Goal: Information Seeking & Learning: Learn about a topic

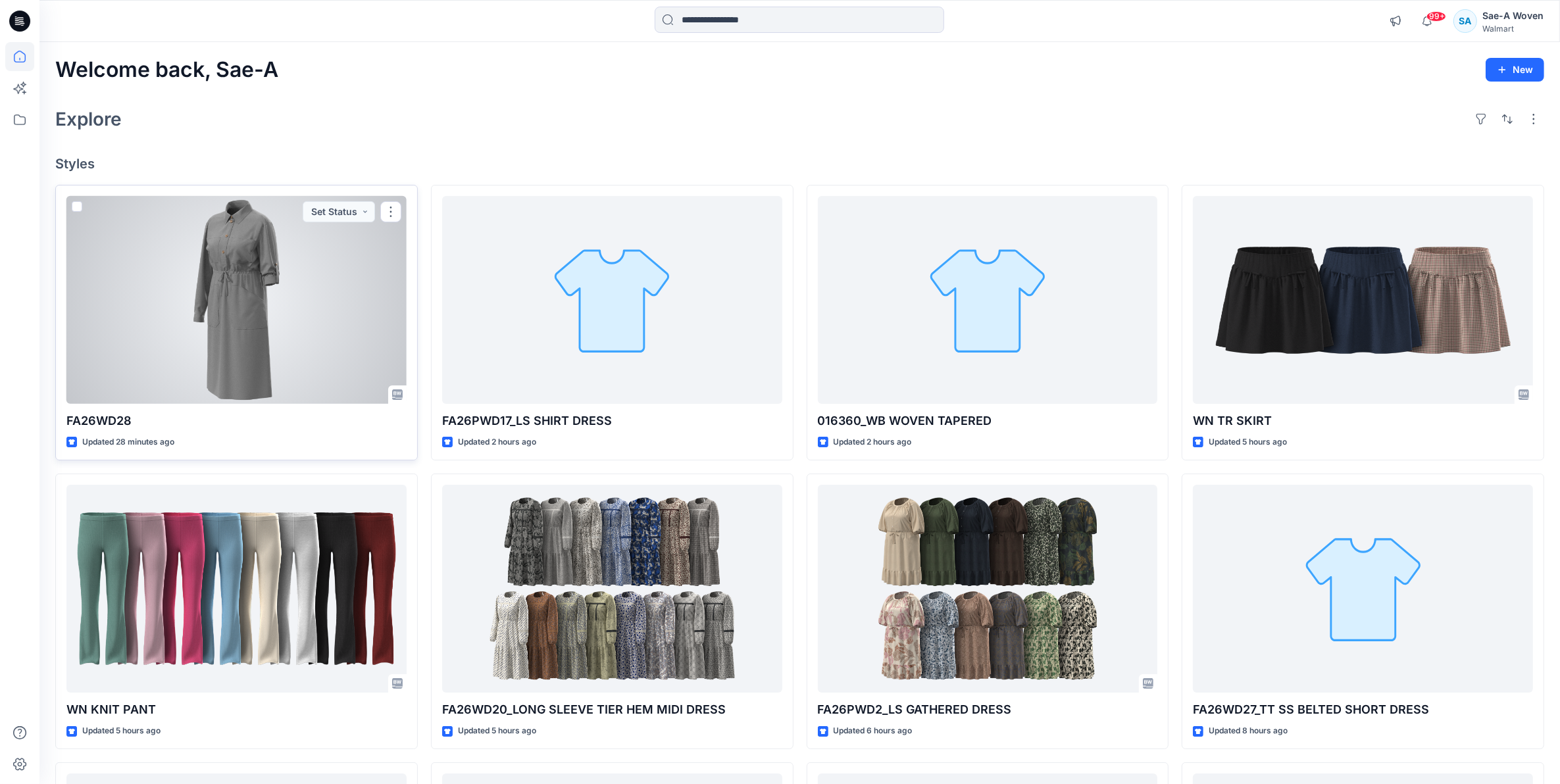
click at [371, 286] on div at bounding box center [237, 301] width 340 height 209
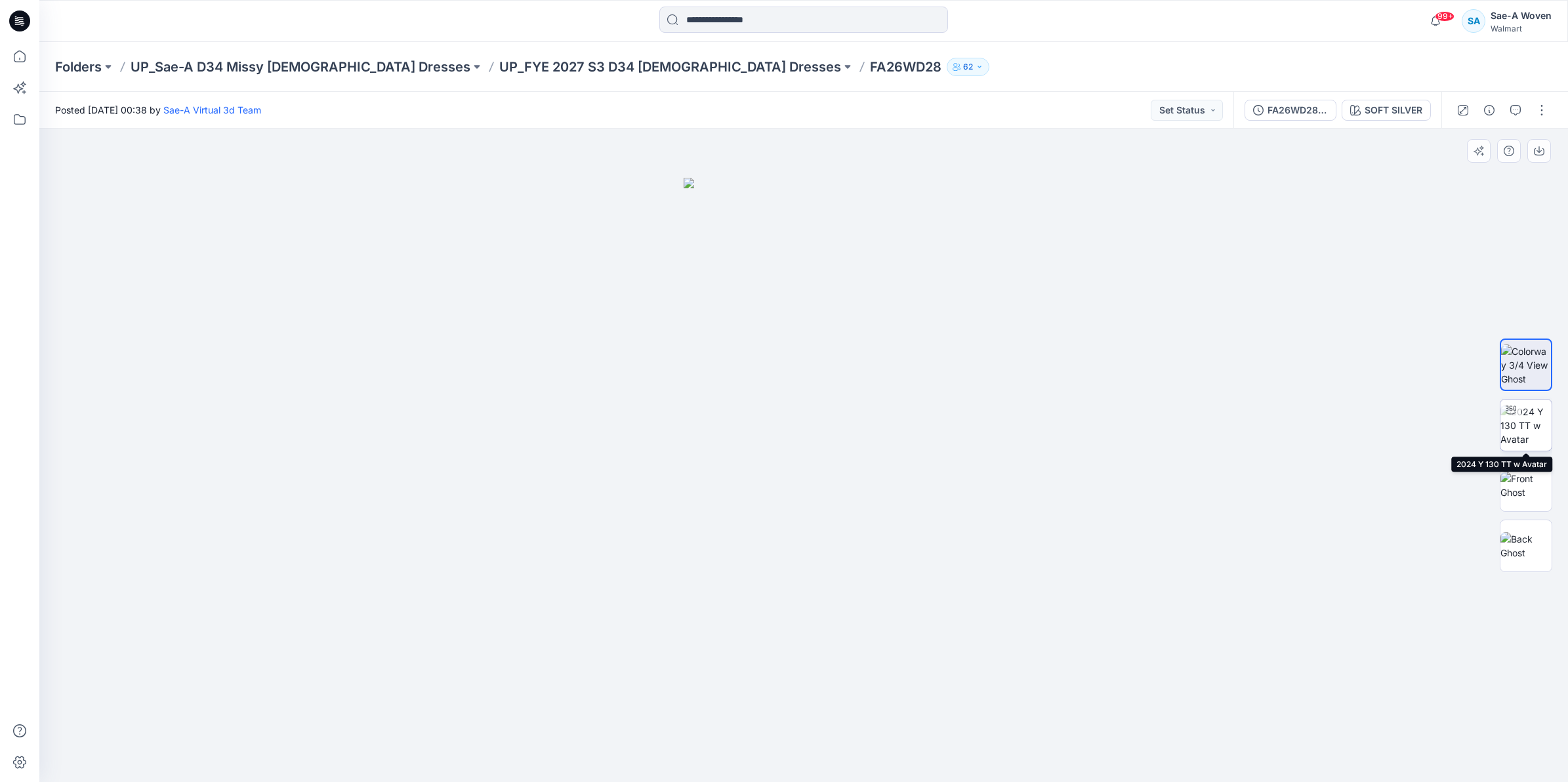
click at [1538, 437] on img at bounding box center [1526, 425] width 51 height 42
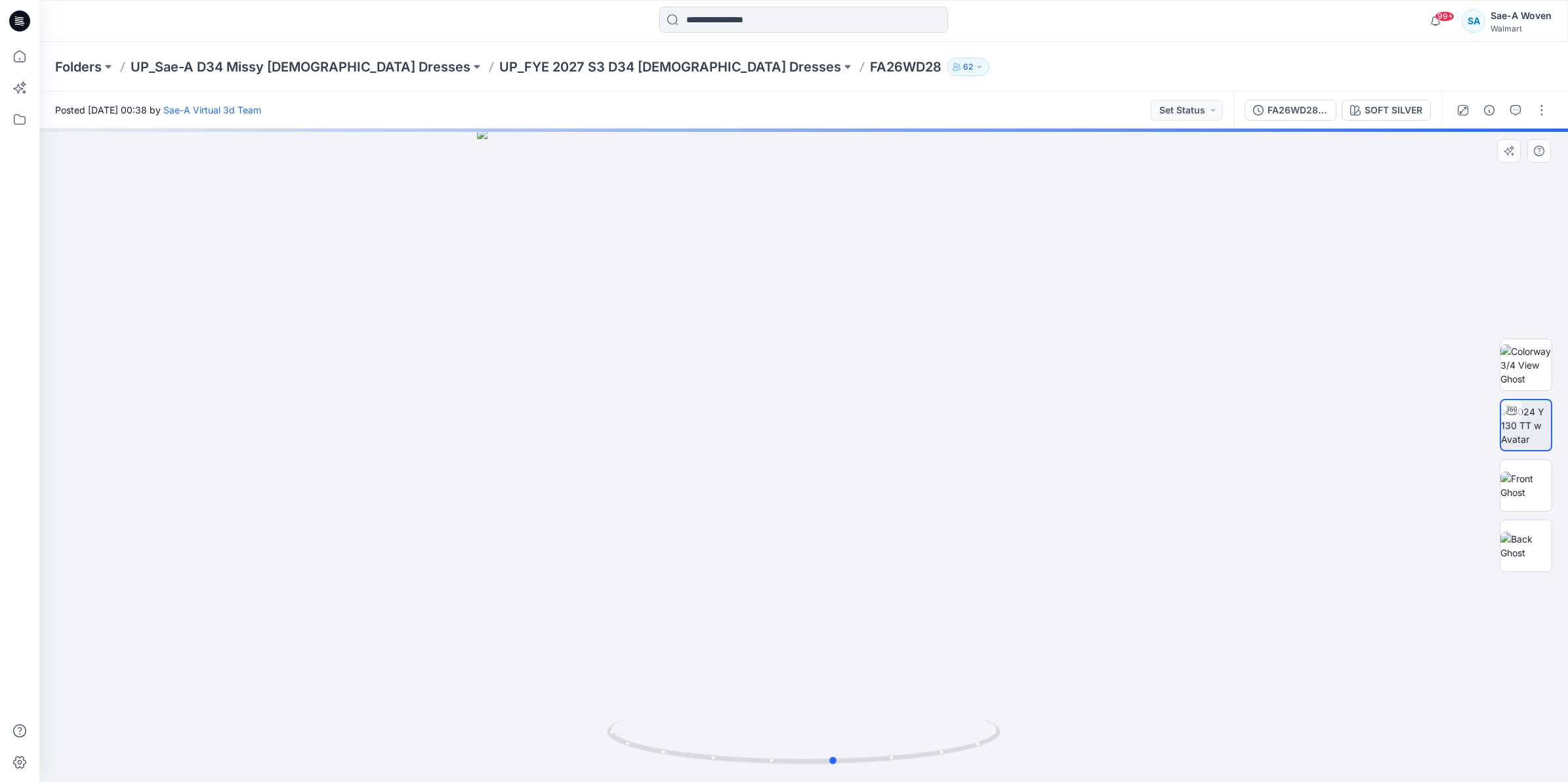
drag, startPoint x: 770, startPoint y: 762, endPoint x: 800, endPoint y: 768, distance: 30.6
click at [800, 768] on div at bounding box center [804, 455] width 1528 height 654
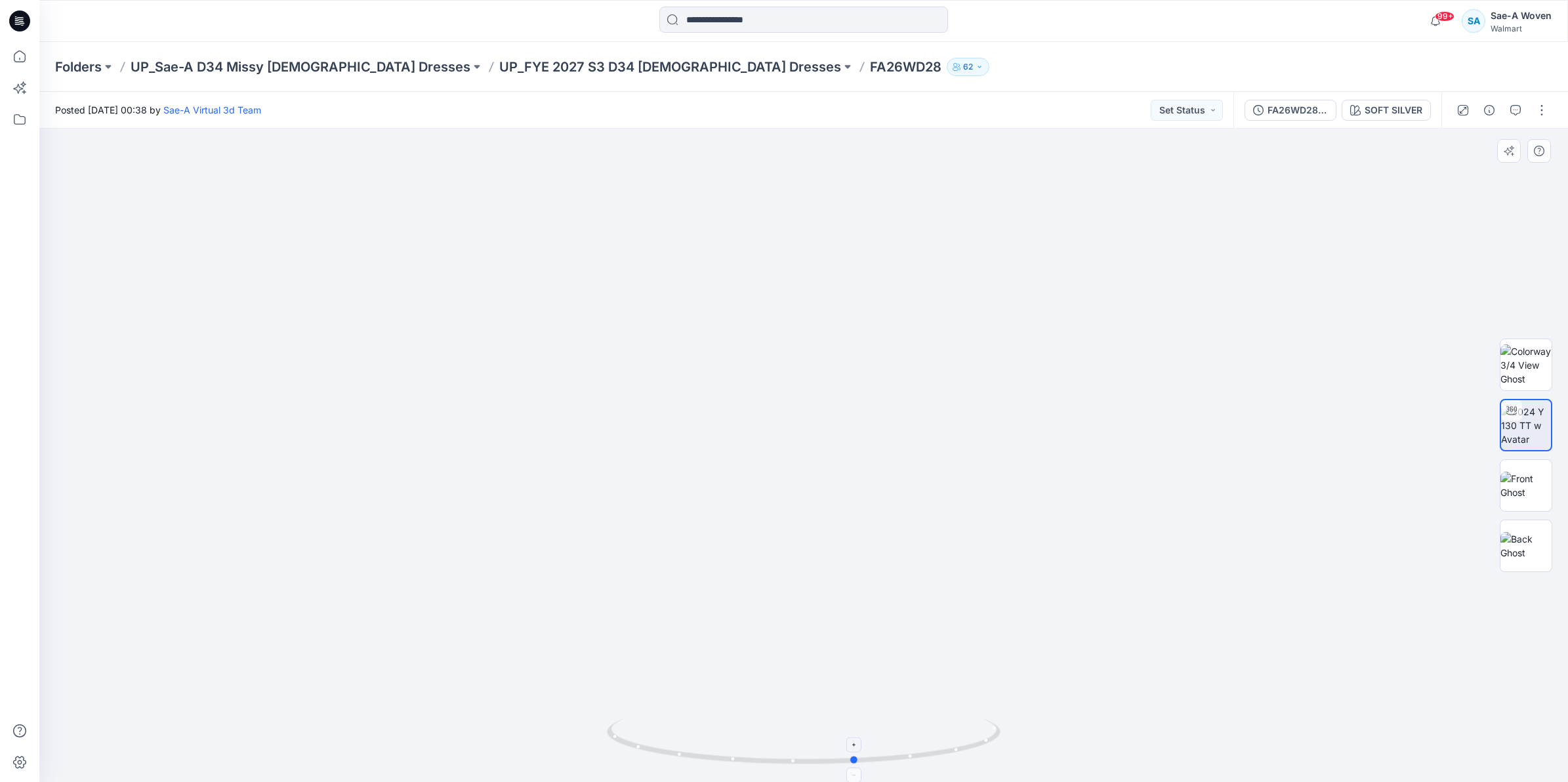
drag, startPoint x: 808, startPoint y: 765, endPoint x: 829, endPoint y: 748, distance: 27.0
click at [829, 748] on icon at bounding box center [805, 742] width 397 height 49
click at [1405, 110] on div "SOFT SILVER" at bounding box center [1393, 110] width 58 height 14
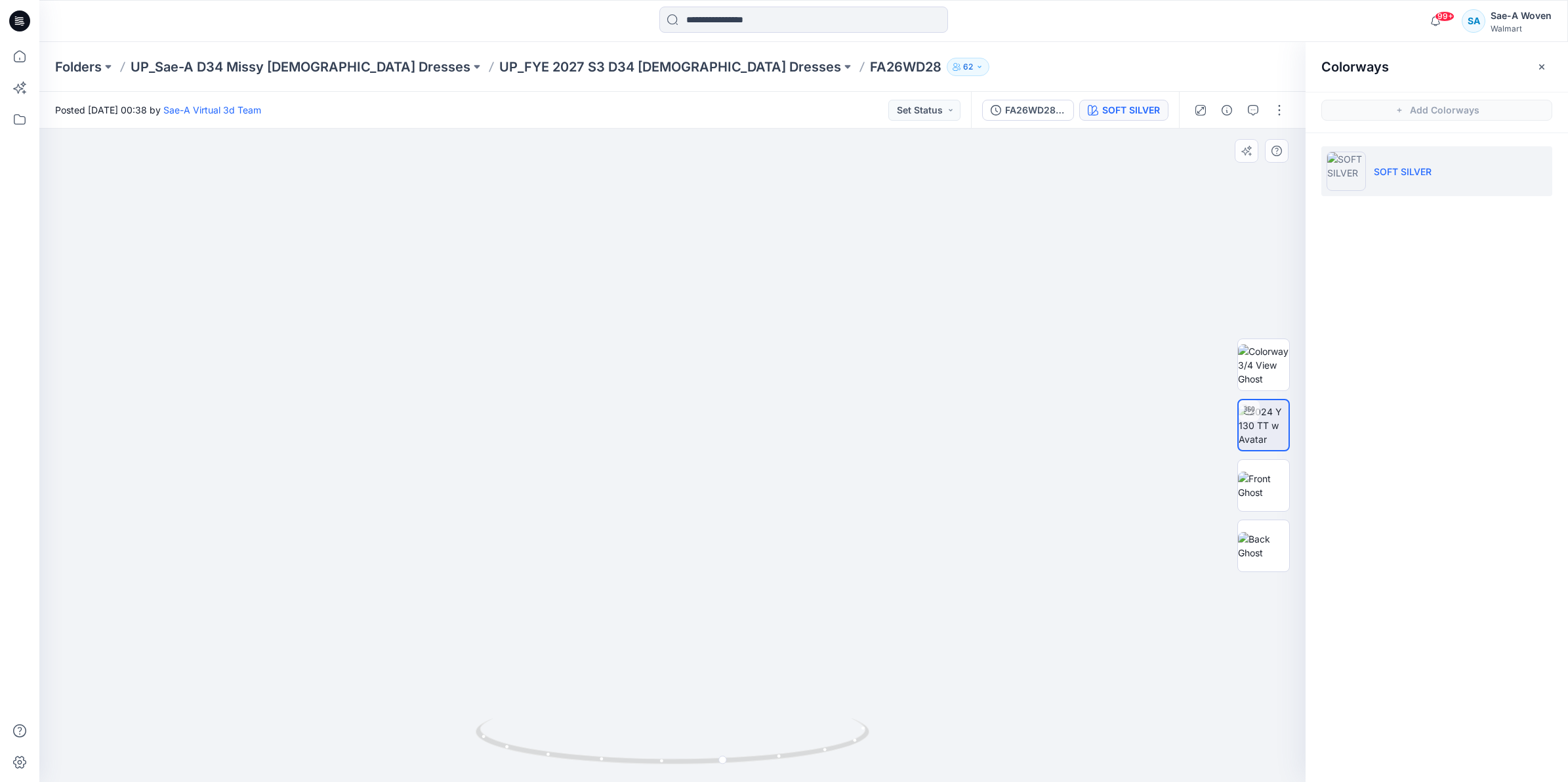
click at [1156, 237] on div at bounding box center [673, 455] width 1266 height 654
click at [518, 69] on p "UP_FYE 2027 S3 D34 [DEMOGRAPHIC_DATA] Dresses" at bounding box center [670, 67] width 342 height 18
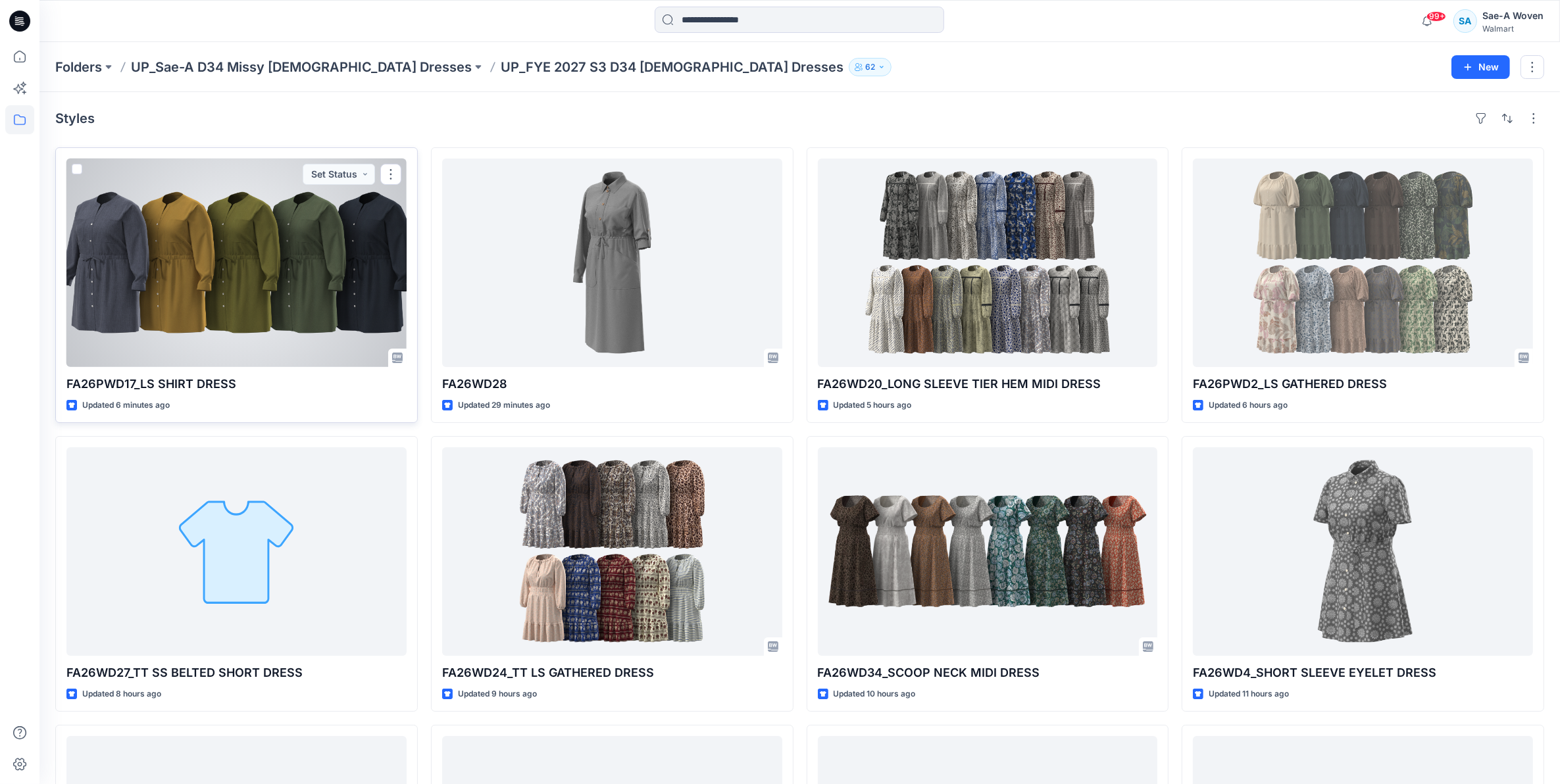
click at [333, 316] on div at bounding box center [237, 263] width 340 height 209
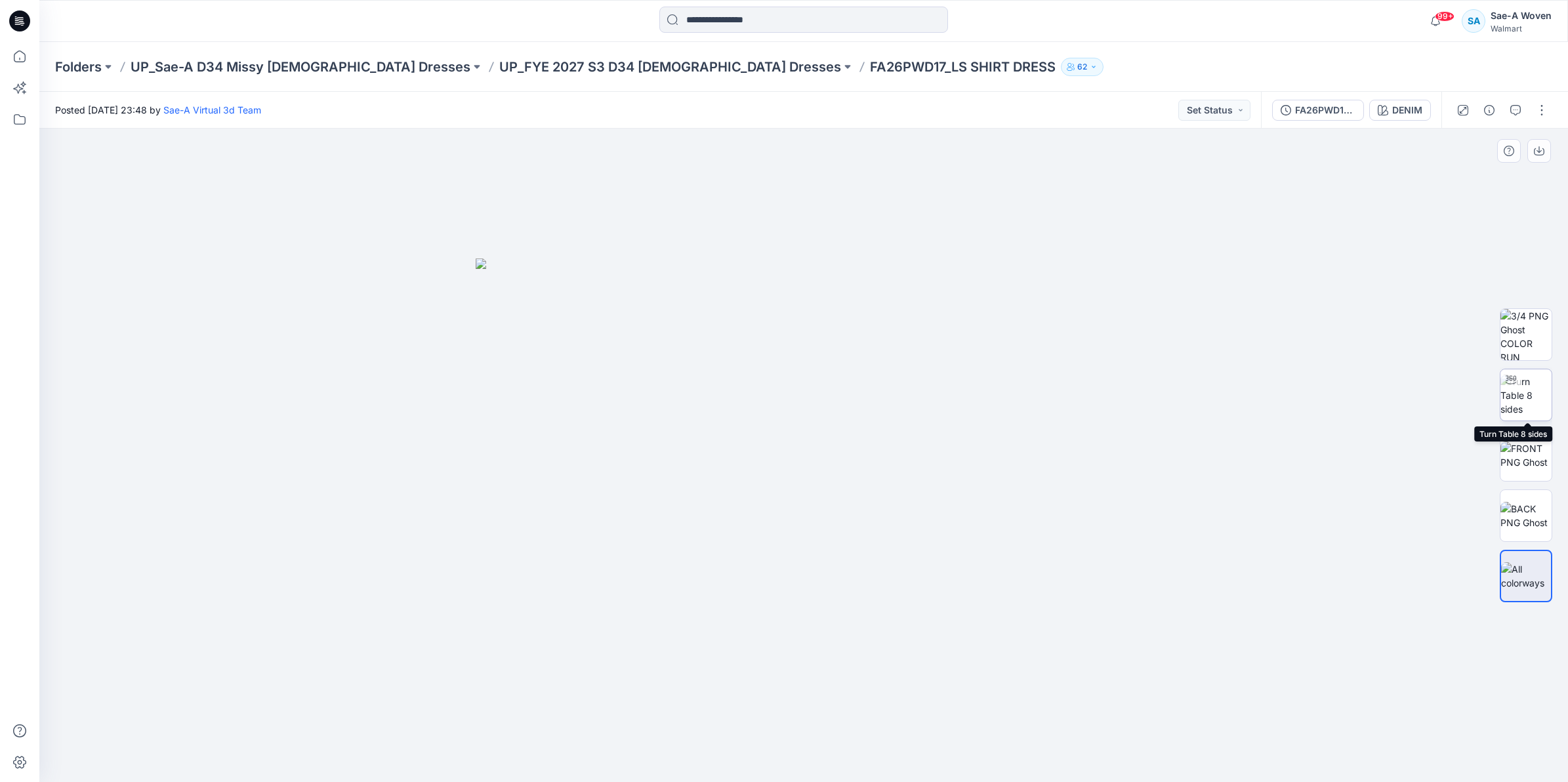
click at [1544, 410] on img at bounding box center [1526, 395] width 51 height 42
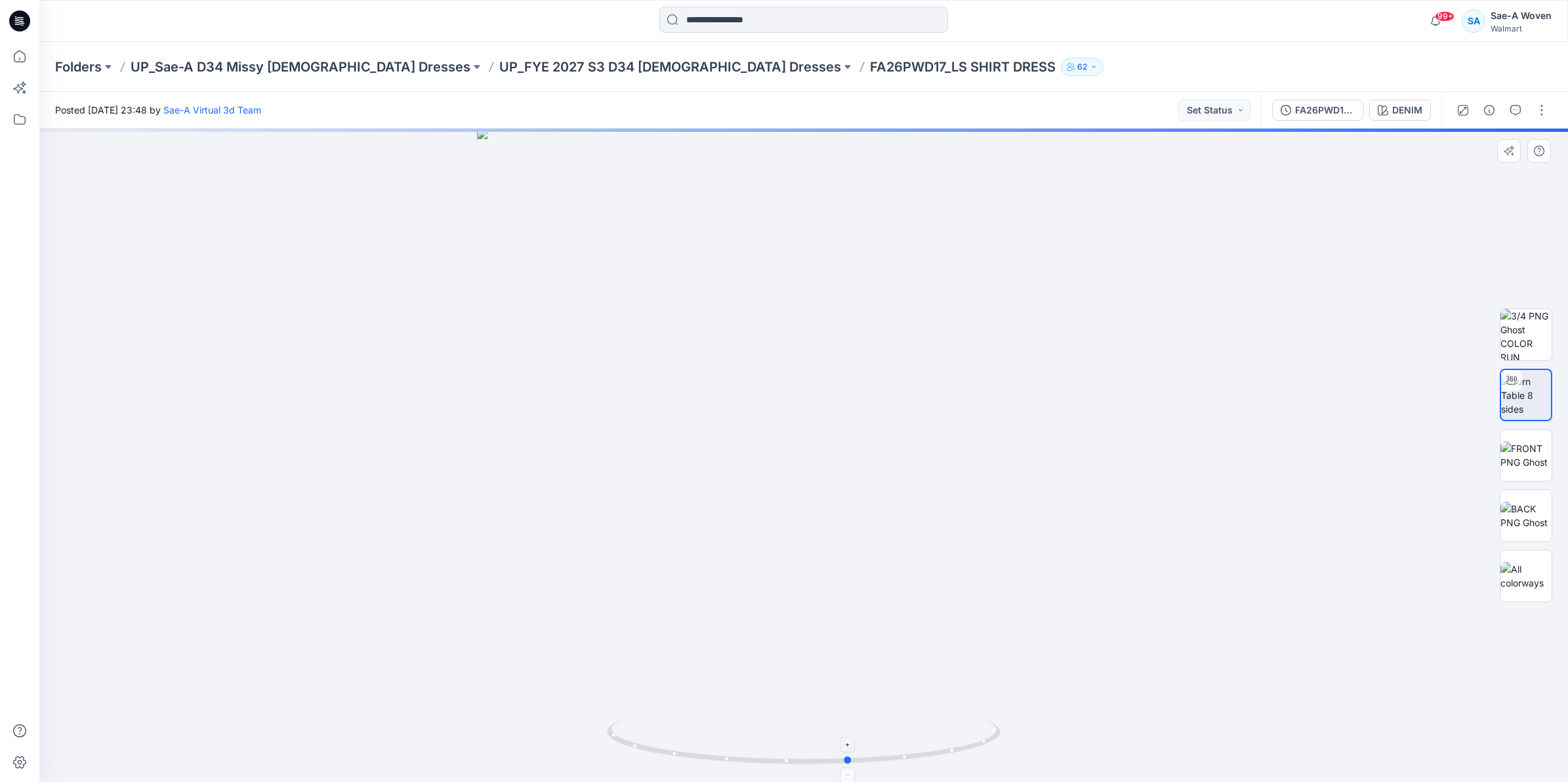
drag, startPoint x: 739, startPoint y: 761, endPoint x: 785, endPoint y: 765, distance: 46.2
click at [785, 765] on icon at bounding box center [805, 742] width 397 height 49
drag, startPoint x: 797, startPoint y: 596, endPoint x: 815, endPoint y: 443, distance: 154.1
click at [815, 443] on img at bounding box center [822, 47] width 1982 height 1470
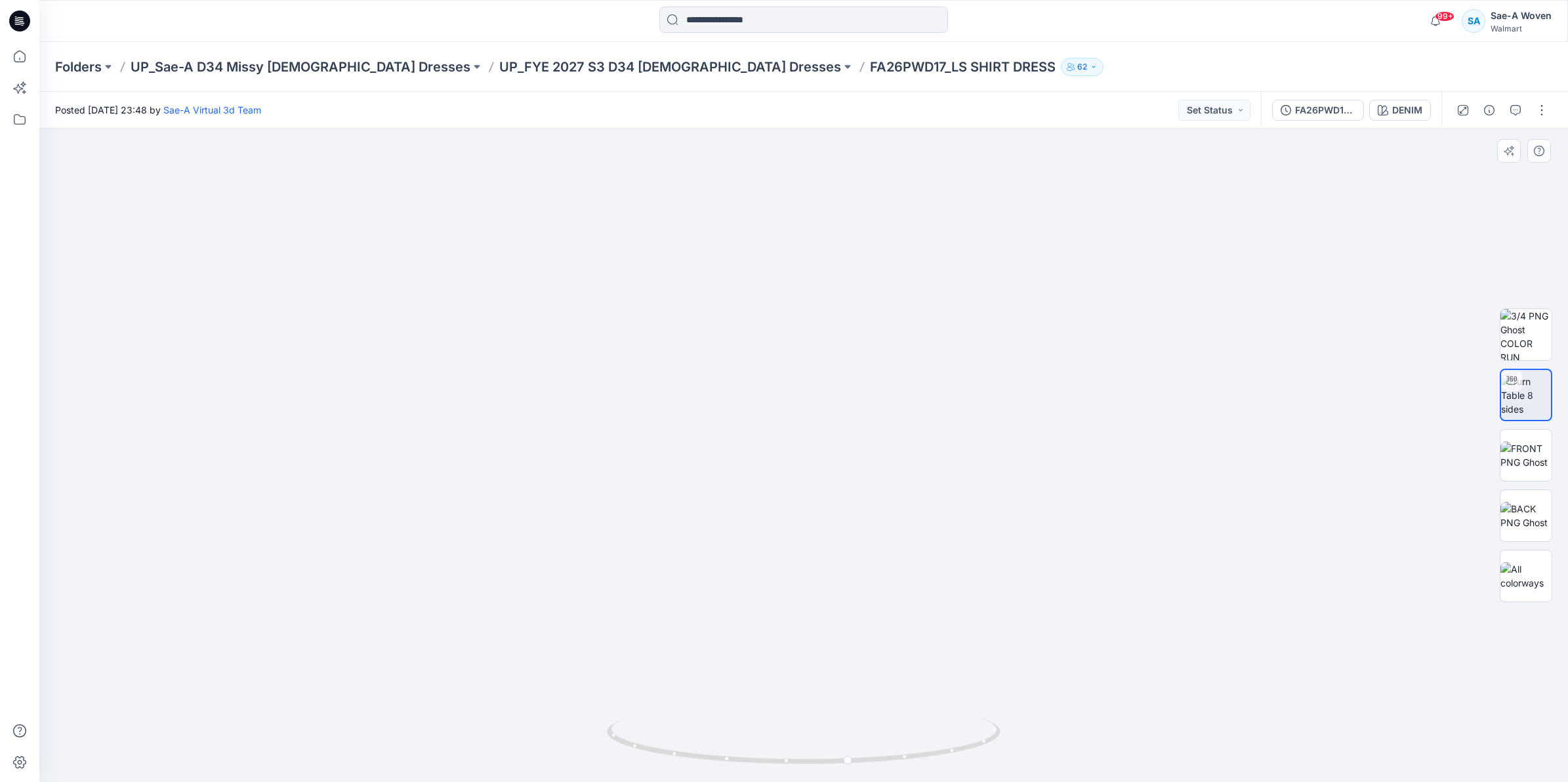
drag, startPoint x: 897, startPoint y: 669, endPoint x: 919, endPoint y: 417, distance: 253.0
click at [1404, 103] on div "DENIM" at bounding box center [1407, 110] width 30 height 14
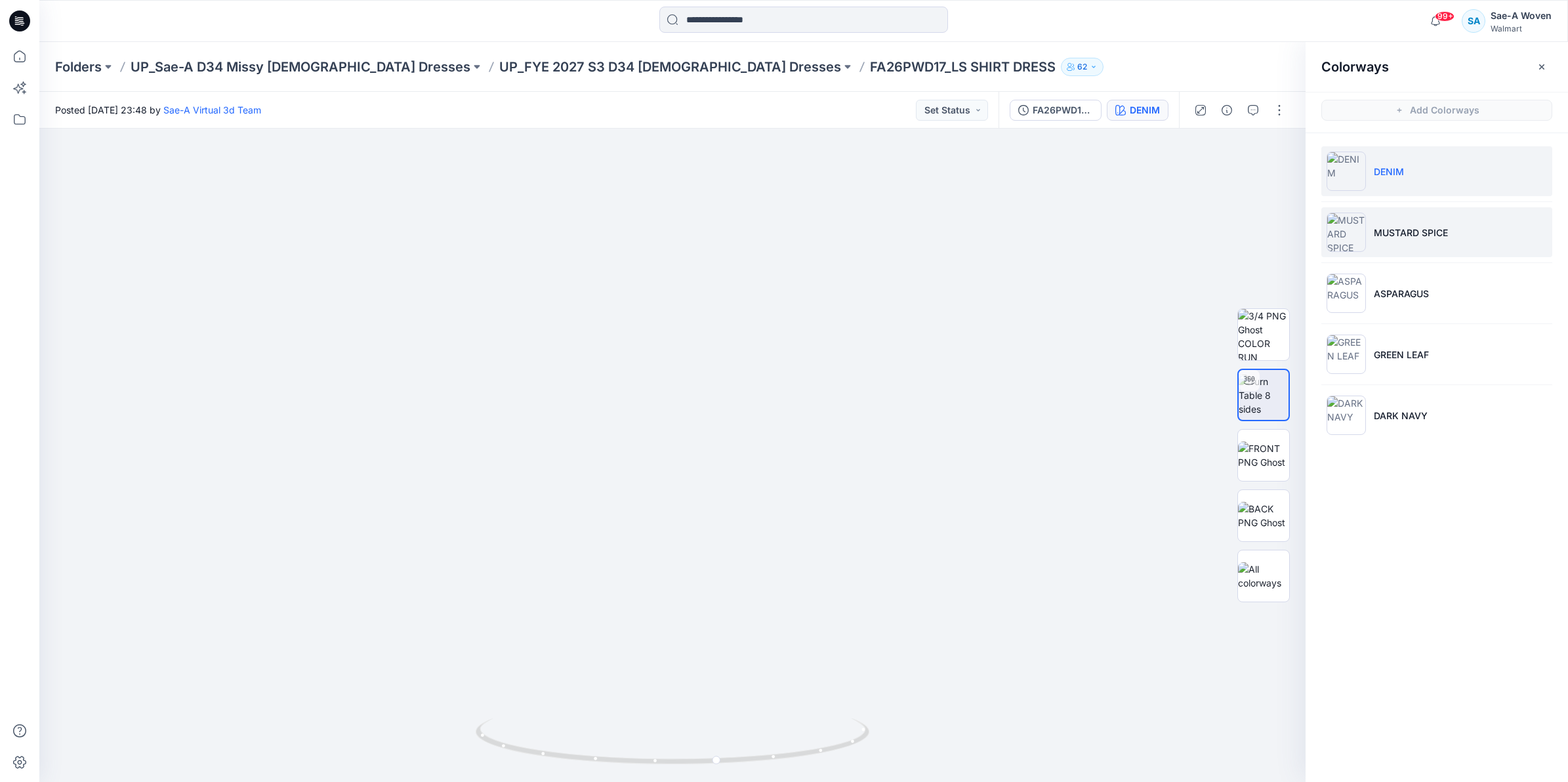
click at [1430, 220] on li "MUSTARD SPICE" at bounding box center [1436, 233] width 231 height 50
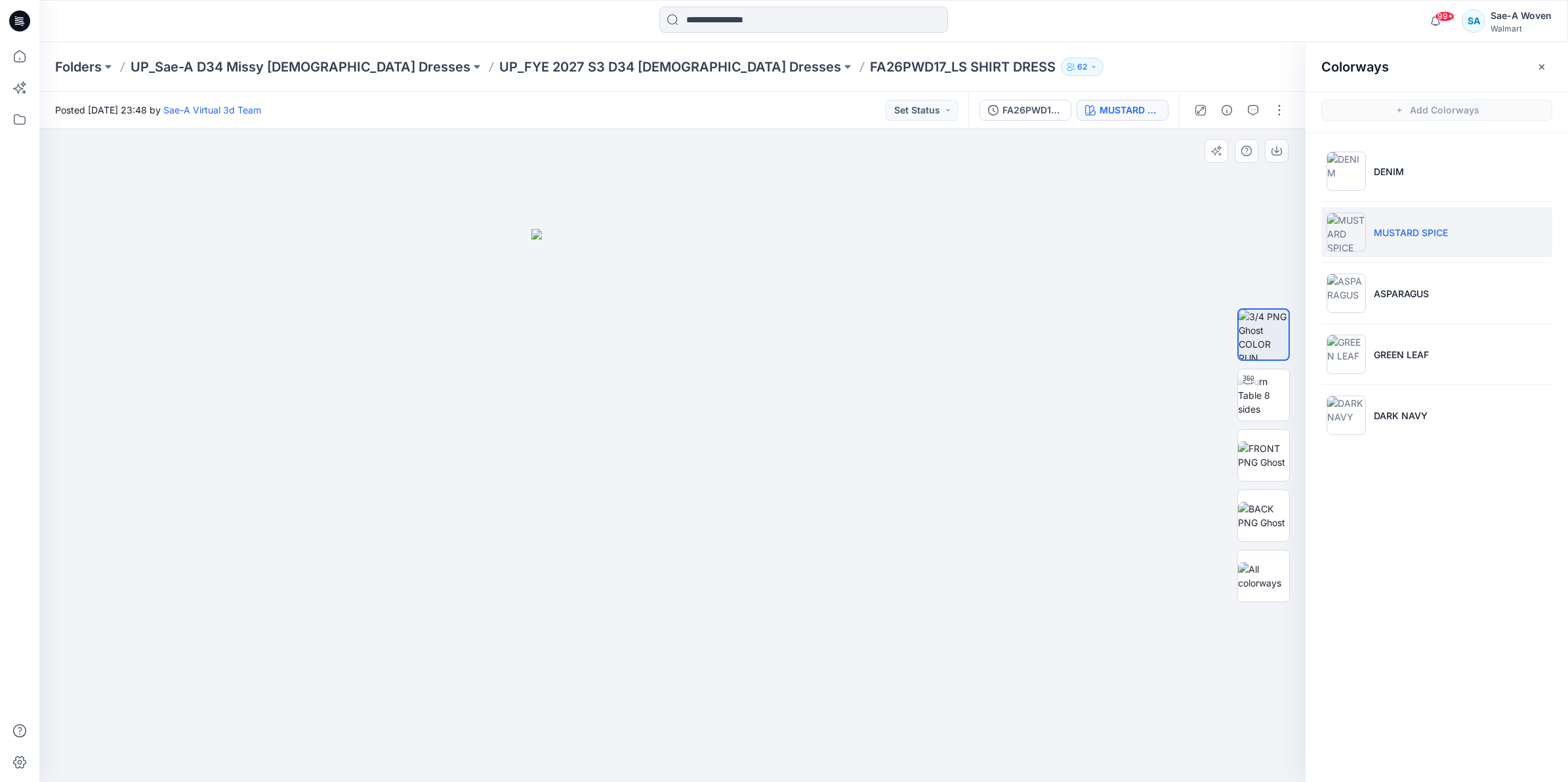
drag, startPoint x: 680, startPoint y: 715, endPoint x: 681, endPoint y: 677, distance: 38.0
click at [680, 713] on div at bounding box center [673, 455] width 1266 height 654
click at [1353, 283] on img at bounding box center [1346, 293] width 40 height 40
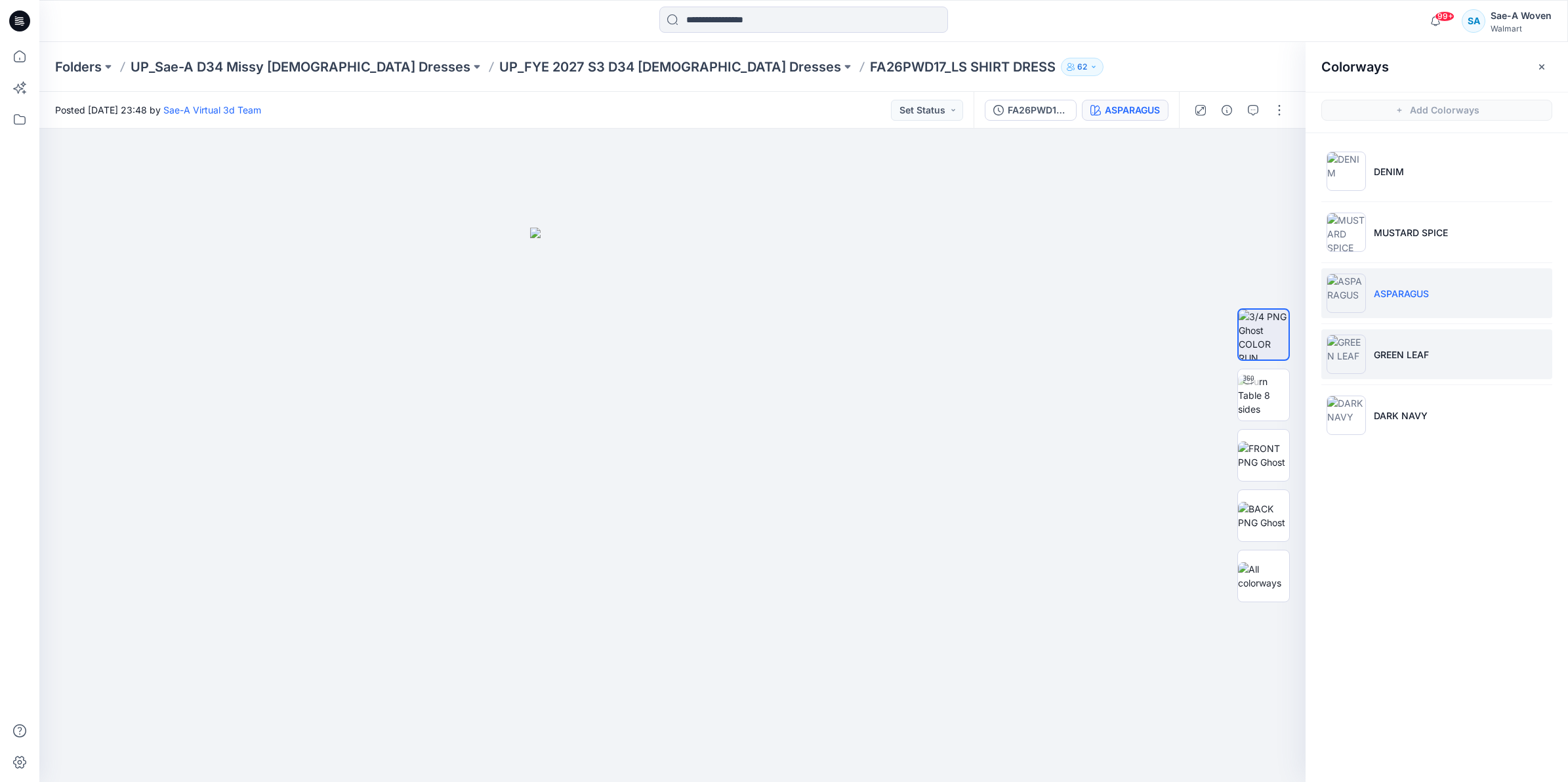
click at [1348, 366] on img at bounding box center [1346, 354] width 40 height 40
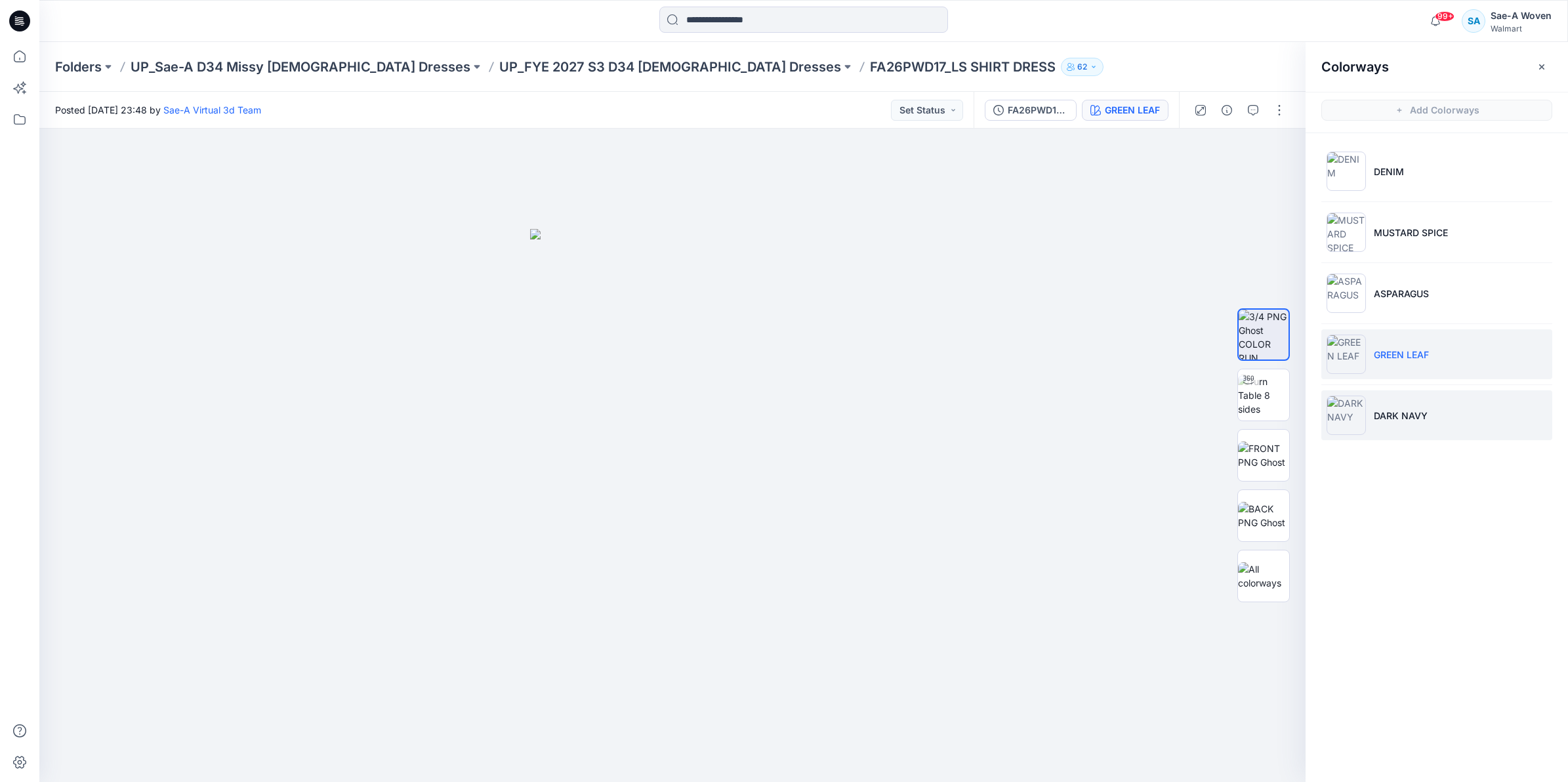
click at [1346, 417] on img at bounding box center [1346, 415] width 40 height 40
click at [694, 657] on img at bounding box center [672, 504] width 285 height 554
click at [532, 72] on p "UP_FYE 2027 S3 D34 [DEMOGRAPHIC_DATA] Dresses" at bounding box center [670, 67] width 342 height 18
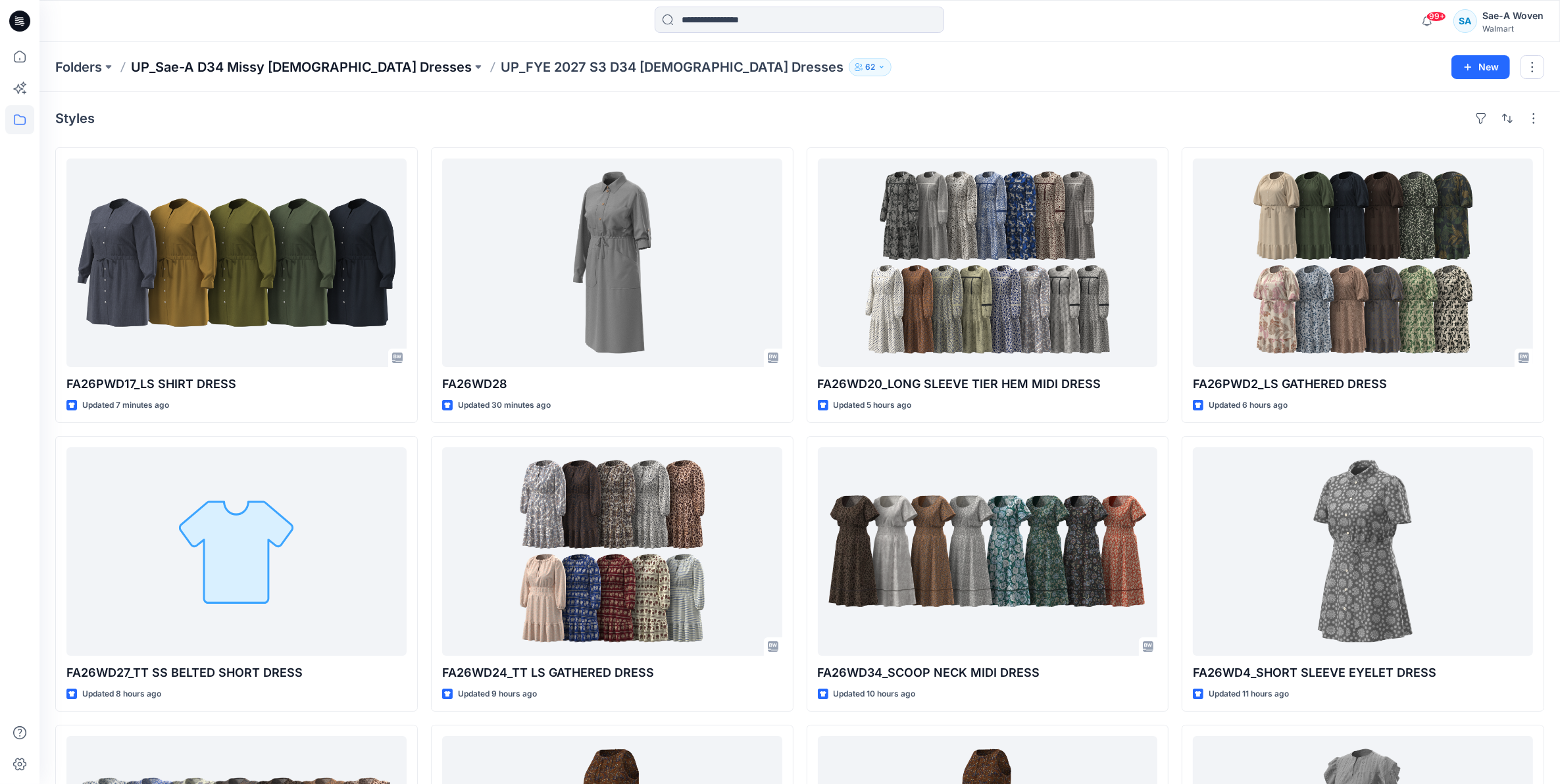
click at [280, 71] on p "UP_Sae-A D34 Missy [DEMOGRAPHIC_DATA] Dresses" at bounding box center [301, 67] width 341 height 18
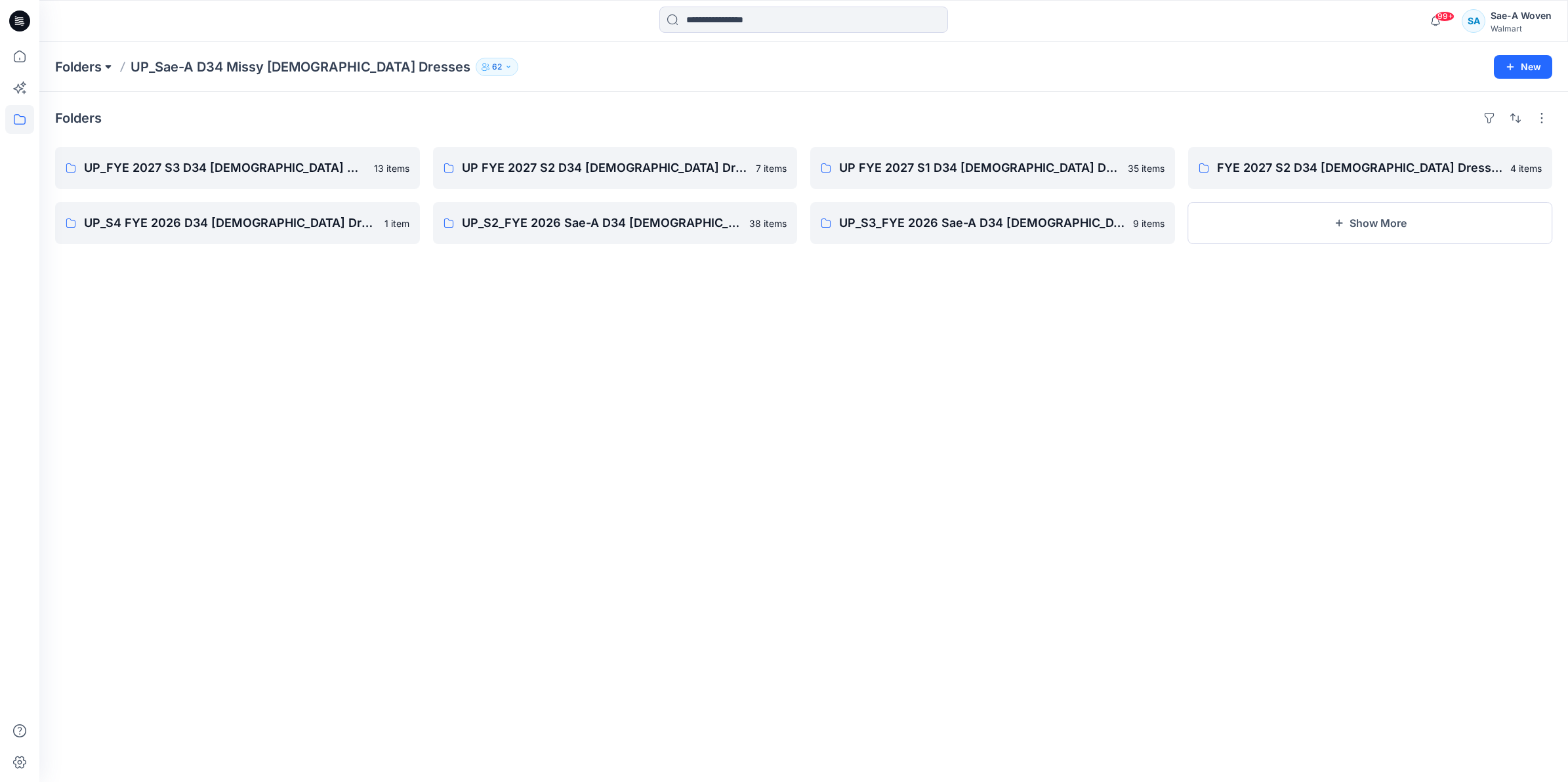
click at [103, 66] on button at bounding box center [108, 67] width 13 height 18
click at [308, 477] on div "Folders UP_FYE 2027 S3 D34 [DEMOGRAPHIC_DATA] Dresses 13 items UP_S4 FYE 2026 D…" at bounding box center [804, 436] width 1528 height 690
click at [74, 77] on div "Folders UP_Sae-A D34 Missy [DEMOGRAPHIC_DATA] Dresses 62 New" at bounding box center [804, 67] width 1528 height 50
click at [78, 61] on p "Folders" at bounding box center [78, 67] width 47 height 18
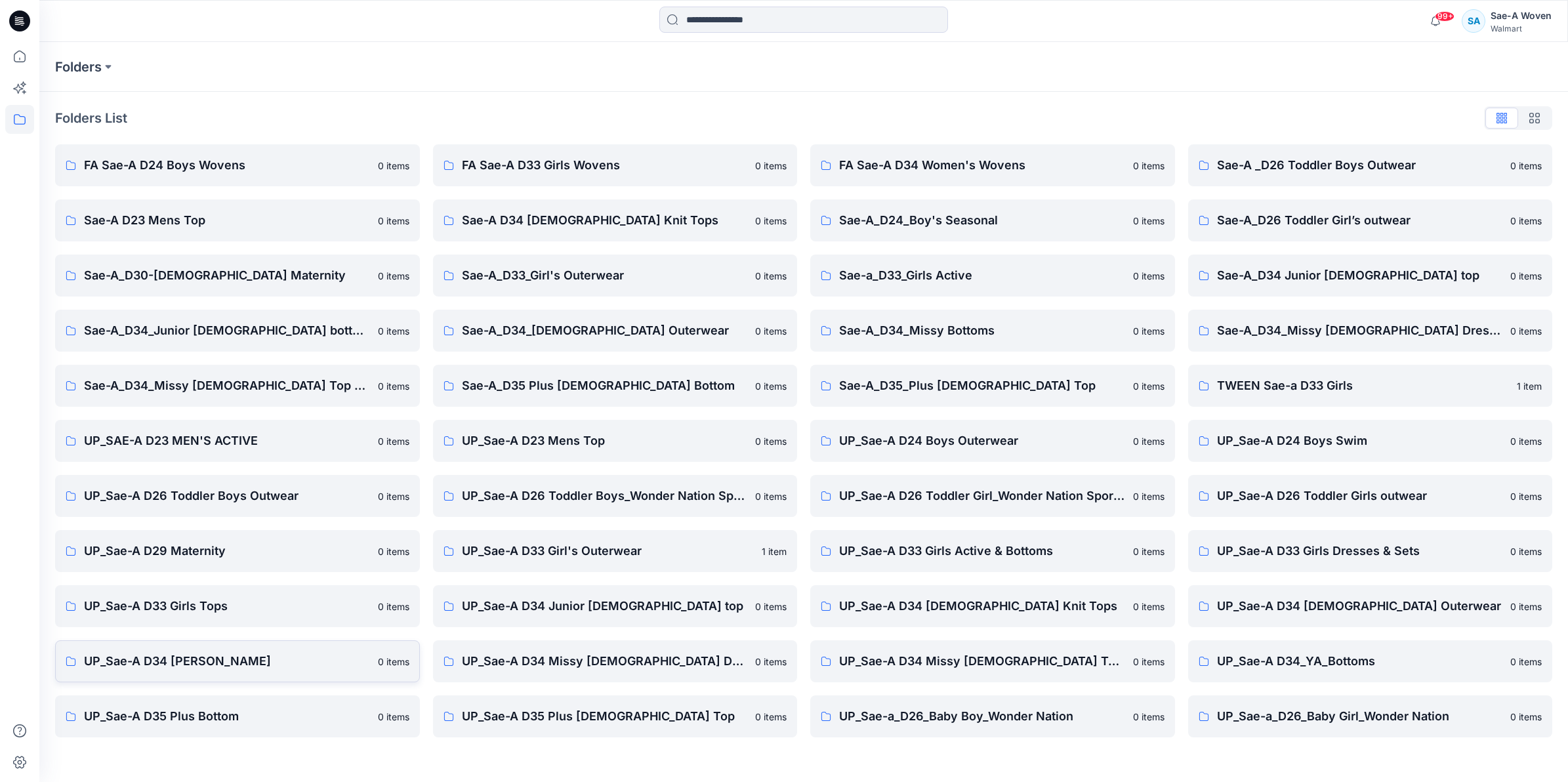
click at [214, 661] on p "UP_Sae-A D34 [PERSON_NAME]" at bounding box center [227, 661] width 286 height 18
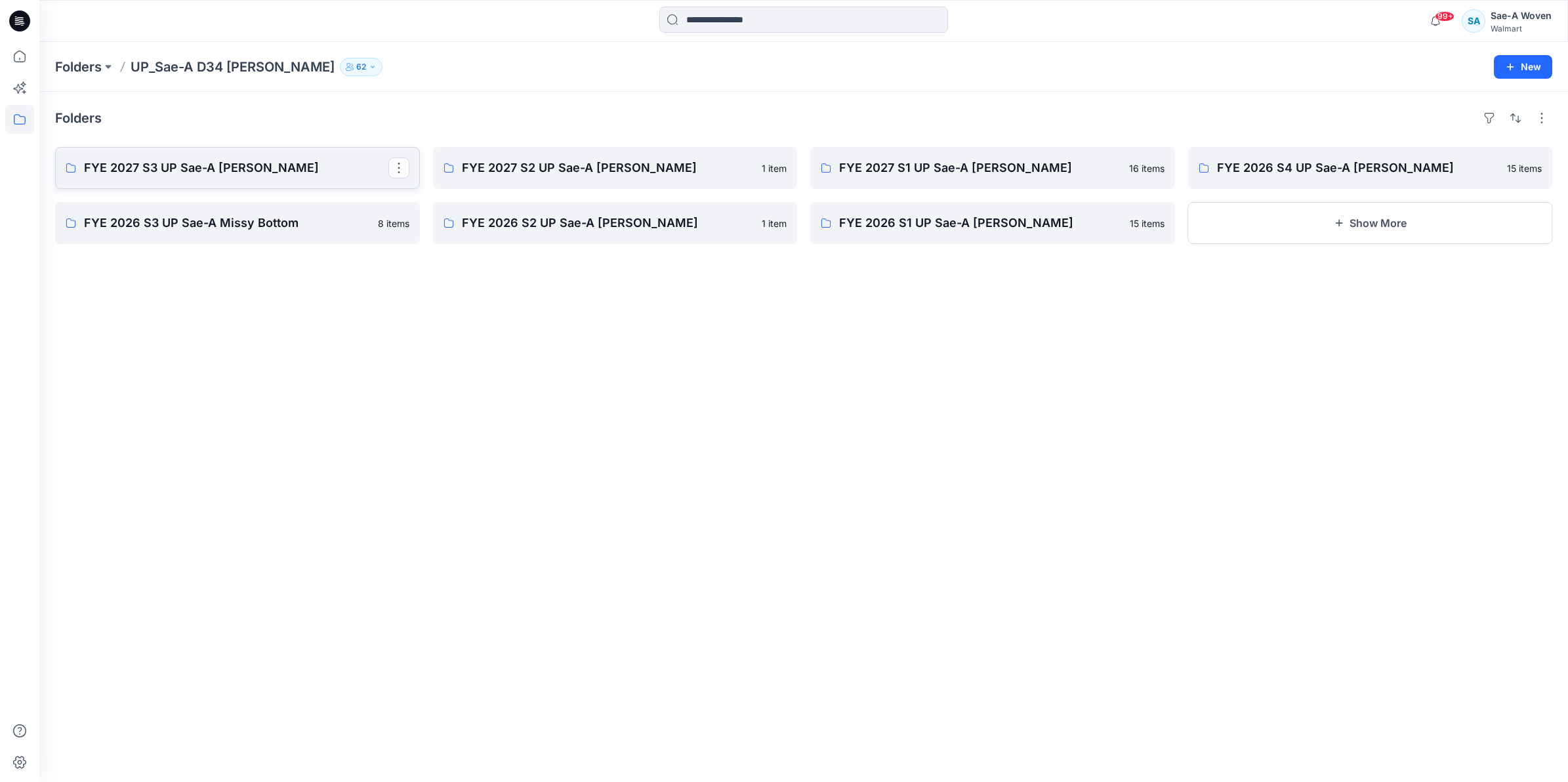
click at [230, 171] on p "FYE 2027 S3 UP Sae-A [PERSON_NAME]" at bounding box center [236, 168] width 304 height 18
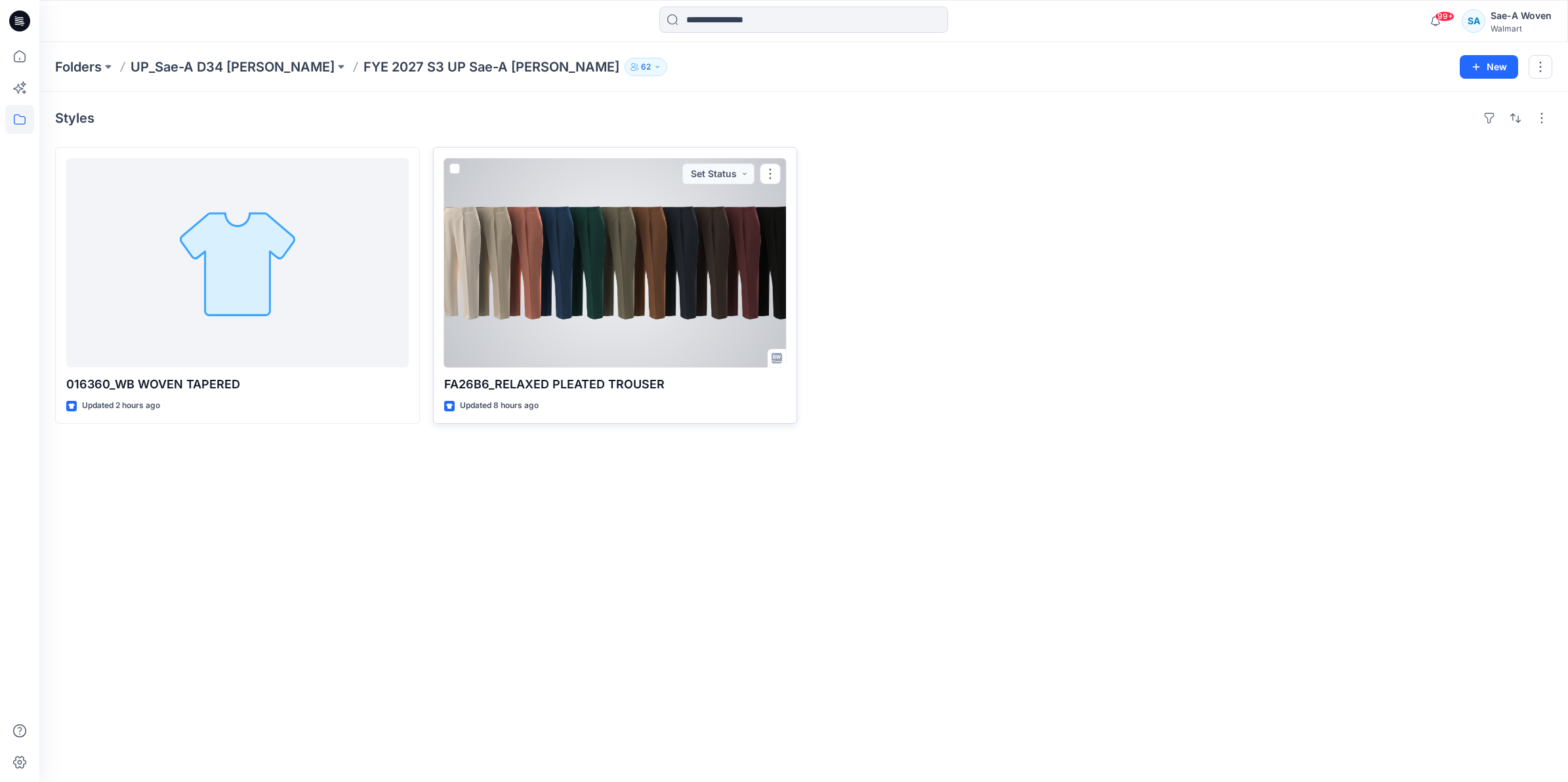
click at [643, 303] on div at bounding box center [615, 263] width 343 height 209
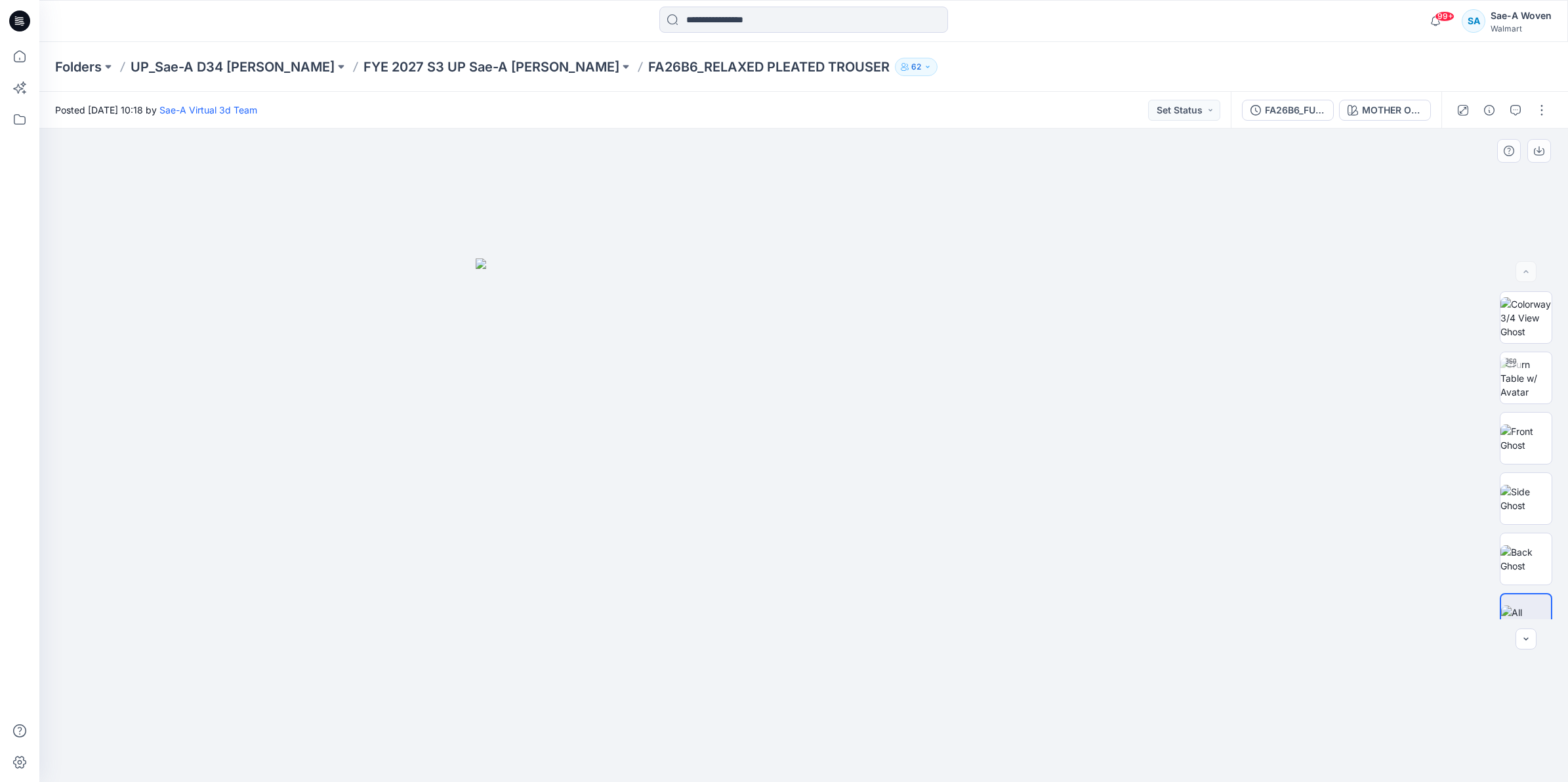
click at [1015, 468] on img at bounding box center [804, 520] width 656 height 524
click at [1540, 387] on img at bounding box center [1526, 378] width 51 height 42
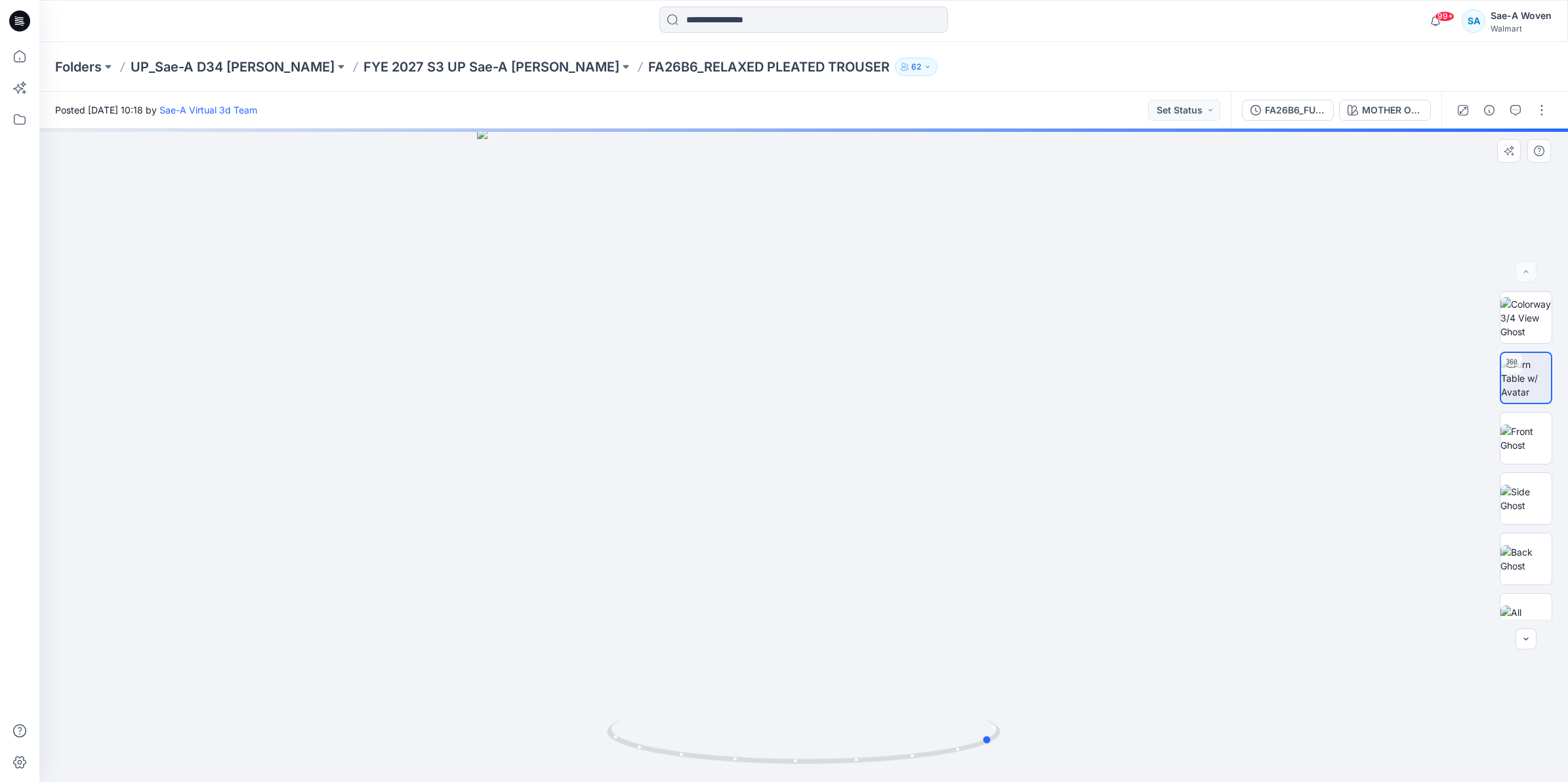
drag, startPoint x: 810, startPoint y: 765, endPoint x: 592, endPoint y: 727, distance: 221.3
click at [592, 731] on div at bounding box center [804, 455] width 1528 height 654
click at [507, 70] on p "FYE 2027 S3 UP Sae-A [PERSON_NAME]" at bounding box center [491, 67] width 256 height 18
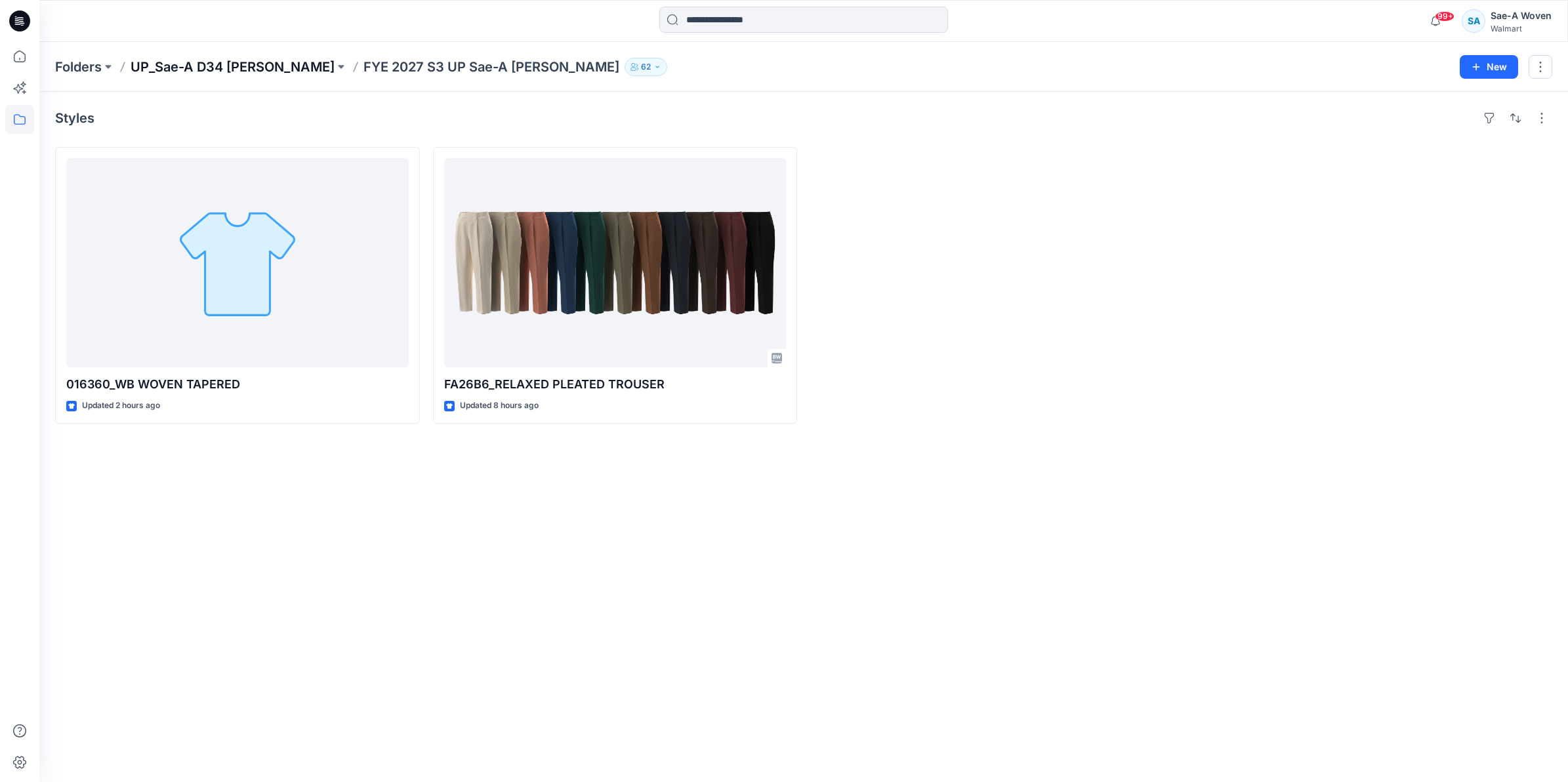
click at [269, 72] on p "UP_Sae-A D34 [PERSON_NAME]" at bounding box center [233, 67] width 204 height 18
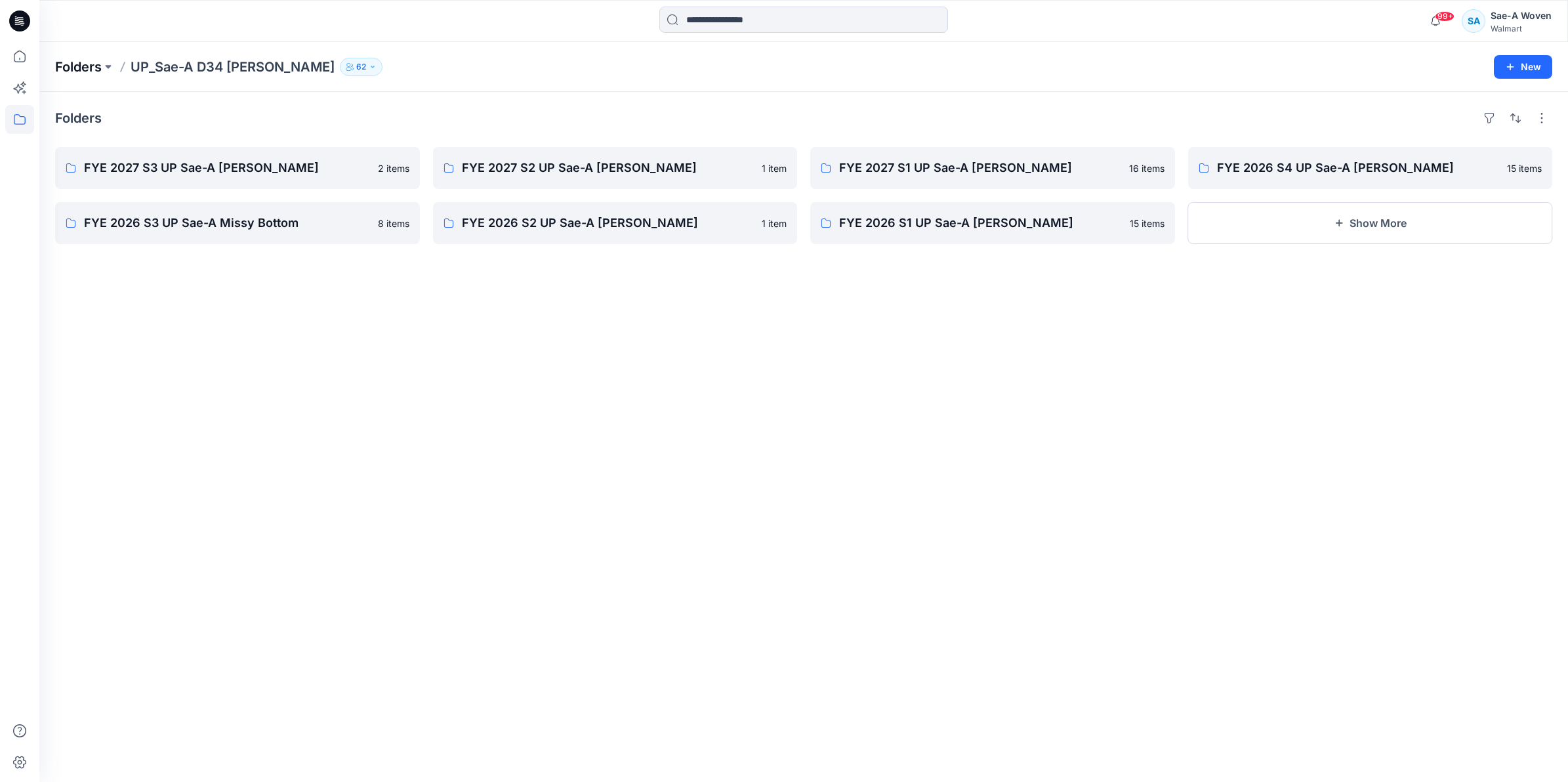
click at [97, 71] on p "Folders" at bounding box center [78, 67] width 47 height 18
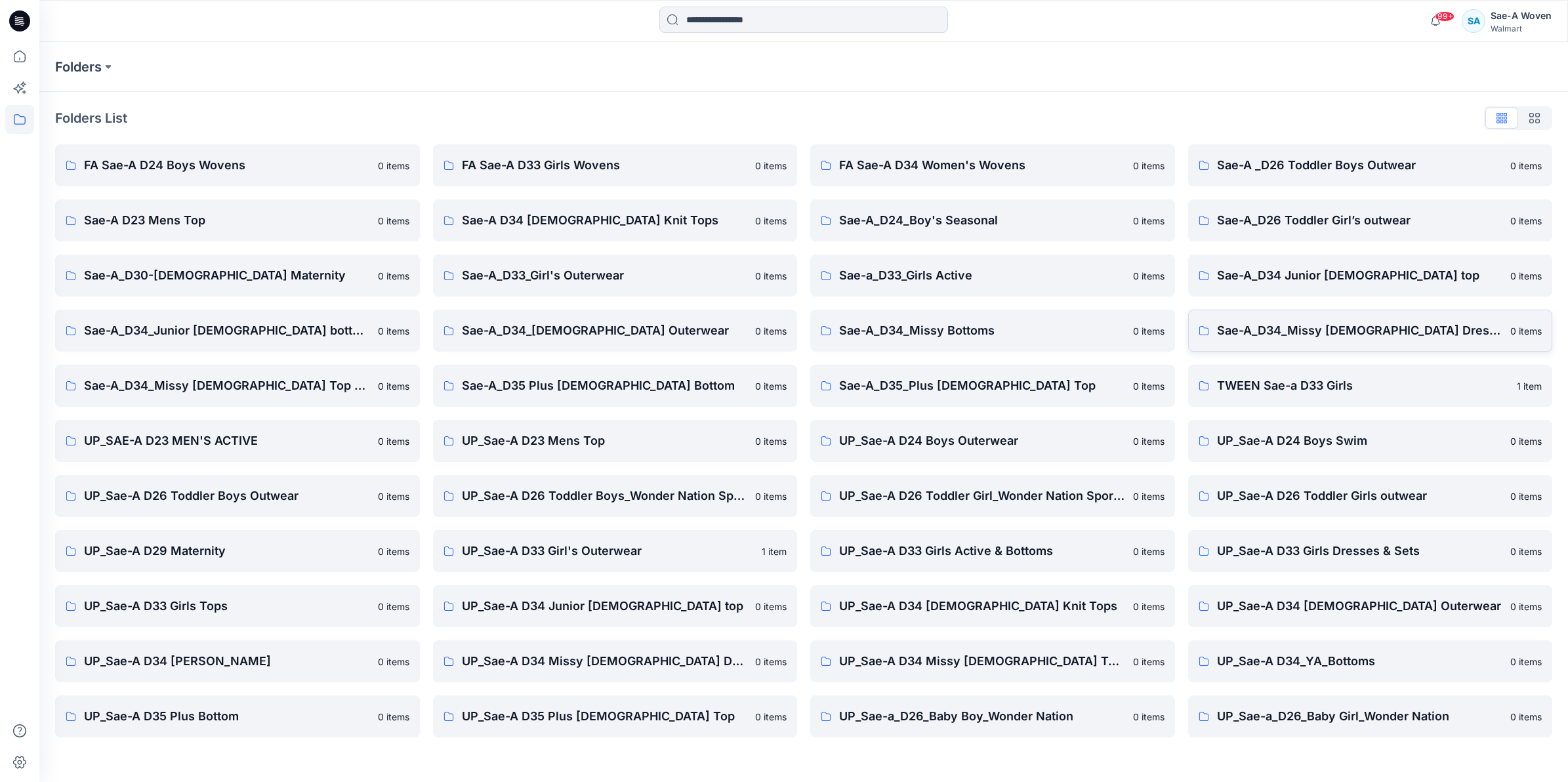
click at [1340, 327] on p "Sae-A_D34_Missy [DEMOGRAPHIC_DATA] Dresses" at bounding box center [1360, 331] width 286 height 18
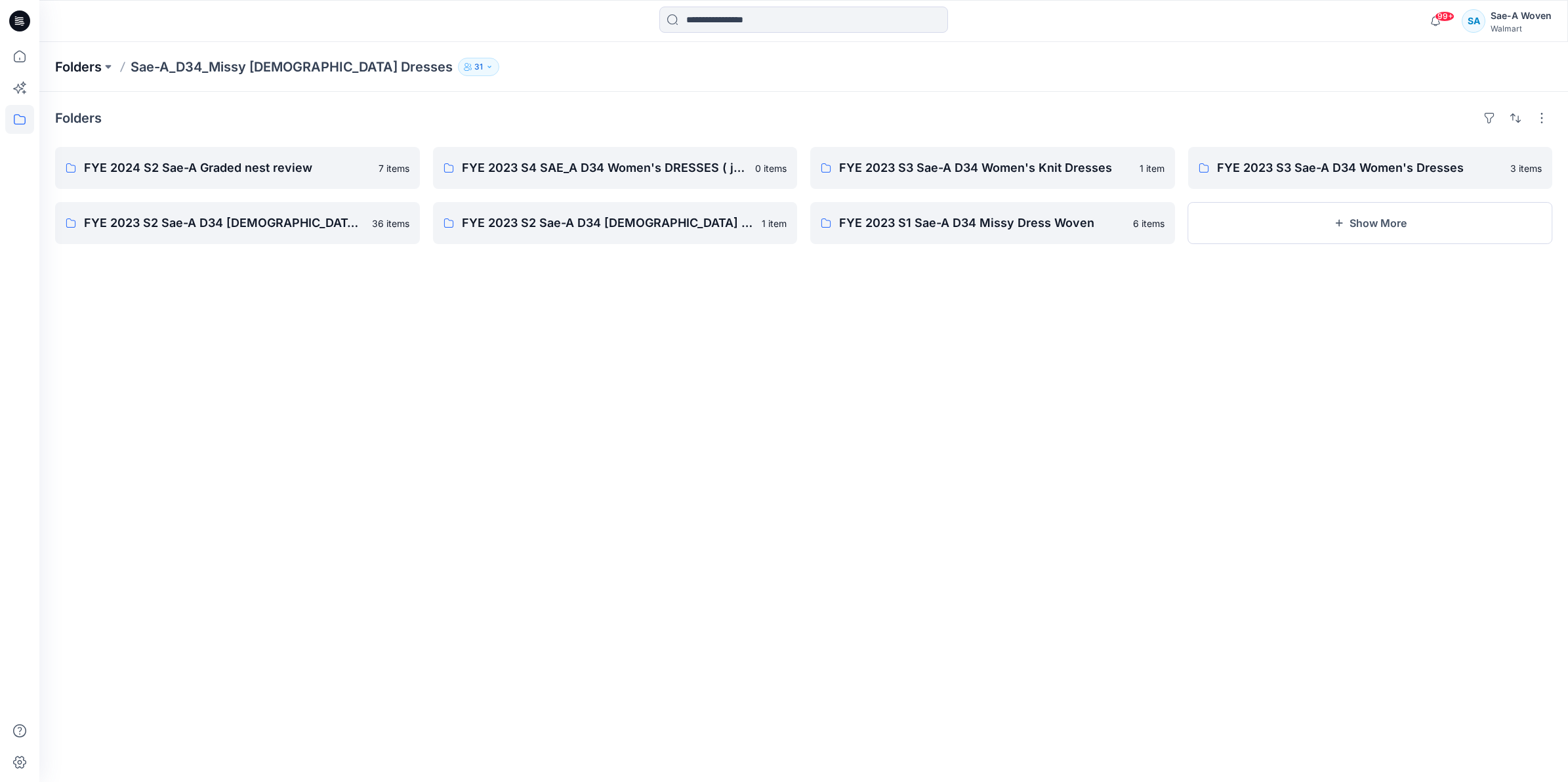
click at [97, 60] on p "Folders" at bounding box center [78, 67] width 47 height 18
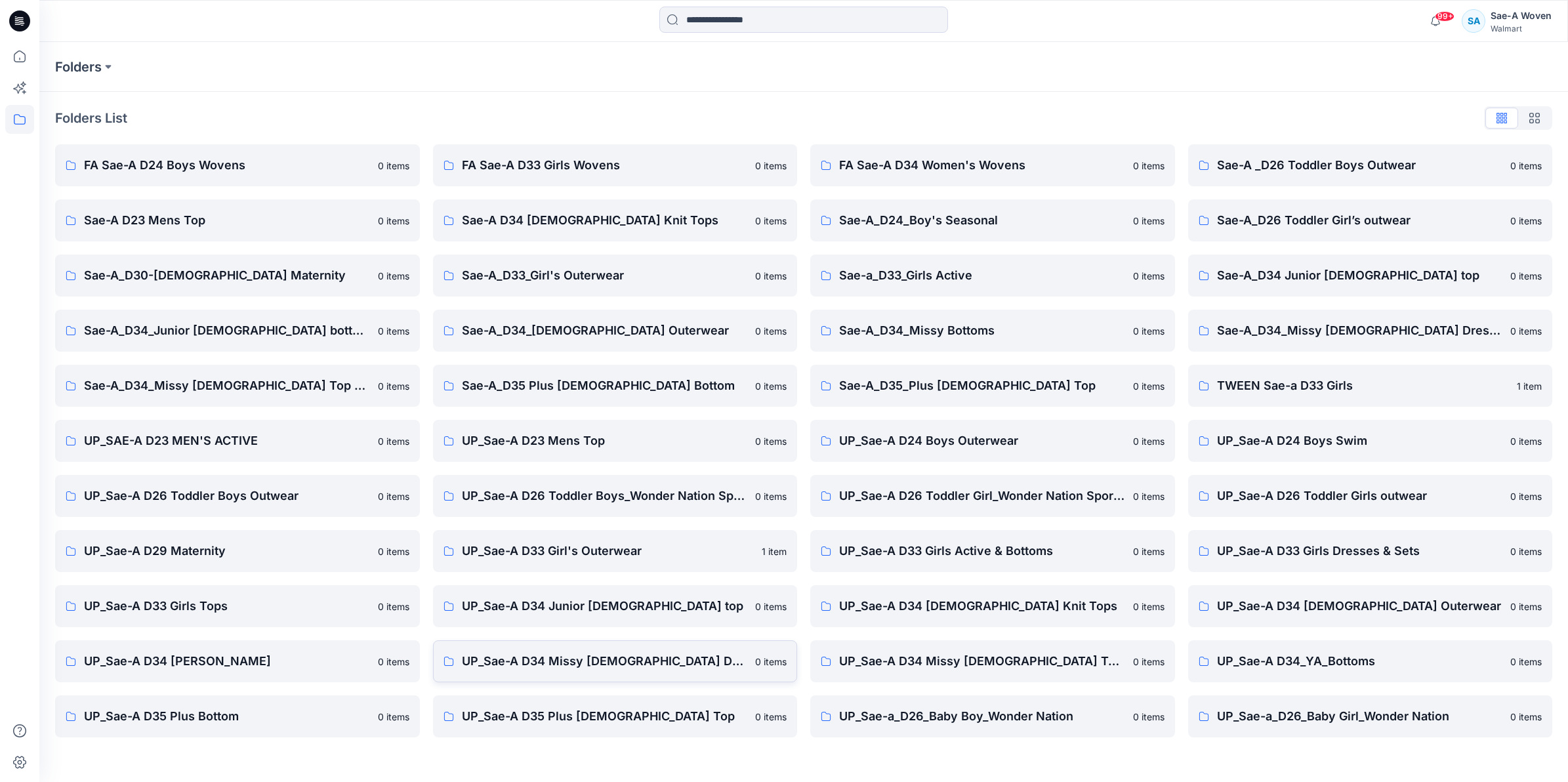
click at [584, 653] on p "UP_Sae-A D34 Missy [DEMOGRAPHIC_DATA] Dresses" at bounding box center [605, 661] width 286 height 18
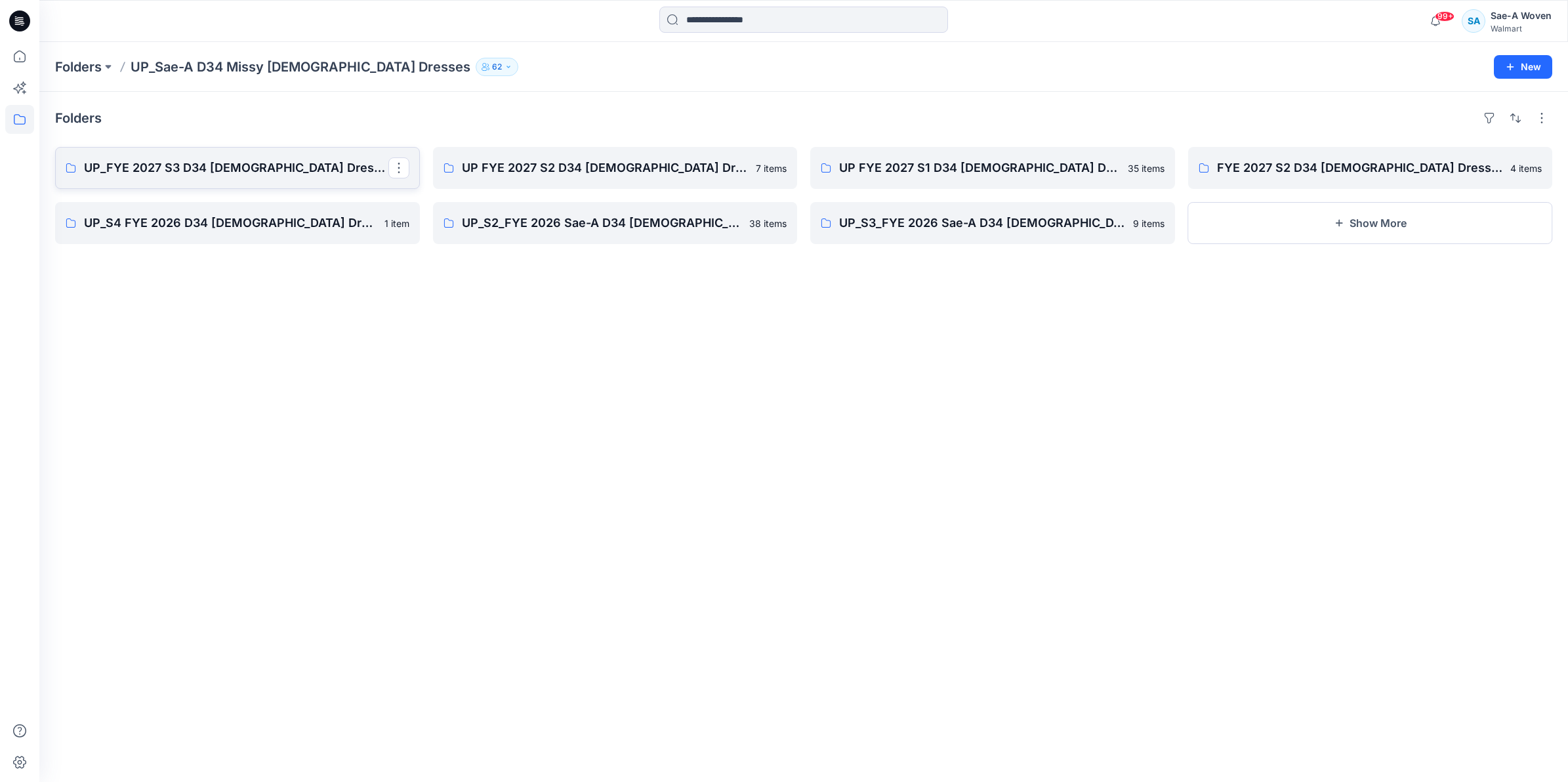
click at [266, 153] on link "UP_FYE 2027 S3 D34 [DEMOGRAPHIC_DATA] Dresses" at bounding box center [238, 168] width 365 height 42
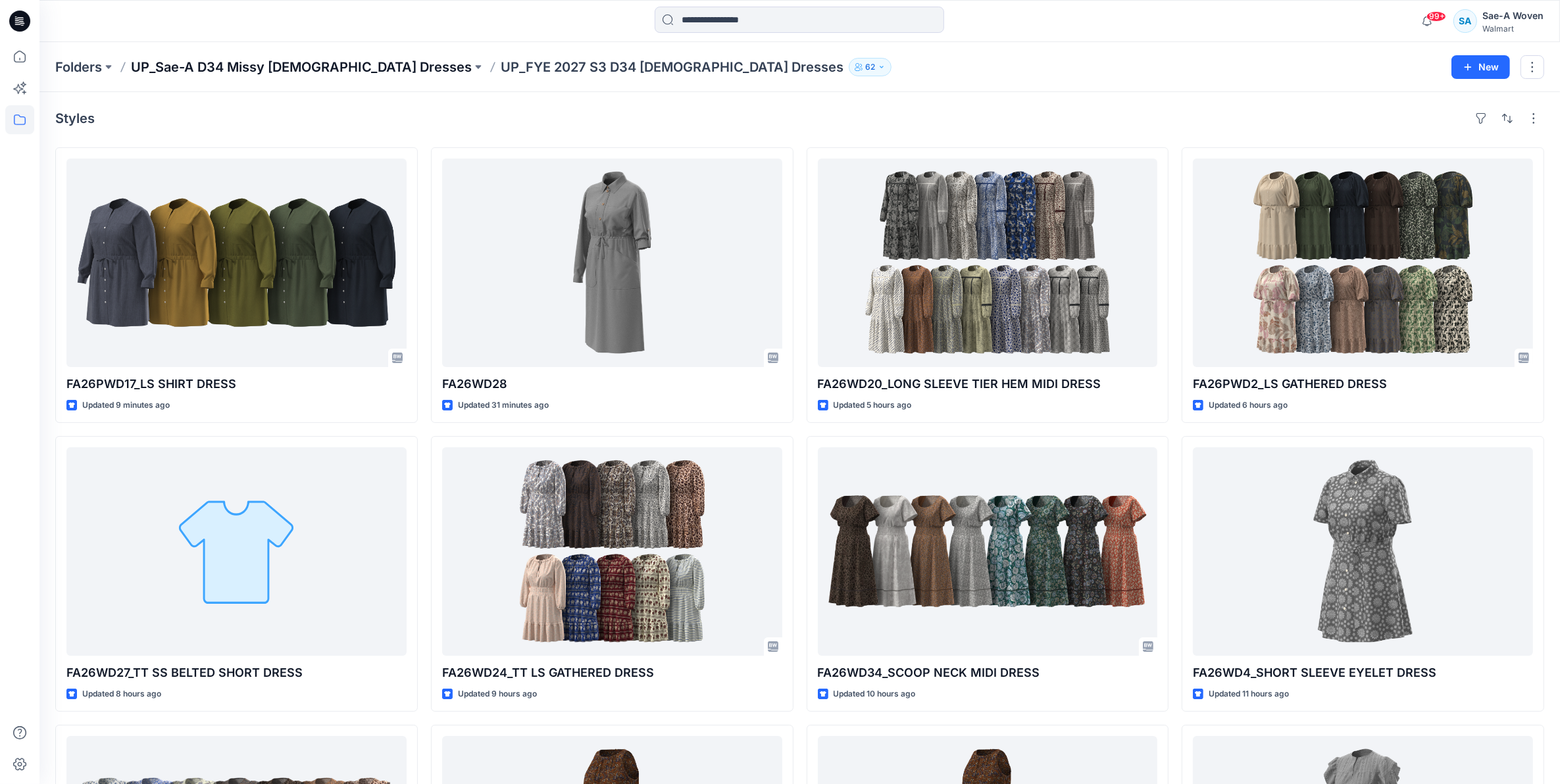
click at [301, 58] on p "UP_Sae-A D34 Missy [DEMOGRAPHIC_DATA] Dresses" at bounding box center [301, 67] width 341 height 18
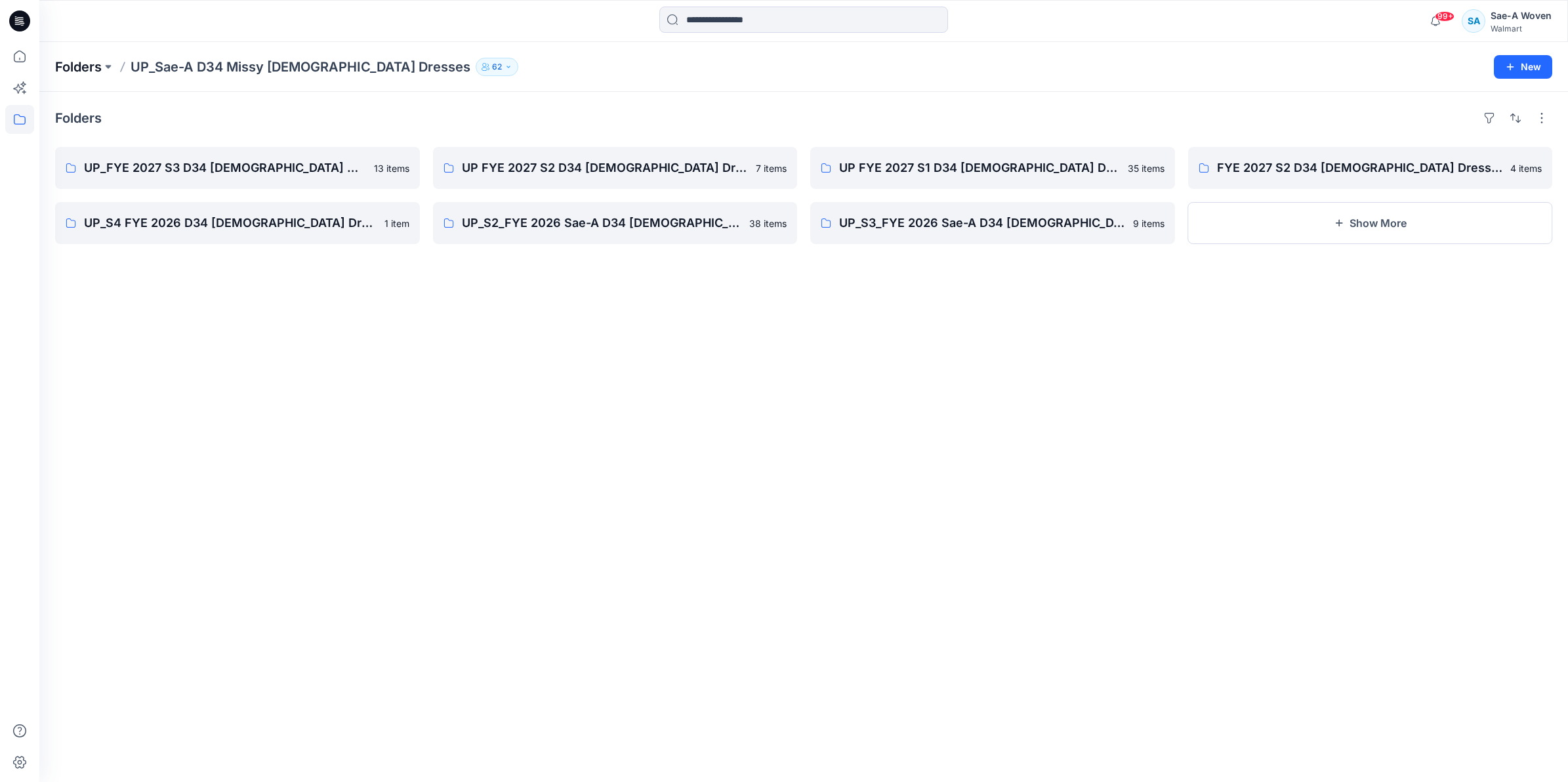
click at [98, 69] on p "Folders" at bounding box center [78, 67] width 47 height 18
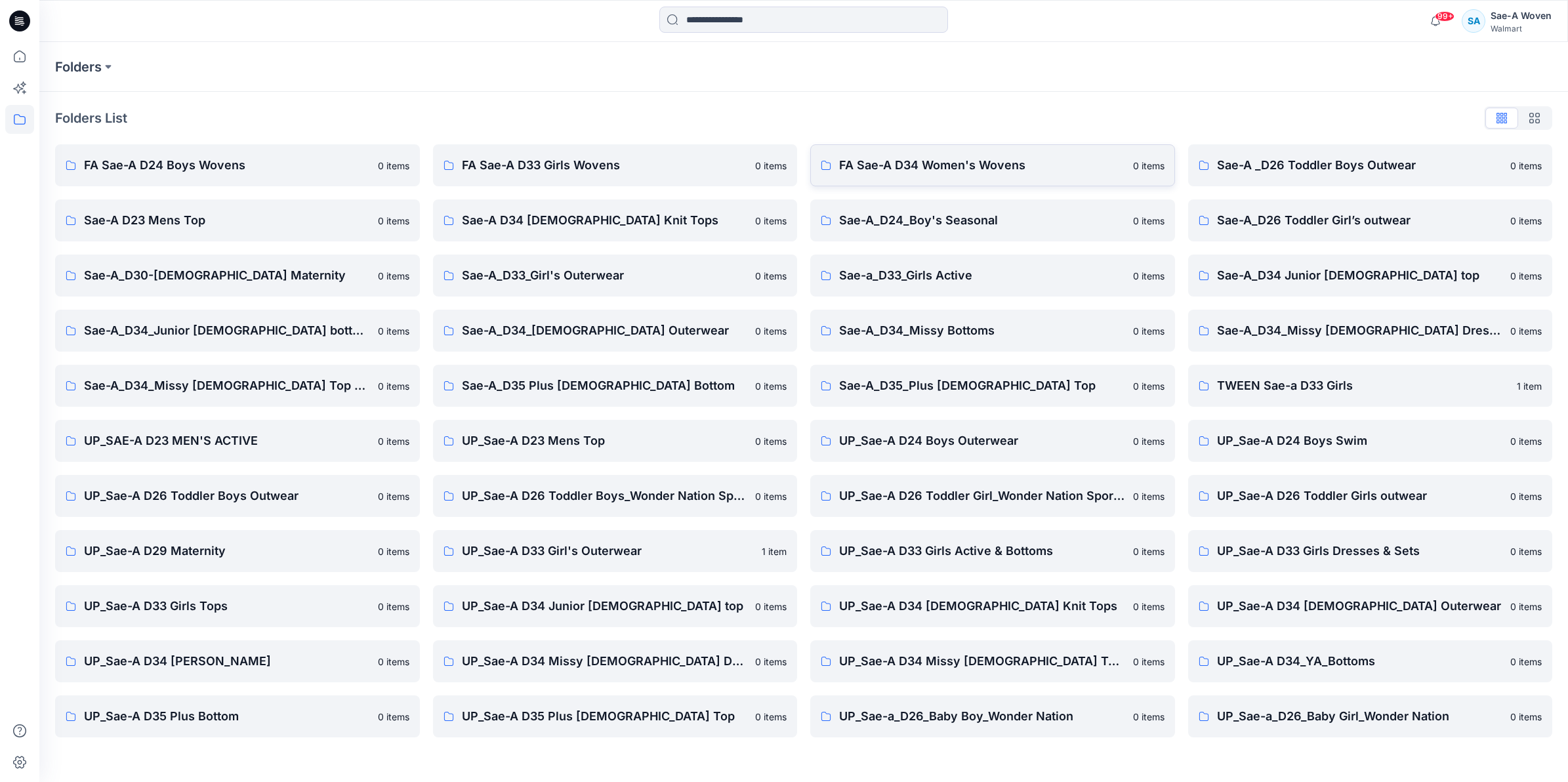
click at [989, 172] on p "FA Sae-A D34 Women's Wovens" at bounding box center [982, 165] width 286 height 18
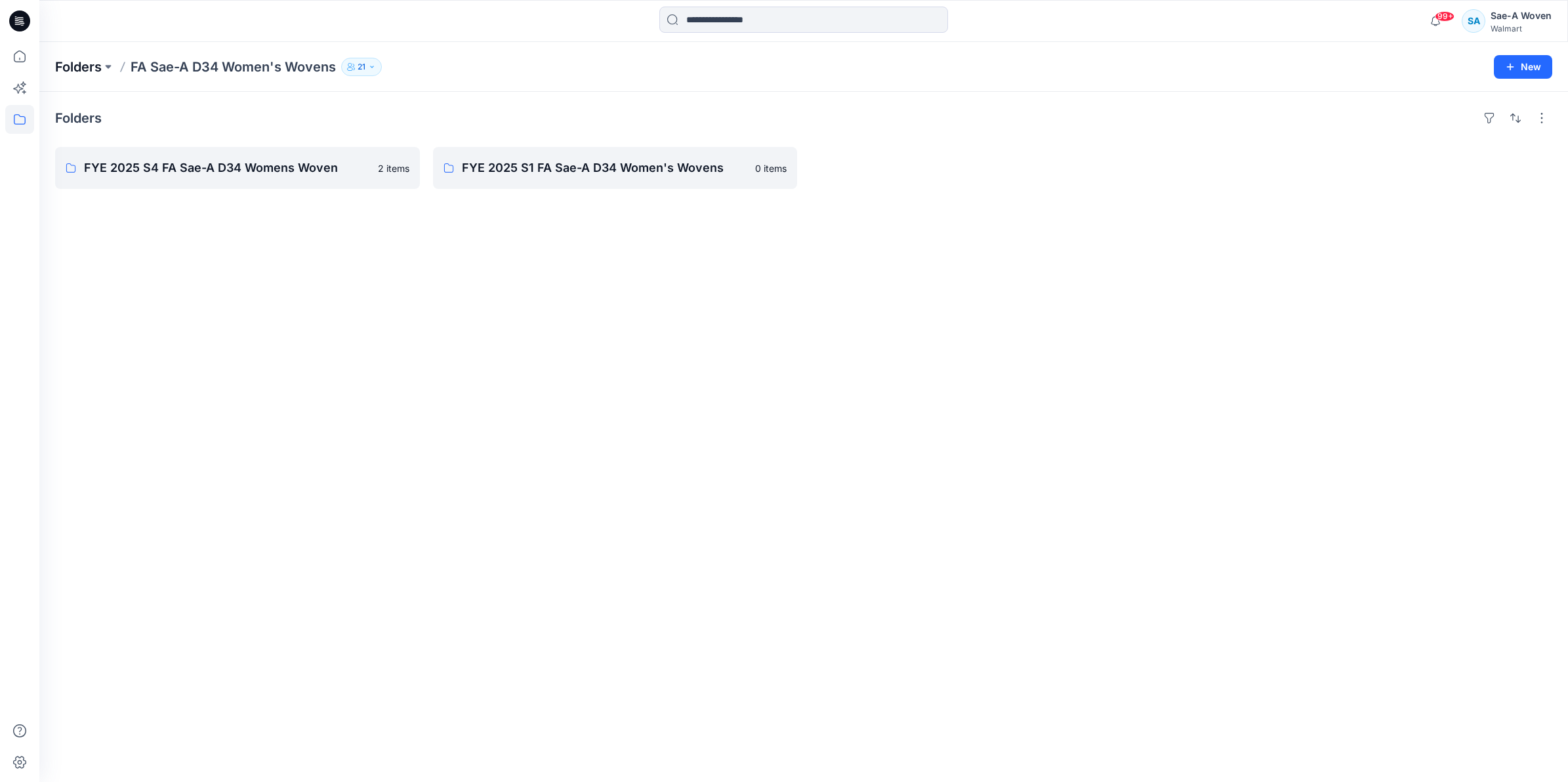
click at [88, 60] on p "Folders" at bounding box center [78, 67] width 47 height 18
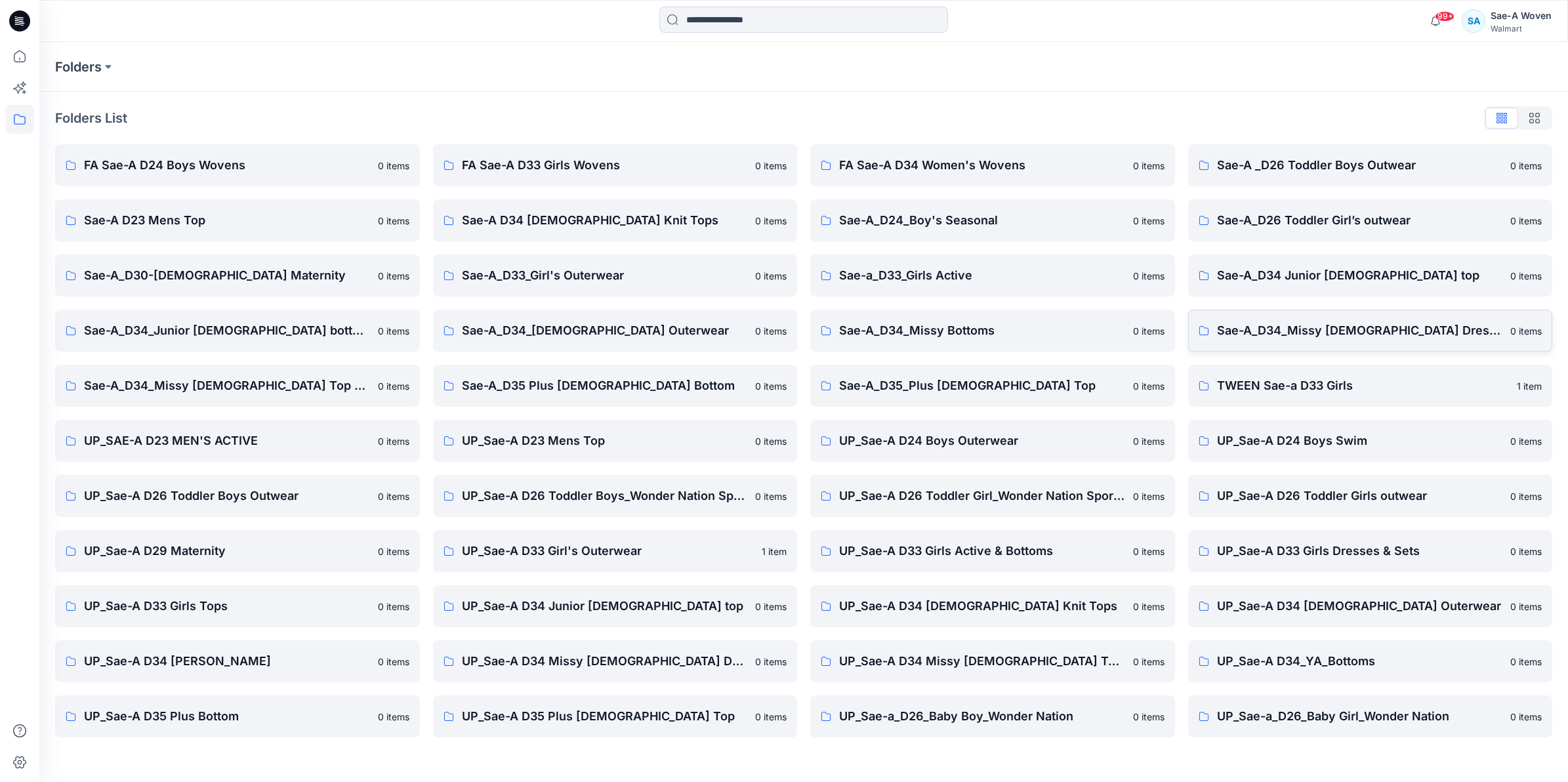
click at [1312, 325] on p "Sae-A_D34_Missy [DEMOGRAPHIC_DATA] Dresses" at bounding box center [1360, 331] width 286 height 18
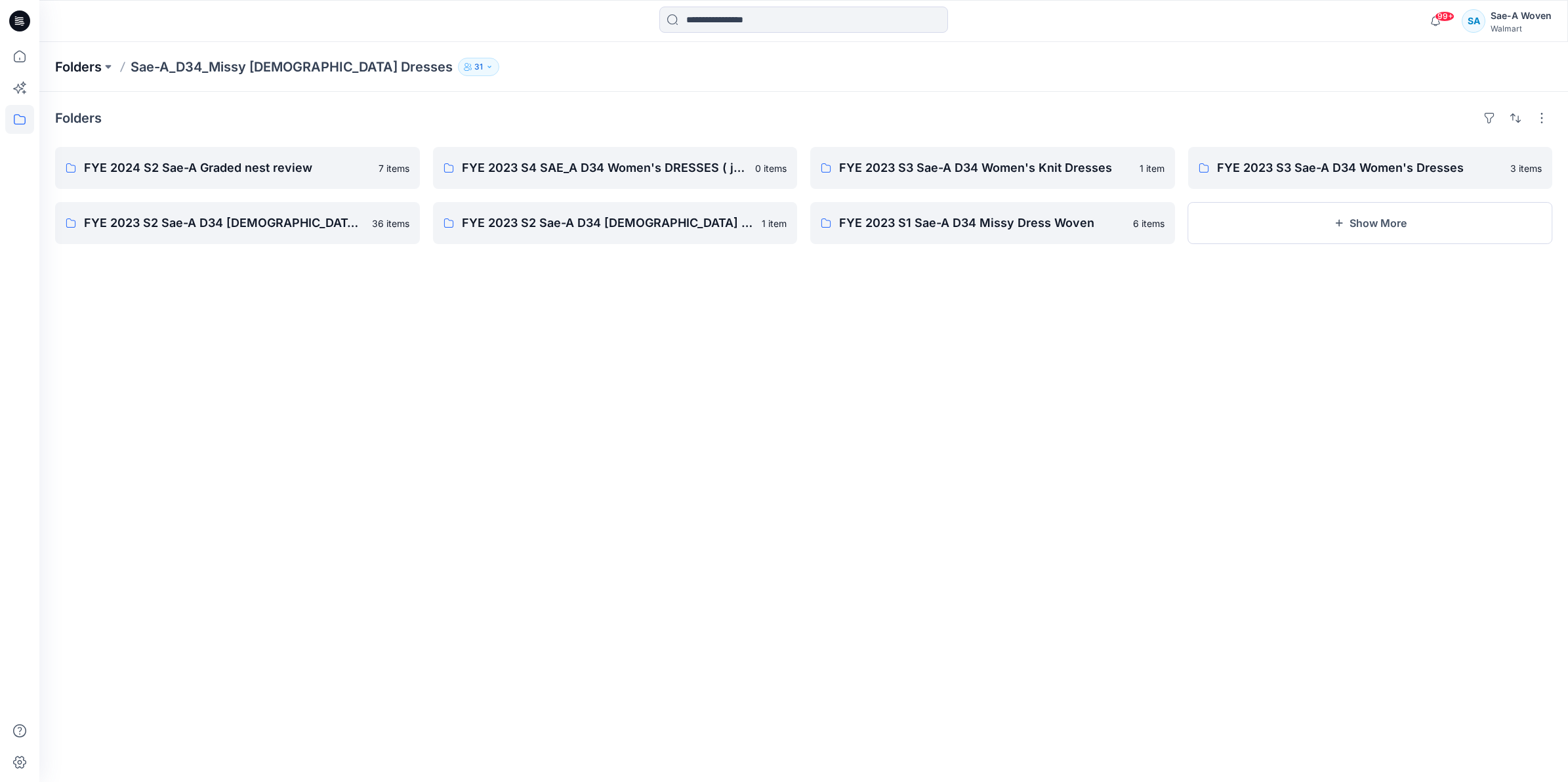
click at [85, 58] on p "Folders" at bounding box center [78, 67] width 47 height 18
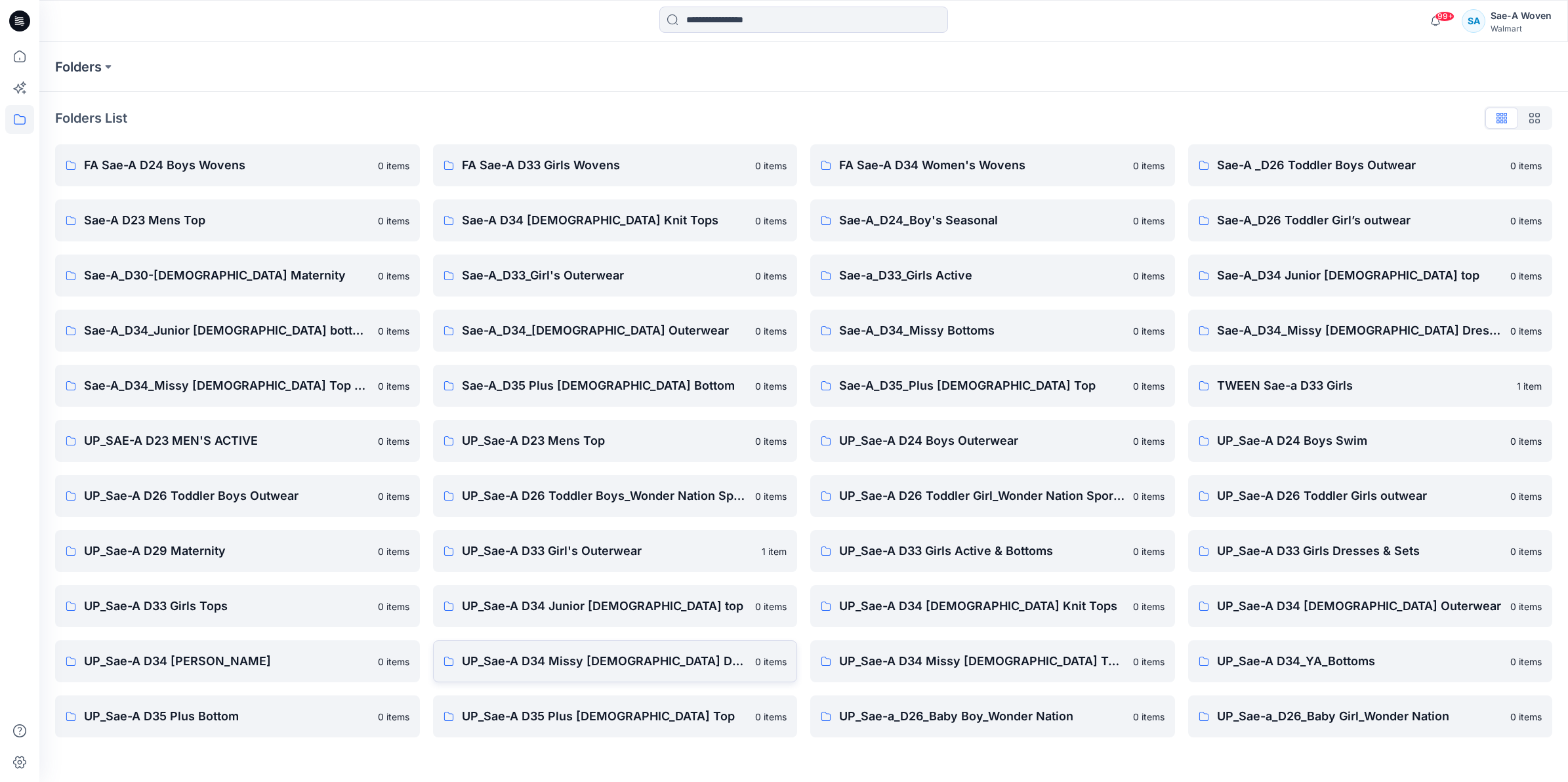
click at [557, 667] on p "UP_Sae-A D34 Missy [DEMOGRAPHIC_DATA] Dresses" at bounding box center [605, 661] width 286 height 18
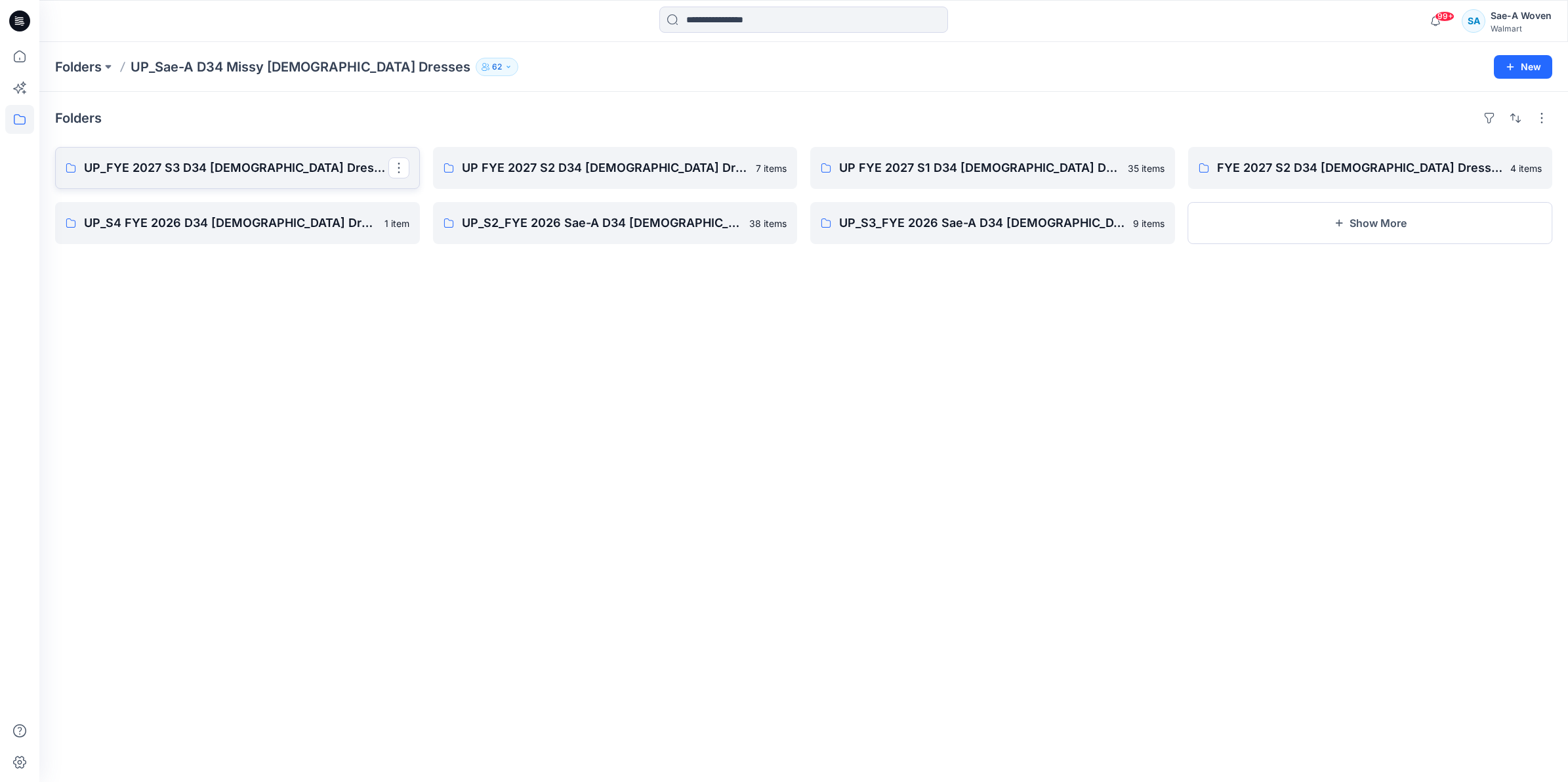
click at [217, 159] on p "UP_FYE 2027 S3 D34 [DEMOGRAPHIC_DATA] Dresses" at bounding box center [236, 168] width 304 height 18
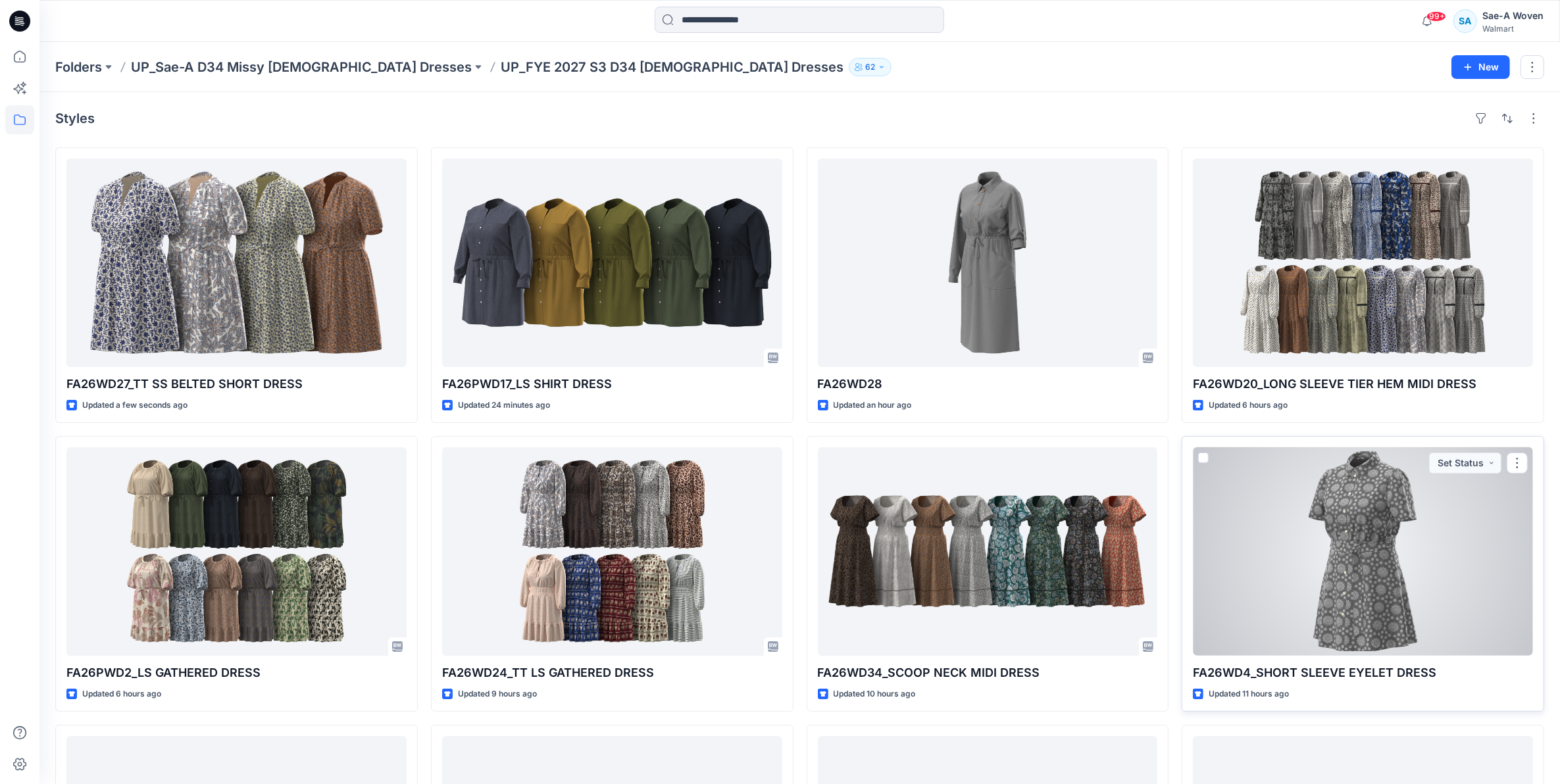
click at [1393, 566] on div at bounding box center [1362, 552] width 340 height 209
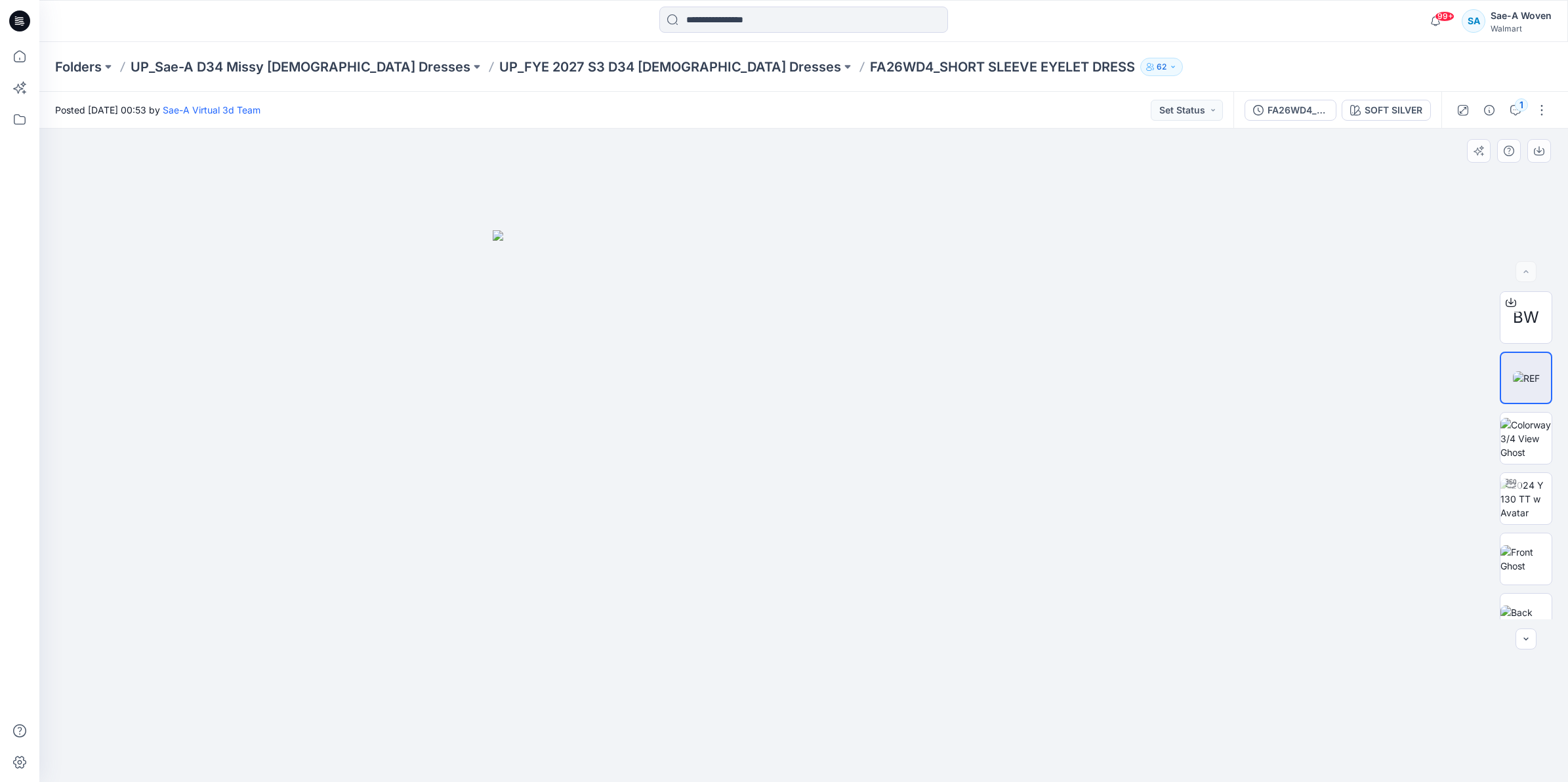
click at [1309, 415] on div at bounding box center [804, 455] width 1528 height 654
click at [1536, 107] on button "button" at bounding box center [1542, 110] width 21 height 21
click at [1371, 208] on div at bounding box center [804, 455] width 1528 height 654
drag, startPoint x: 264, startPoint y: 399, endPoint x: 289, endPoint y: 401, distance: 25.1
click at [264, 400] on div at bounding box center [804, 455] width 1528 height 654
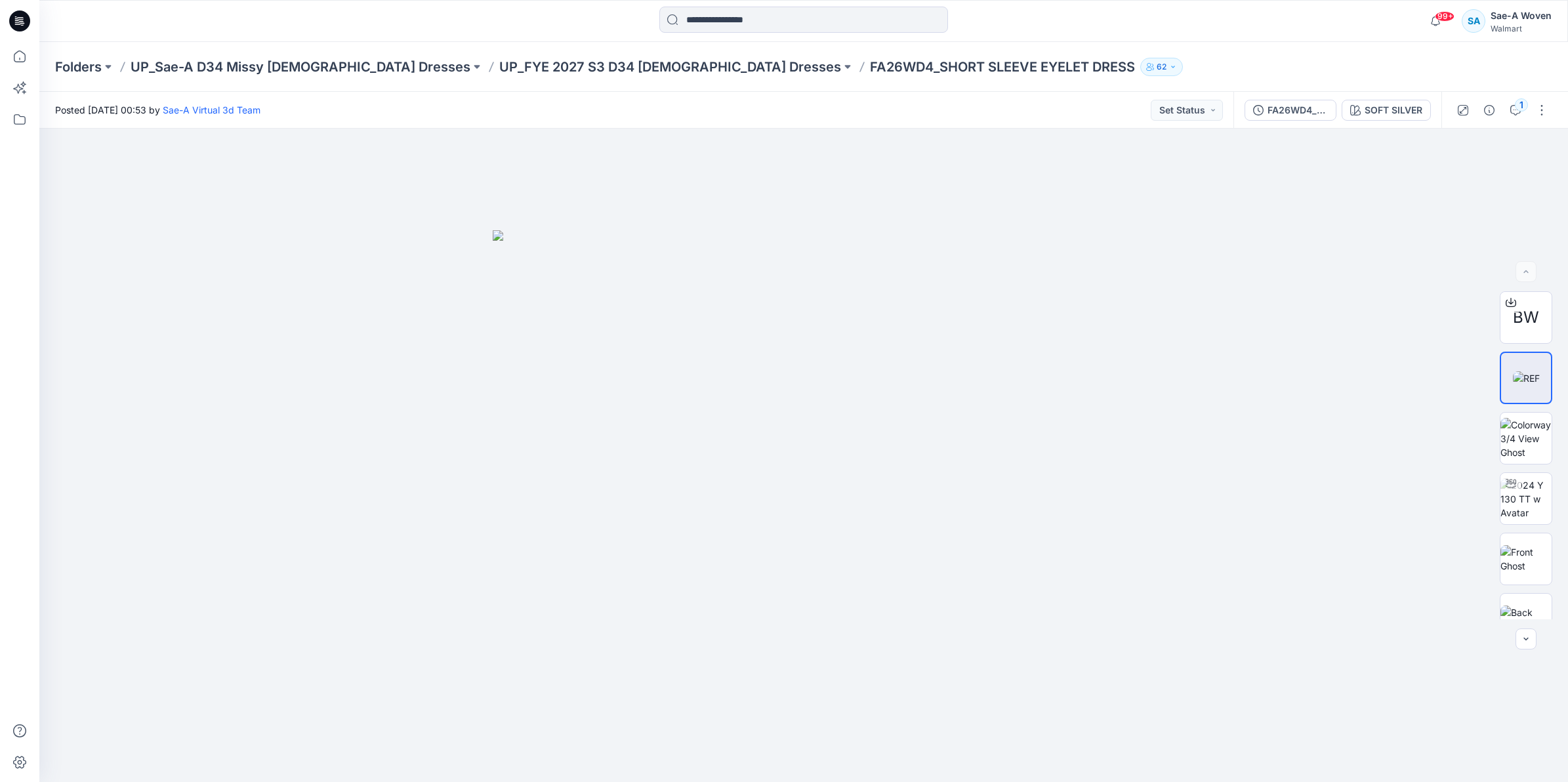
click at [870, 69] on p "FA26WD4_SHORT SLEEVE EYELET DRESS" at bounding box center [1002, 67] width 265 height 18
click at [1532, 435] on img at bounding box center [1526, 438] width 51 height 42
click at [1528, 492] on img at bounding box center [1526, 499] width 51 height 42
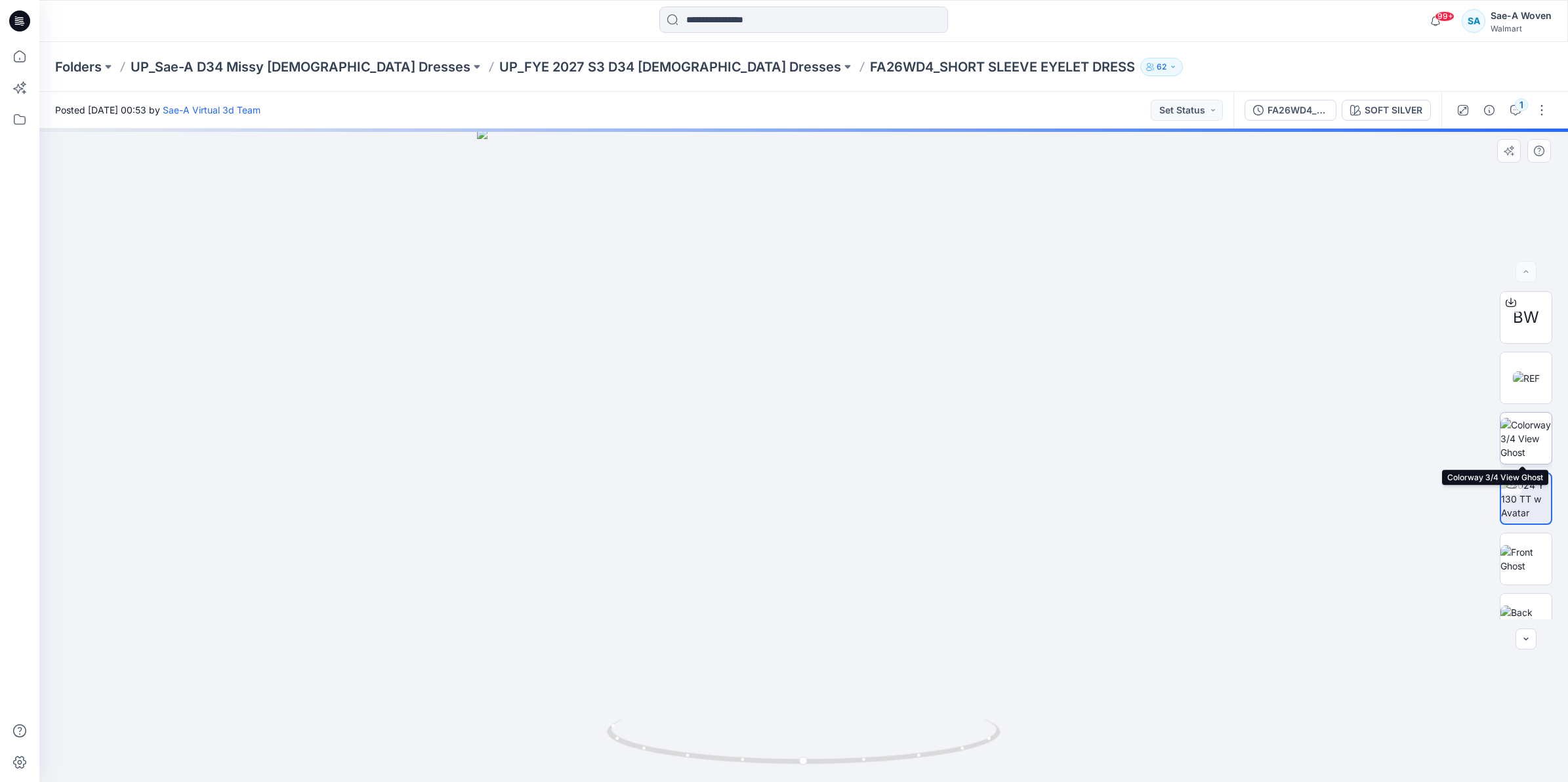
click at [1515, 431] on img at bounding box center [1526, 438] width 51 height 42
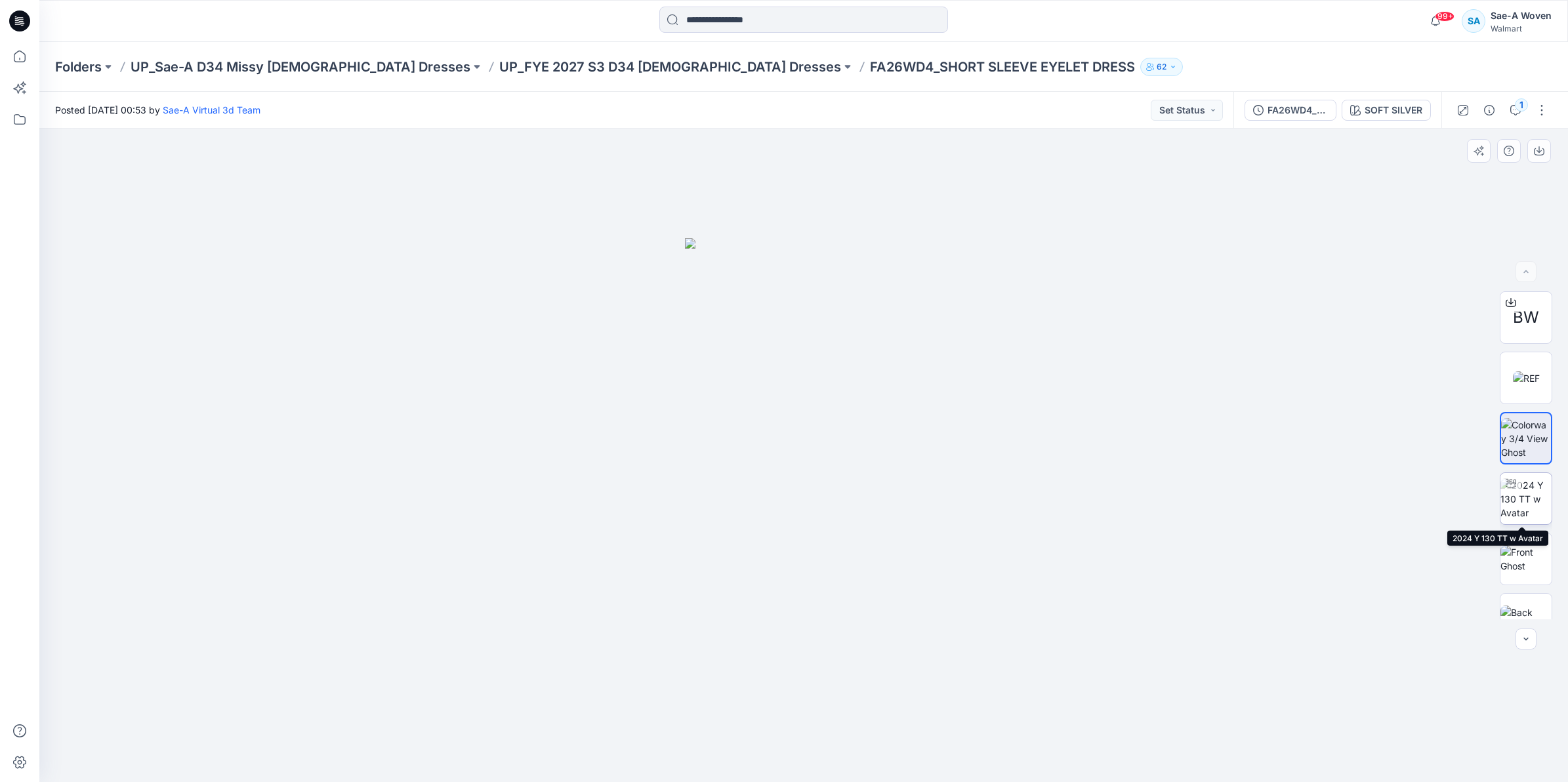
click at [1513, 476] on div at bounding box center [1511, 484] width 21 height 21
click at [590, 64] on p "UP_FYE 2027 S3 D34 [DEMOGRAPHIC_DATA] Dresses" at bounding box center [670, 67] width 342 height 18
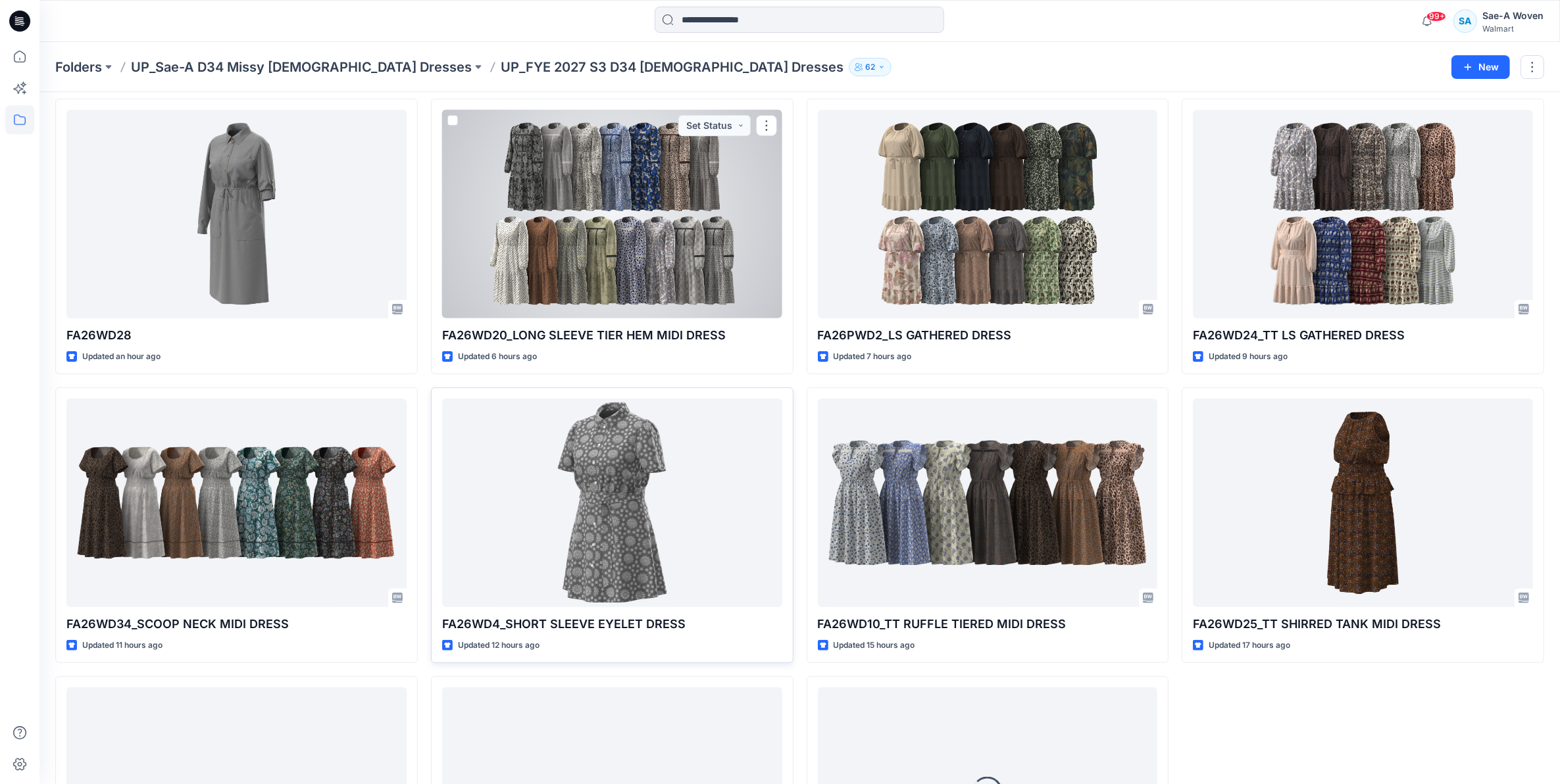
scroll to position [445, 0]
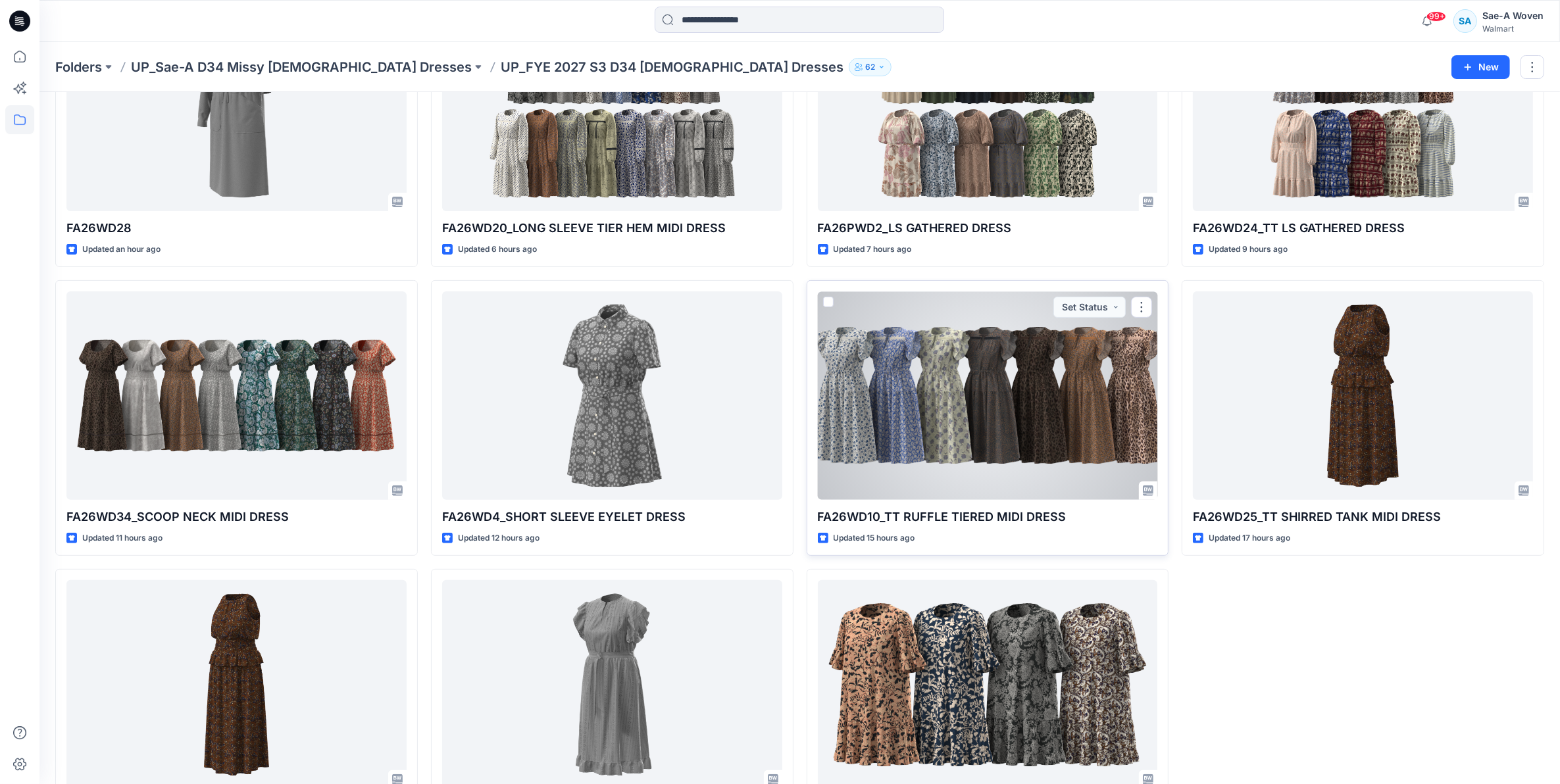
click at [936, 390] on div at bounding box center [988, 396] width 340 height 209
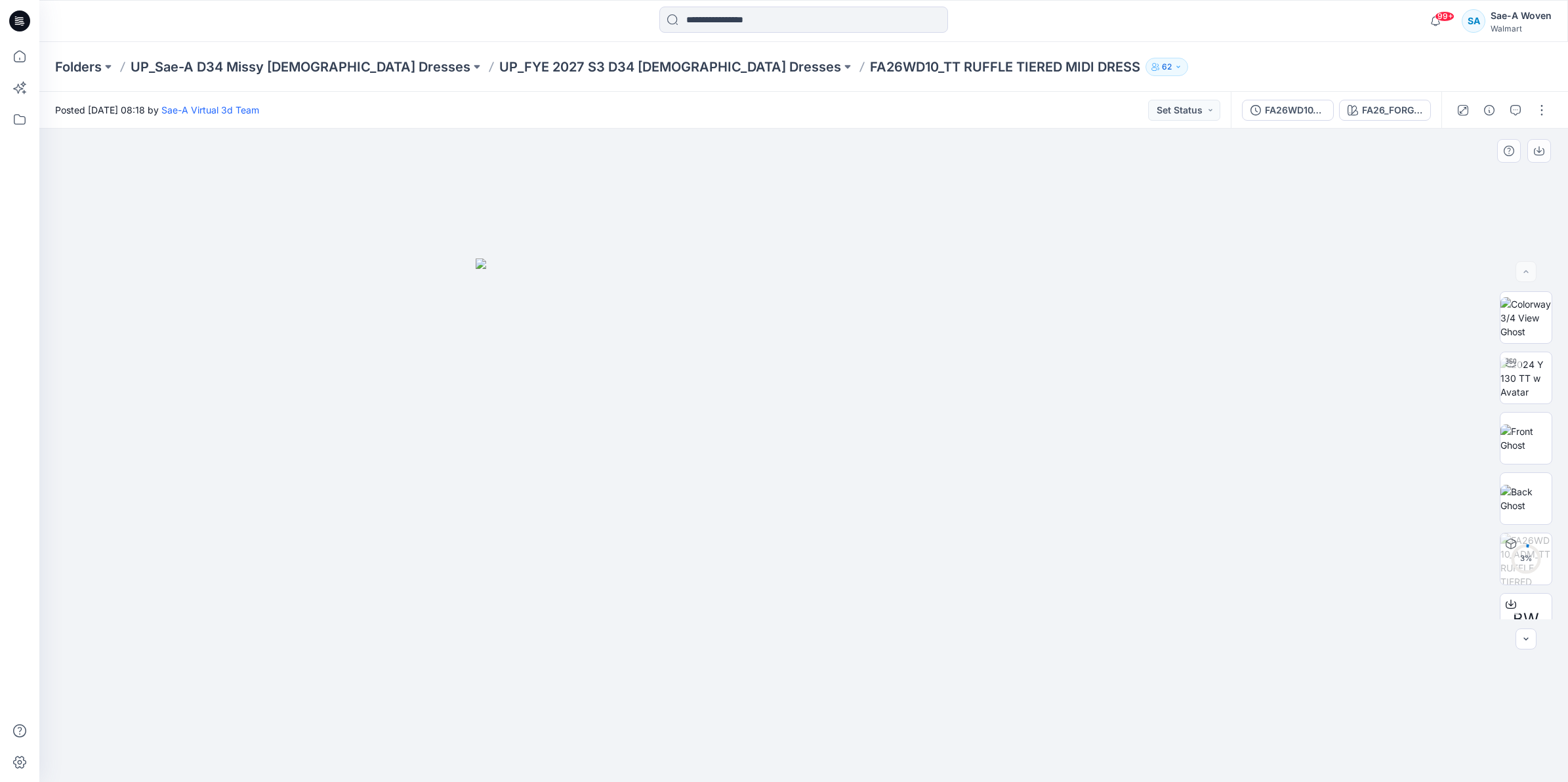
click at [412, 556] on div at bounding box center [804, 455] width 1528 height 654
click at [568, 65] on p "UP_FYE 2027 S3 D34 [DEMOGRAPHIC_DATA] Dresses" at bounding box center [670, 67] width 342 height 18
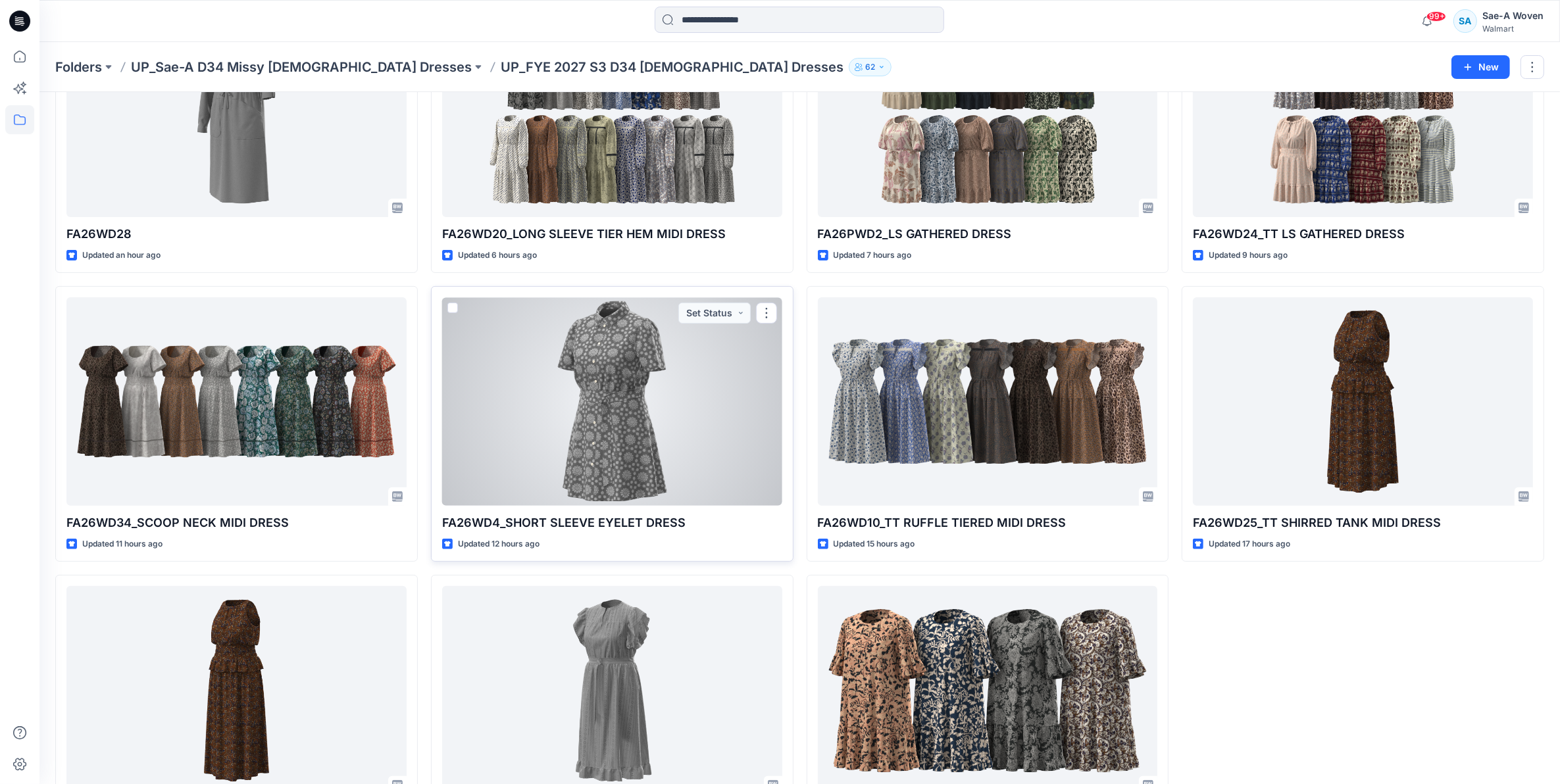
scroll to position [521, 0]
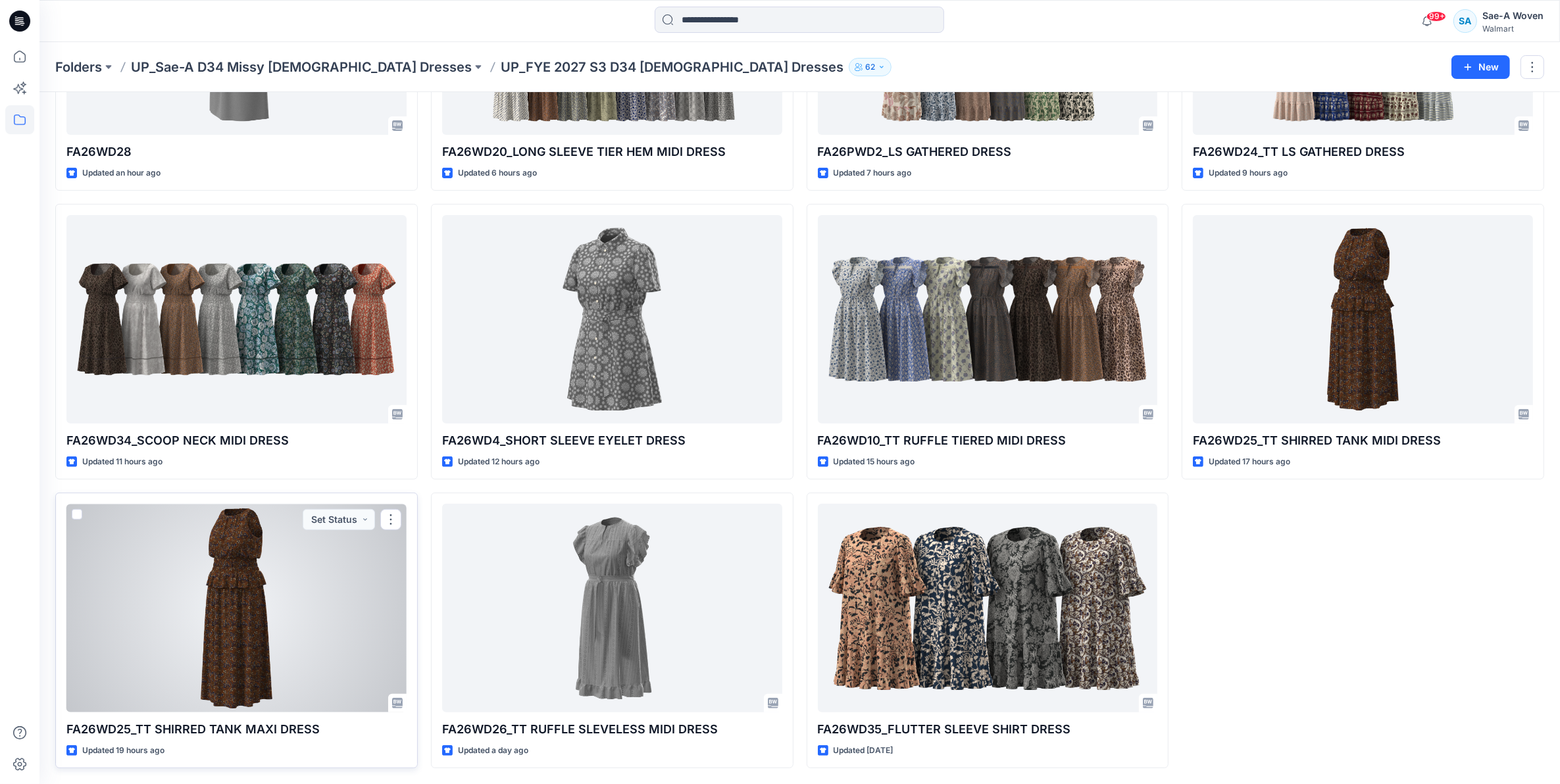
click at [306, 569] on div at bounding box center [237, 608] width 340 height 209
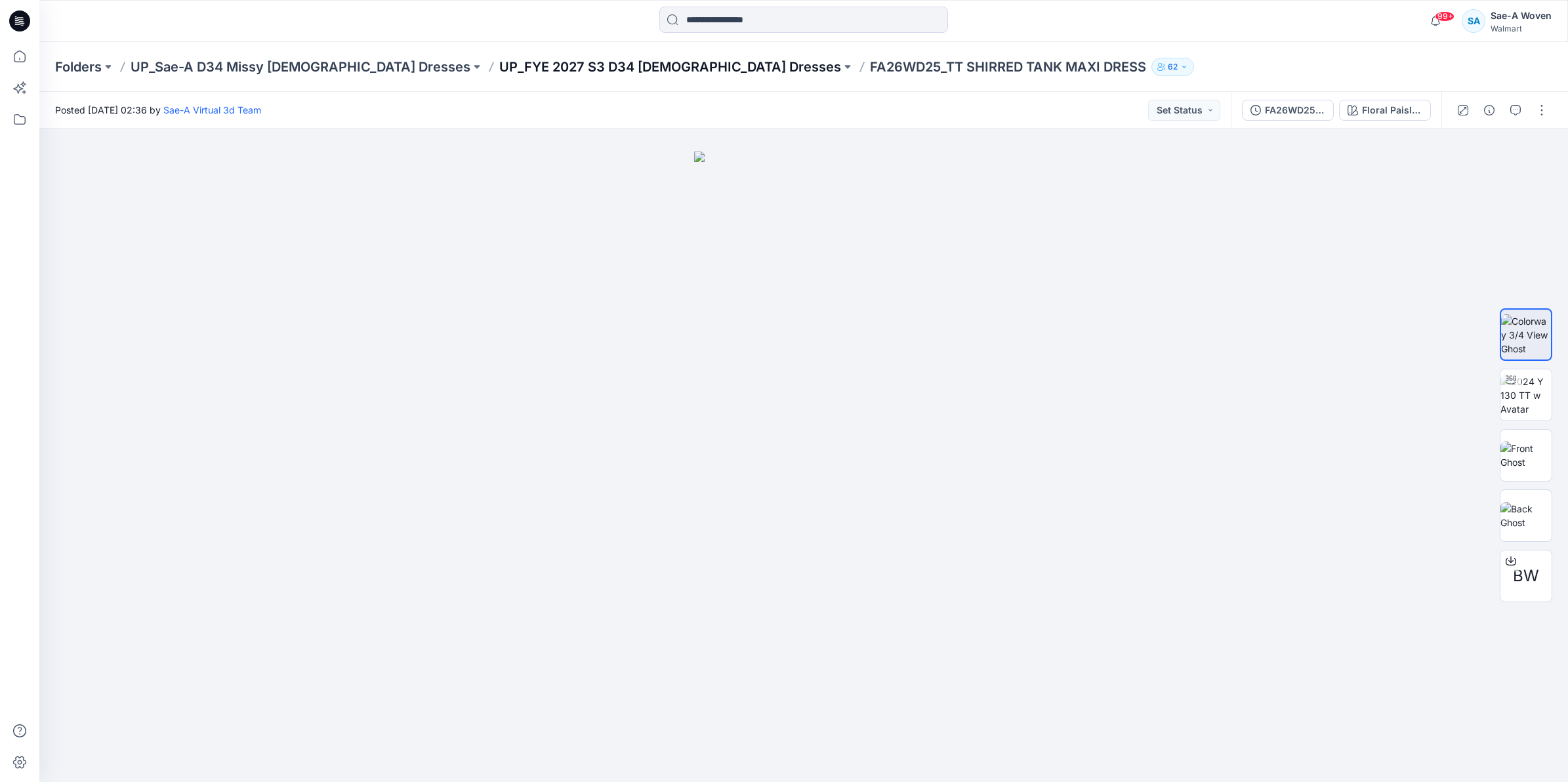
click at [574, 63] on p "UP_FYE 2027 S3 D34 [DEMOGRAPHIC_DATA] Dresses" at bounding box center [670, 67] width 342 height 18
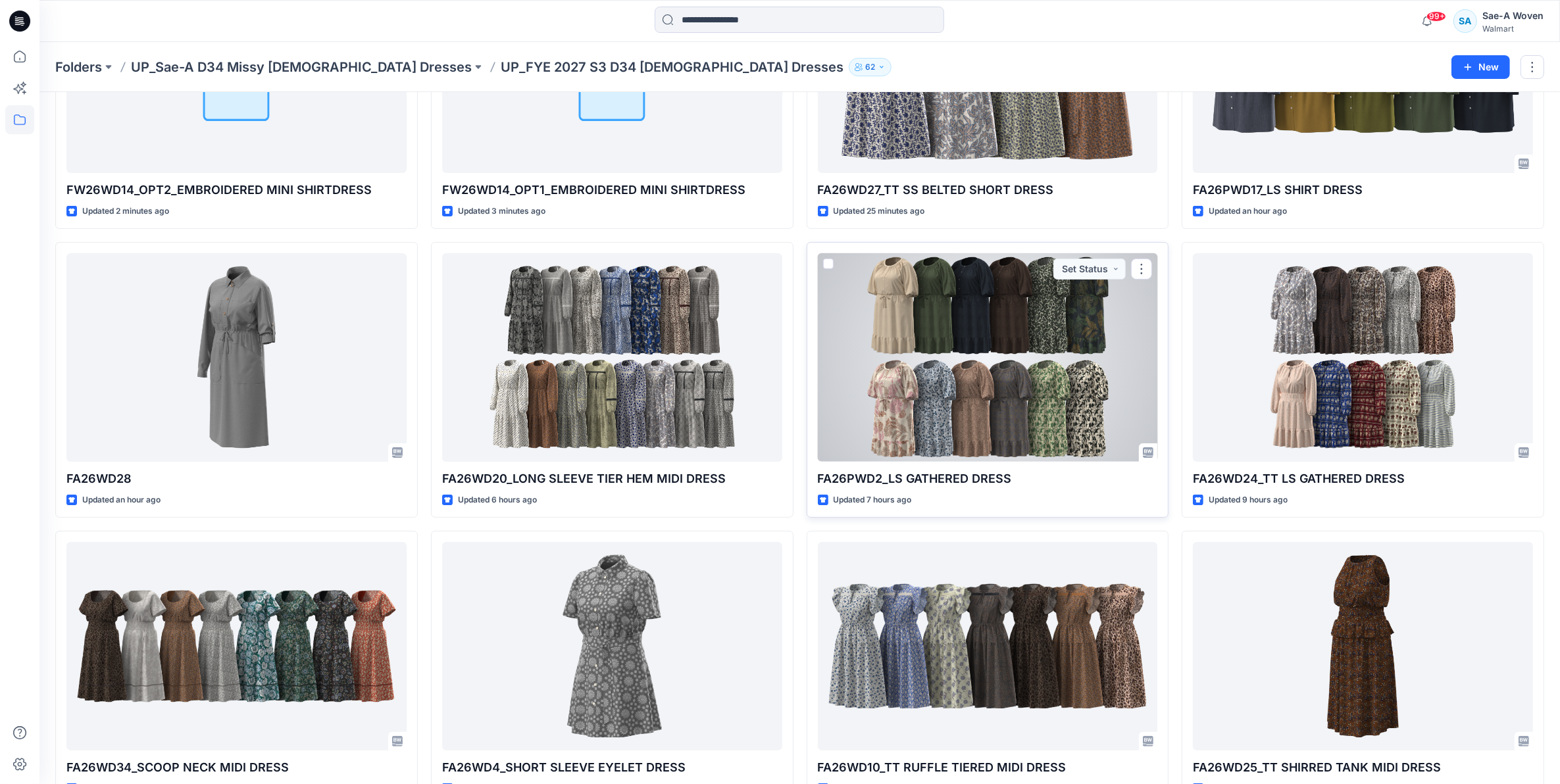
scroll to position [521, 0]
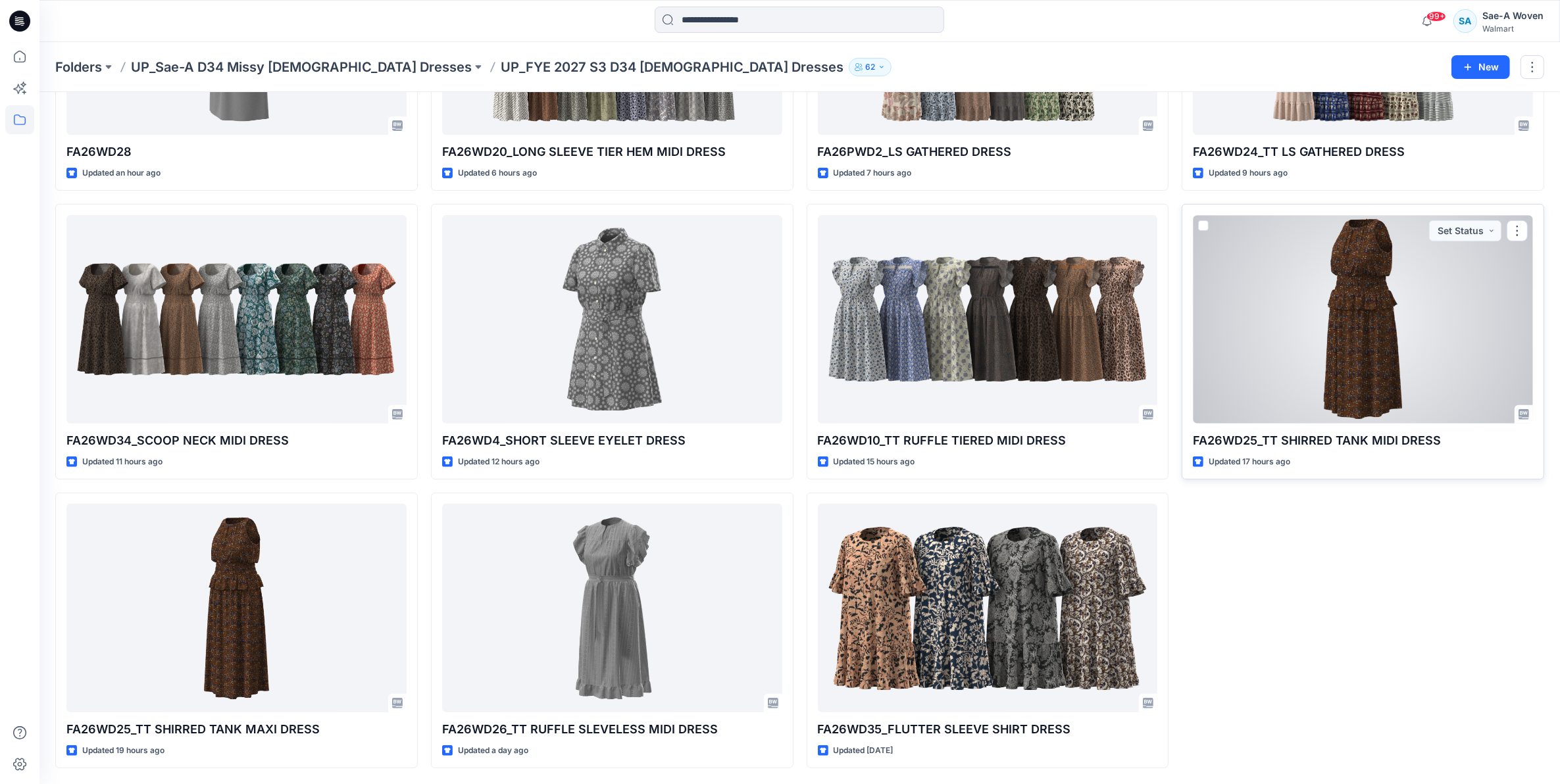
click at [1299, 374] on div at bounding box center [1362, 320] width 340 height 209
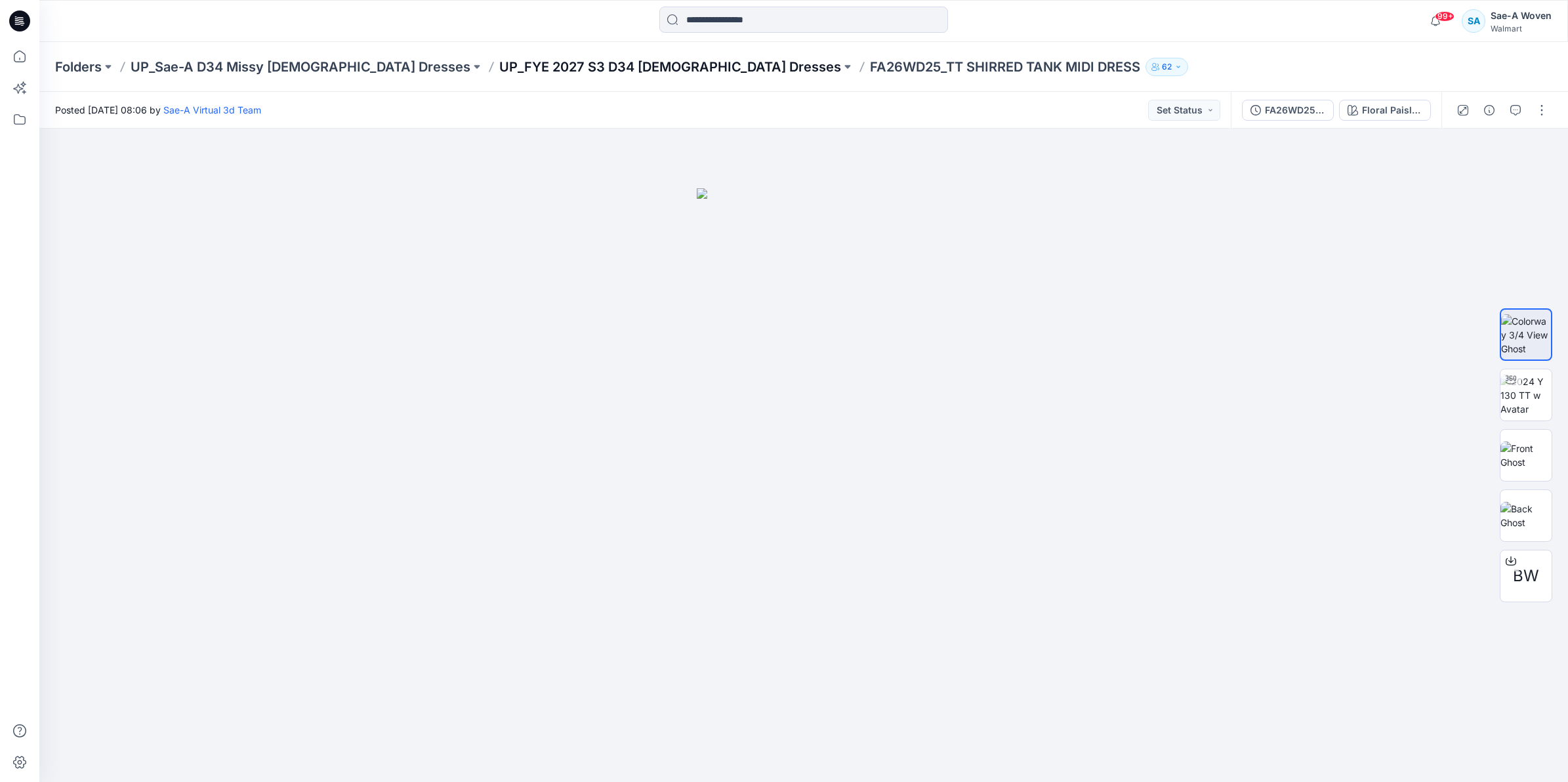
click at [585, 69] on p "UP_FYE 2027 S3 D34 [DEMOGRAPHIC_DATA] Dresses" at bounding box center [670, 67] width 342 height 18
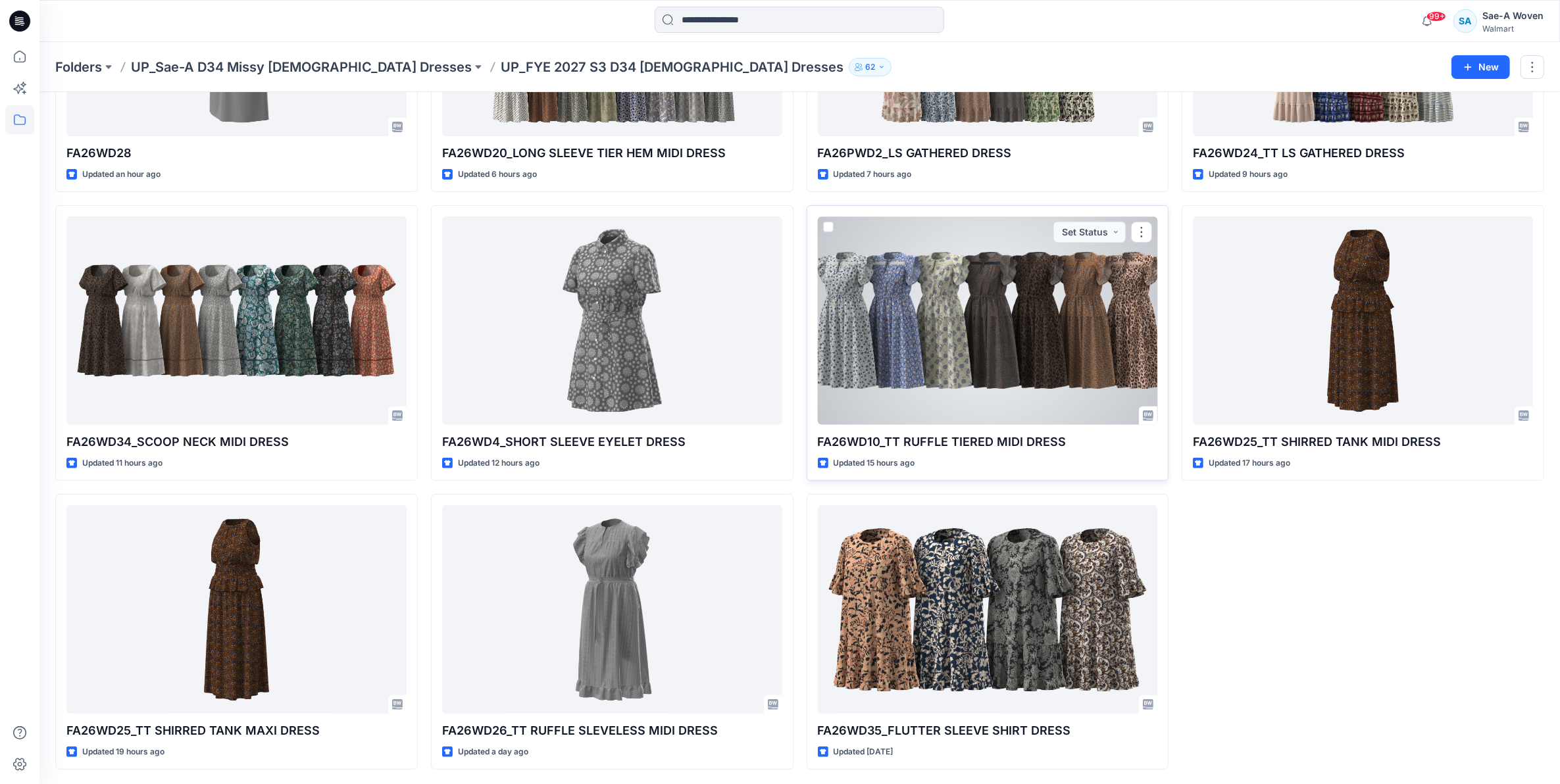
scroll to position [521, 0]
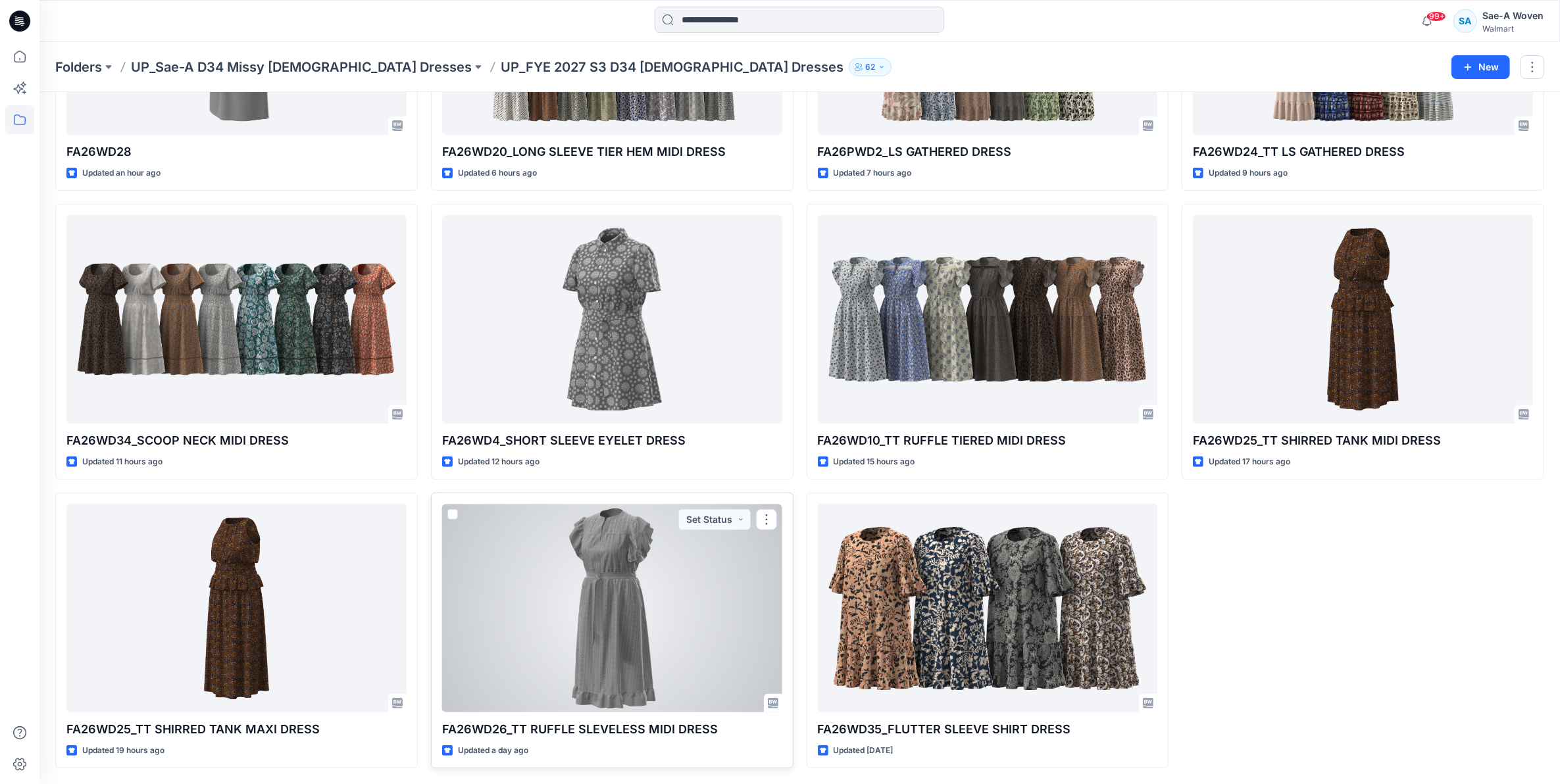
click at [627, 616] on div at bounding box center [612, 608] width 340 height 209
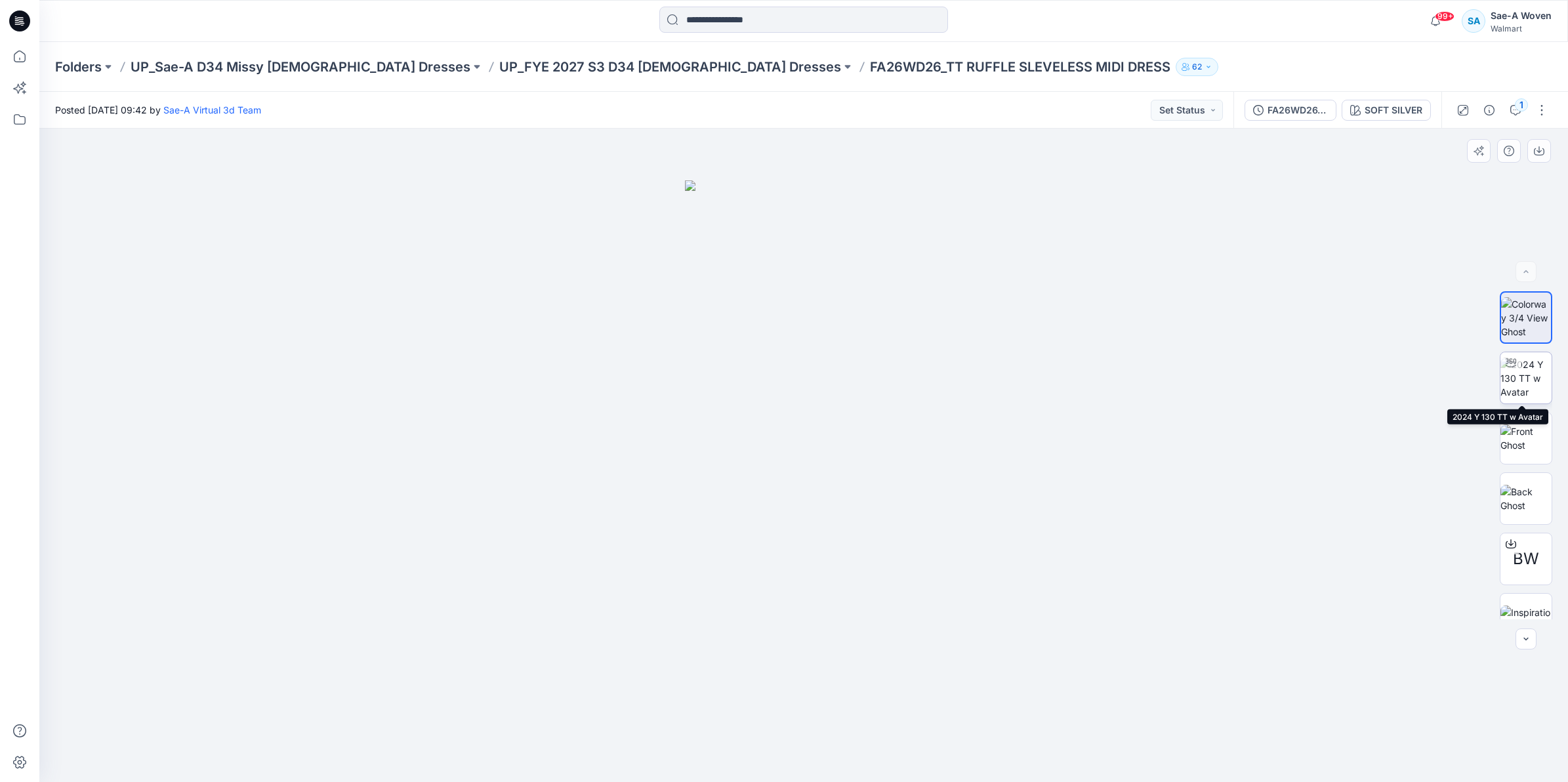
click at [1534, 385] on img at bounding box center [1526, 378] width 51 height 42
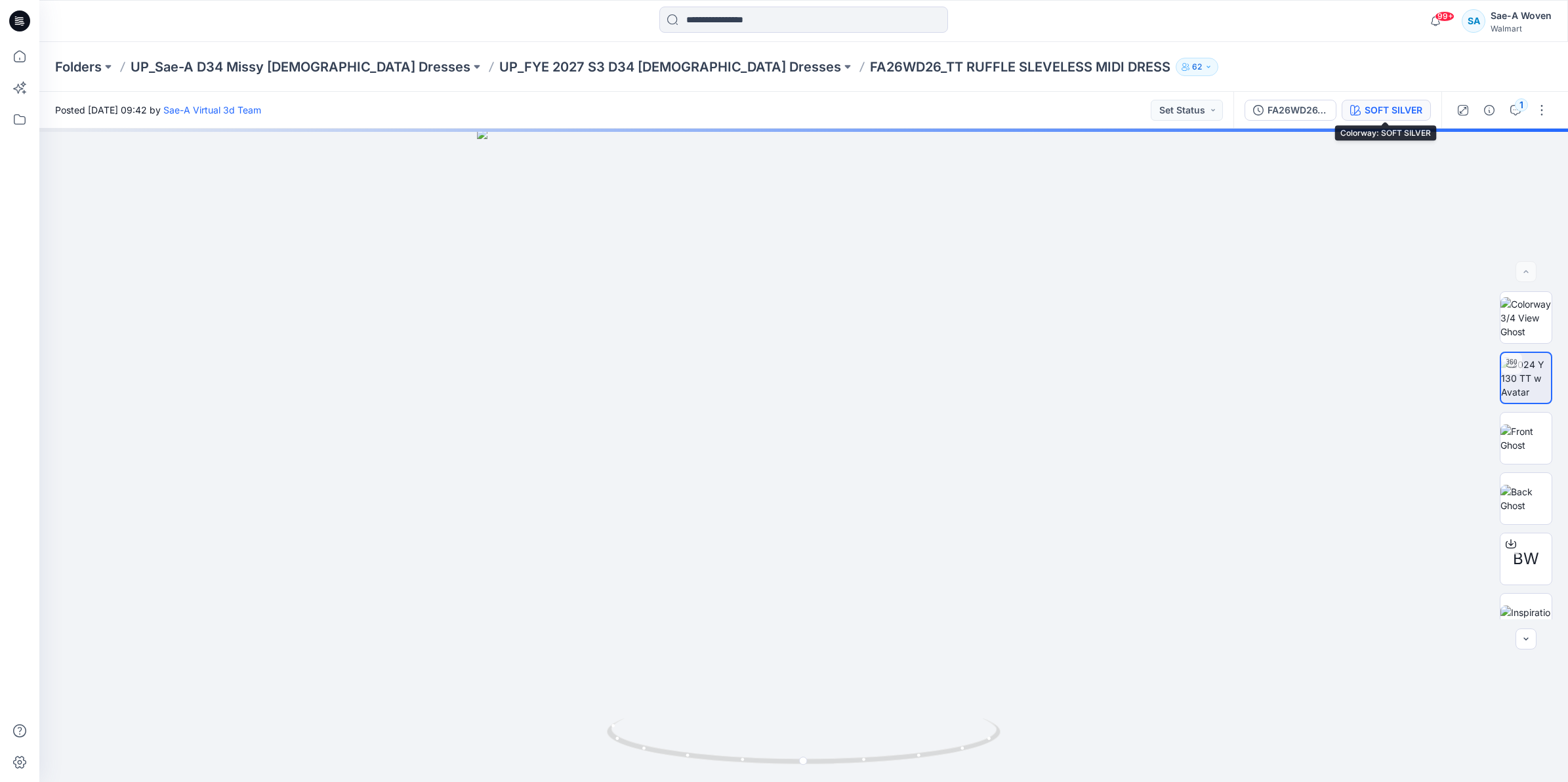
click at [1391, 113] on div "SOFT SILVER" at bounding box center [1393, 110] width 58 height 14
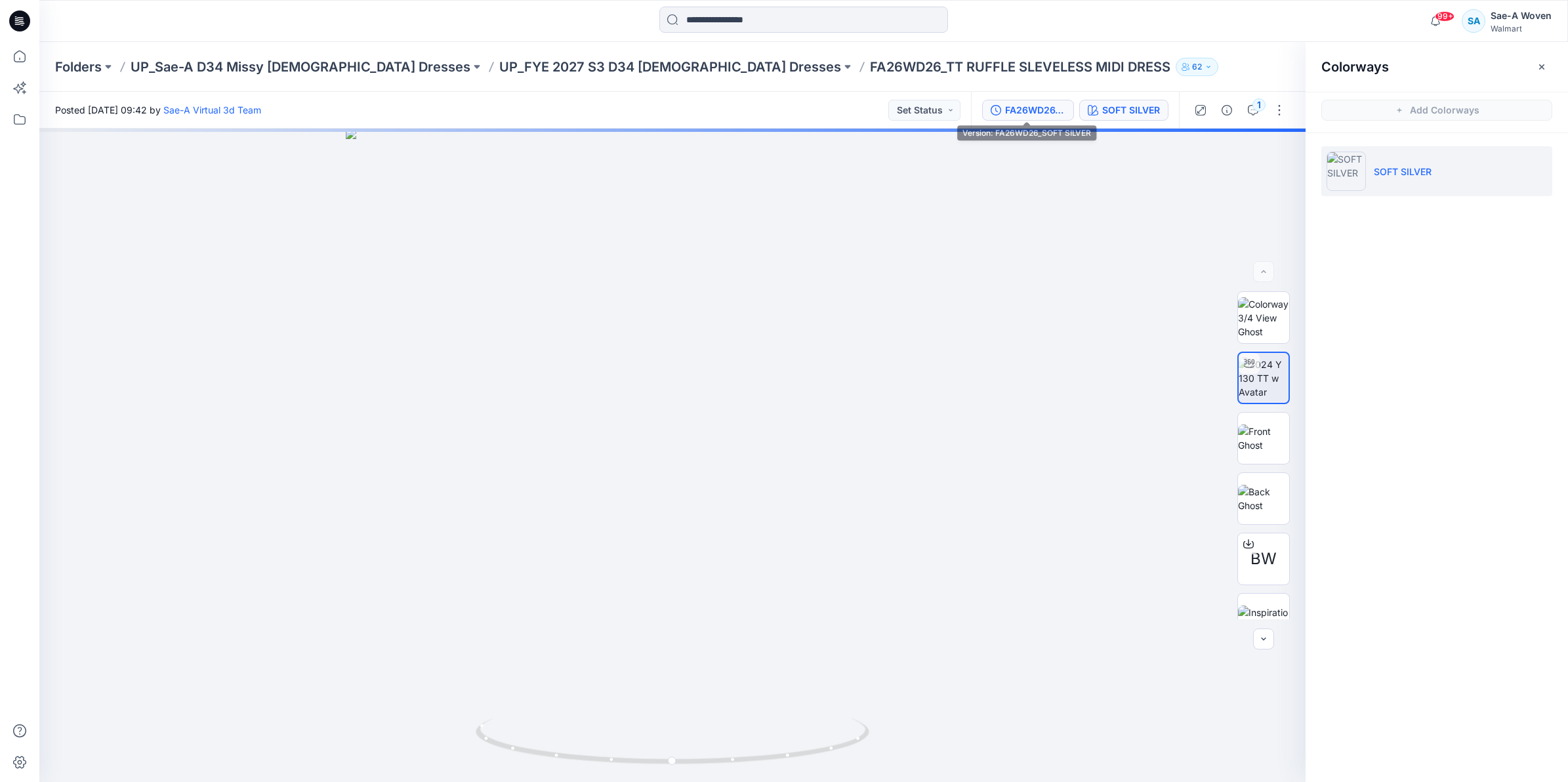
click at [1025, 100] on button "FA26WD26_SOFT SILVER" at bounding box center [1027, 110] width 92 height 21
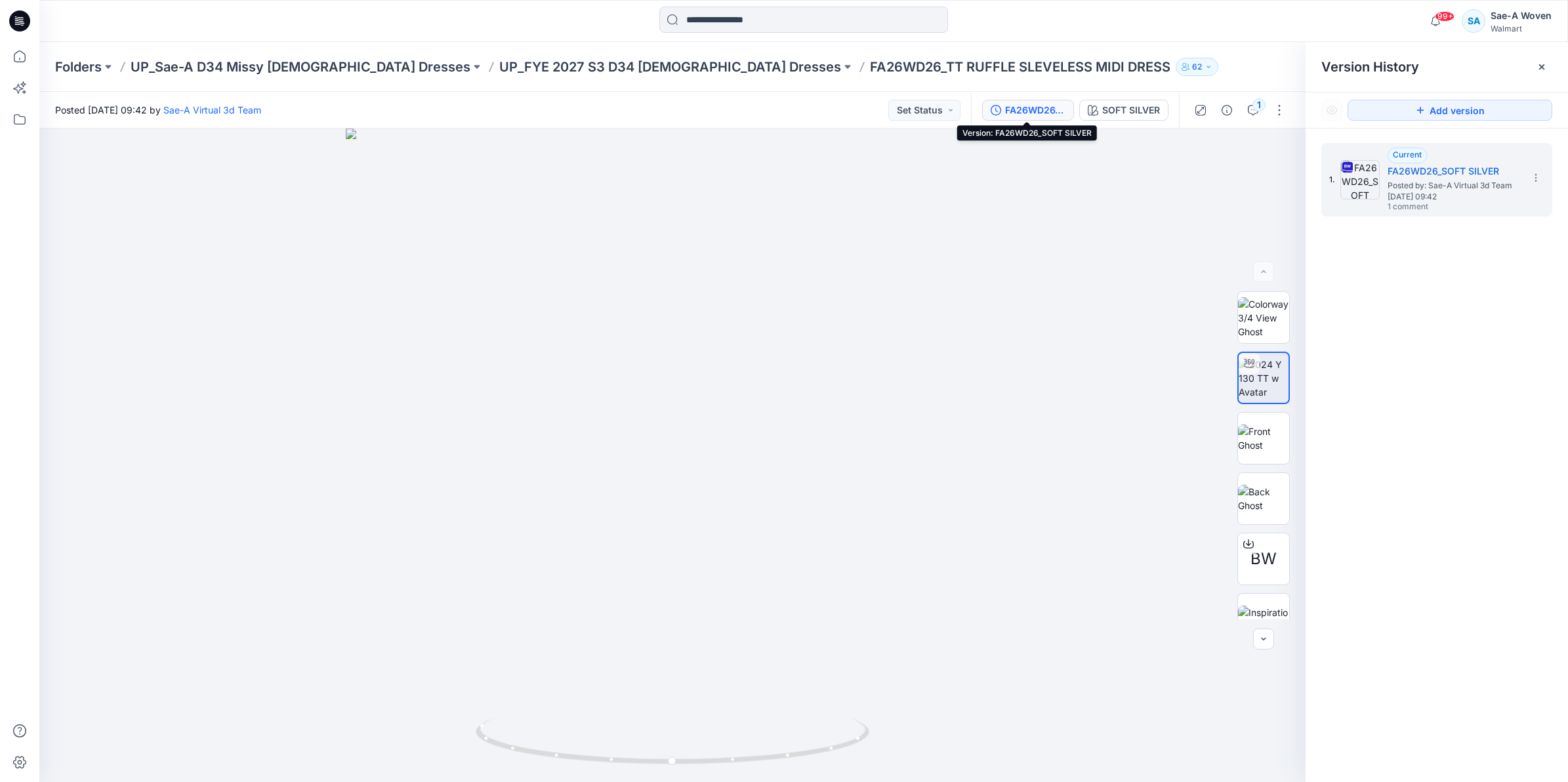
click at [1046, 113] on div "FA26WD26_SOFT SILVER" at bounding box center [1035, 110] width 61 height 14
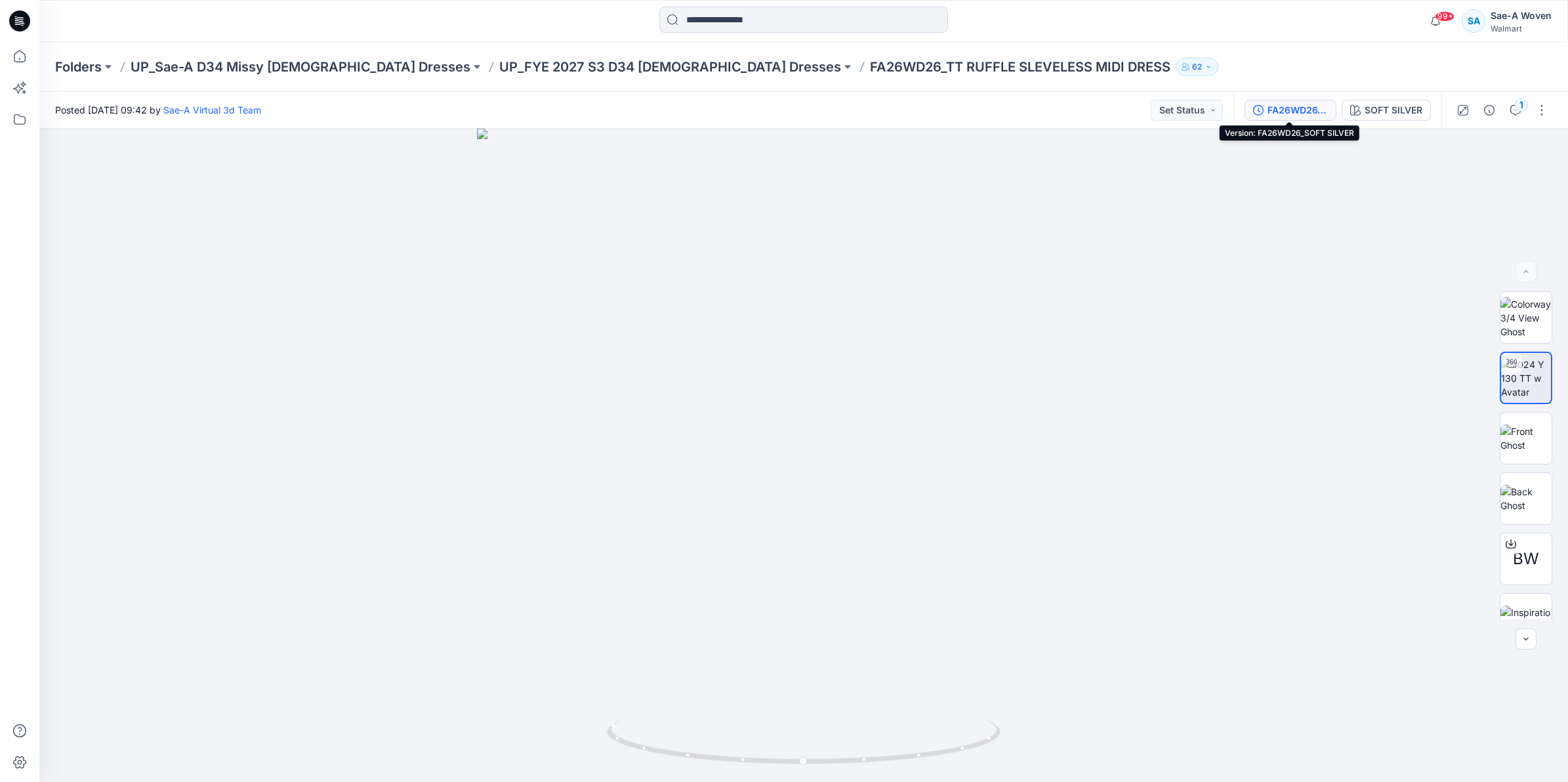
click at [1312, 113] on div "FA26WD26_SOFT SILVER" at bounding box center [1298, 110] width 61 height 14
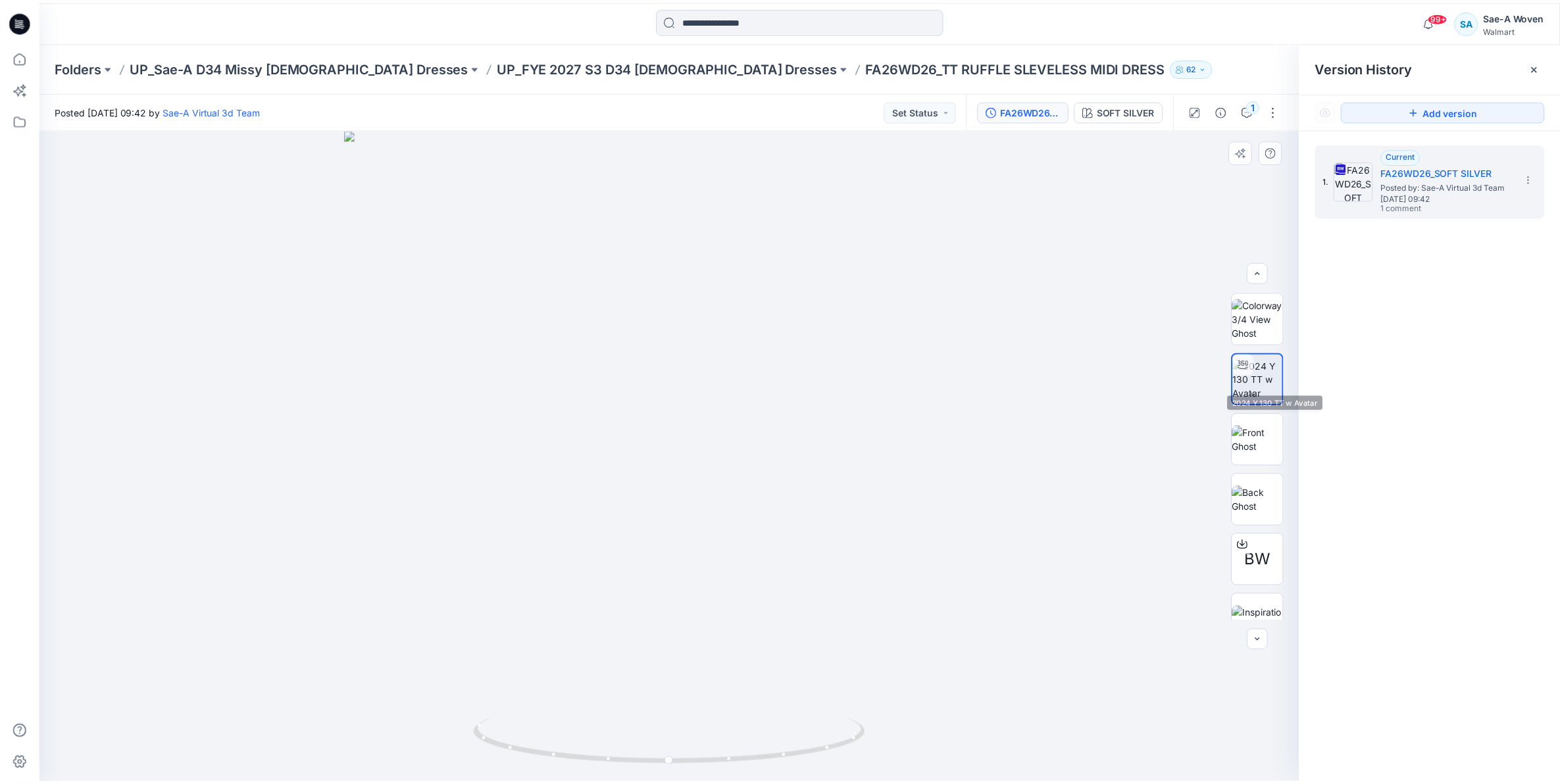
scroll to position [26, 0]
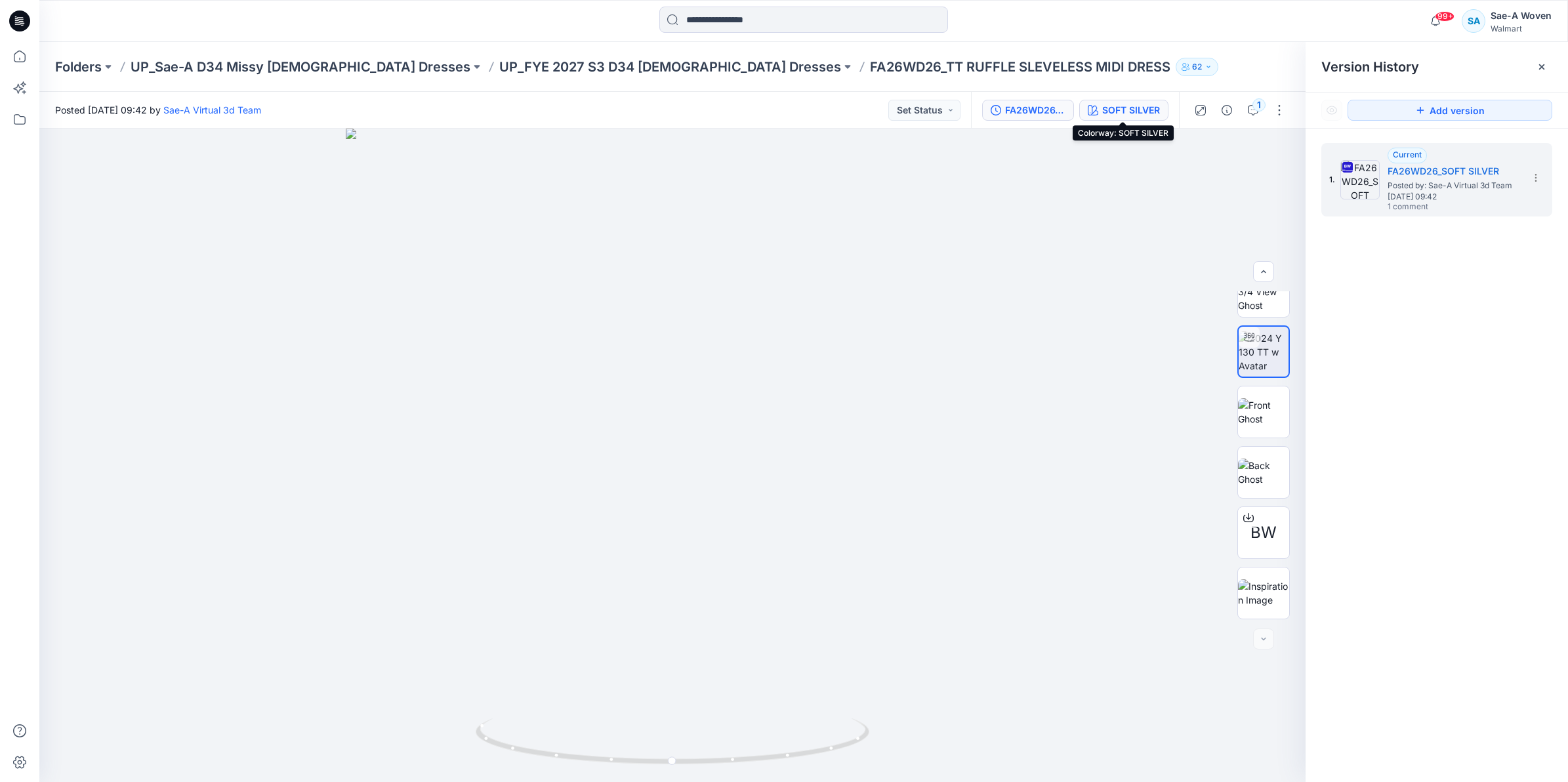
click at [1113, 111] on div "SOFT SILVER" at bounding box center [1131, 110] width 58 height 14
click at [1136, 112] on div "SOFT SILVER" at bounding box center [1131, 110] width 58 height 14
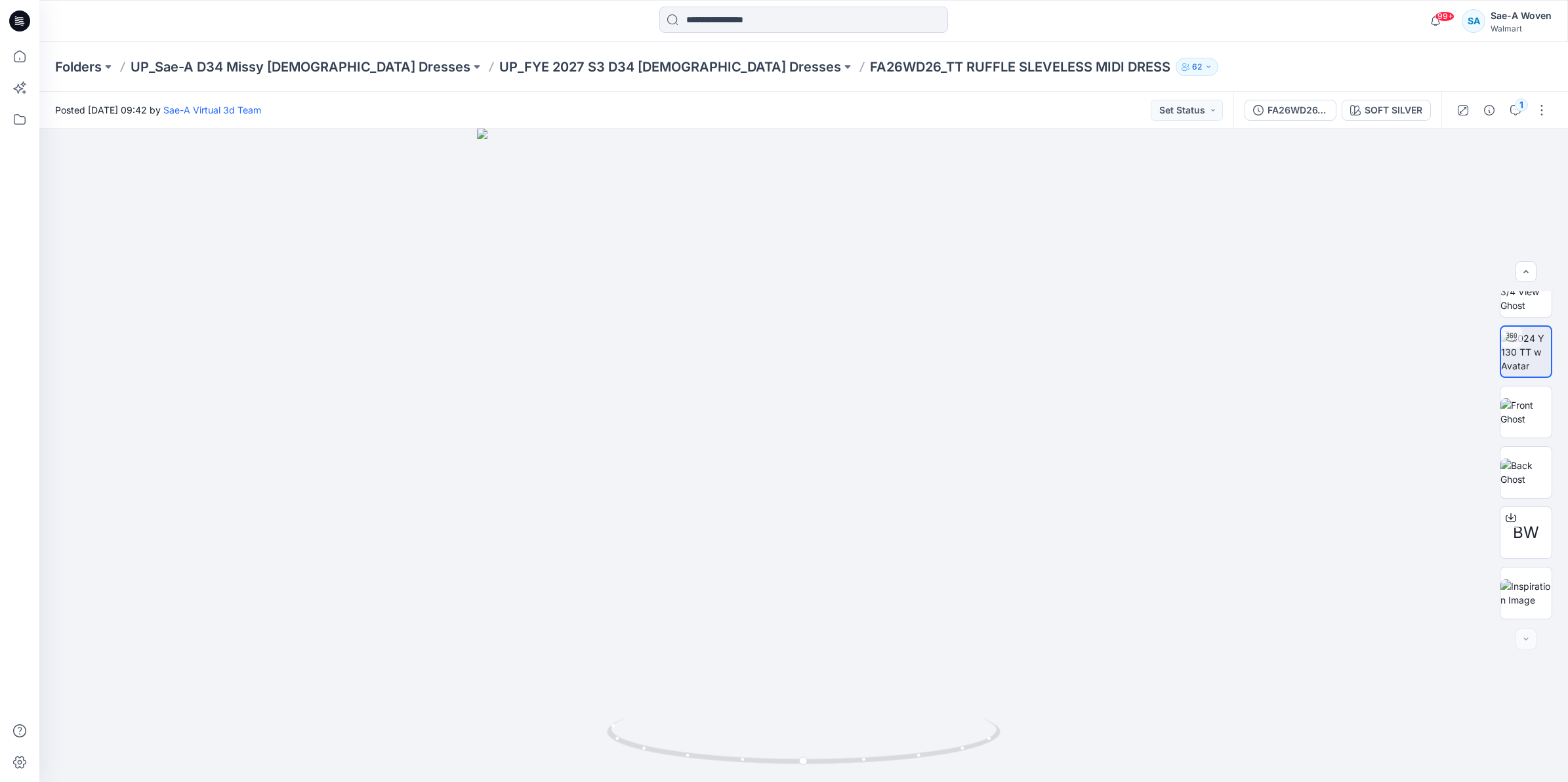
click at [1397, 122] on div "FA26WD26_SOFT SILVER SOFT SILVER" at bounding box center [1337, 110] width 208 height 37
click at [1399, 113] on div "SOFT SILVER" at bounding box center [1393, 110] width 58 height 14
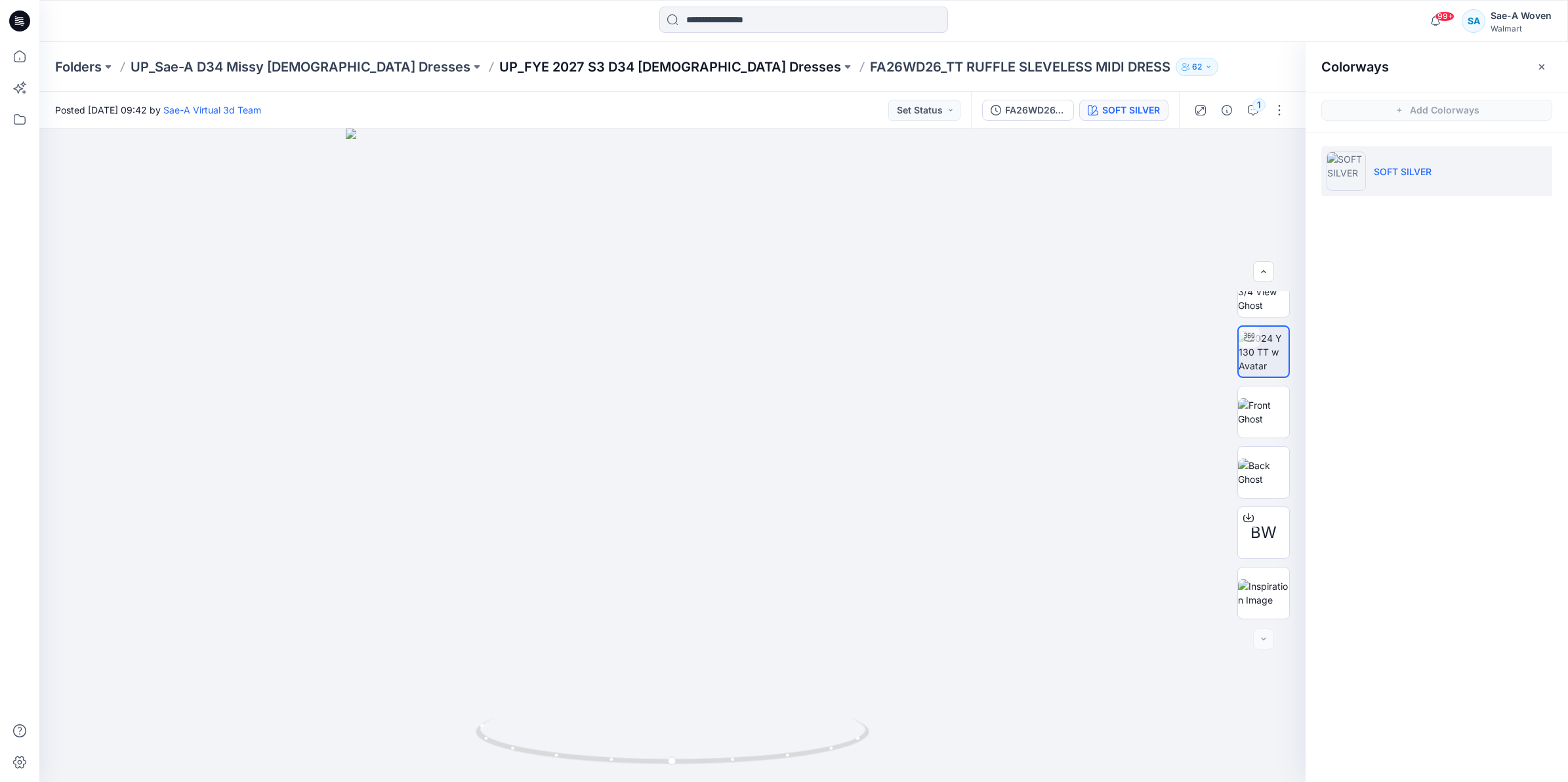
click at [577, 66] on p "UP_FYE 2027 S3 D34 [DEMOGRAPHIC_DATA] Dresses" at bounding box center [670, 67] width 342 height 18
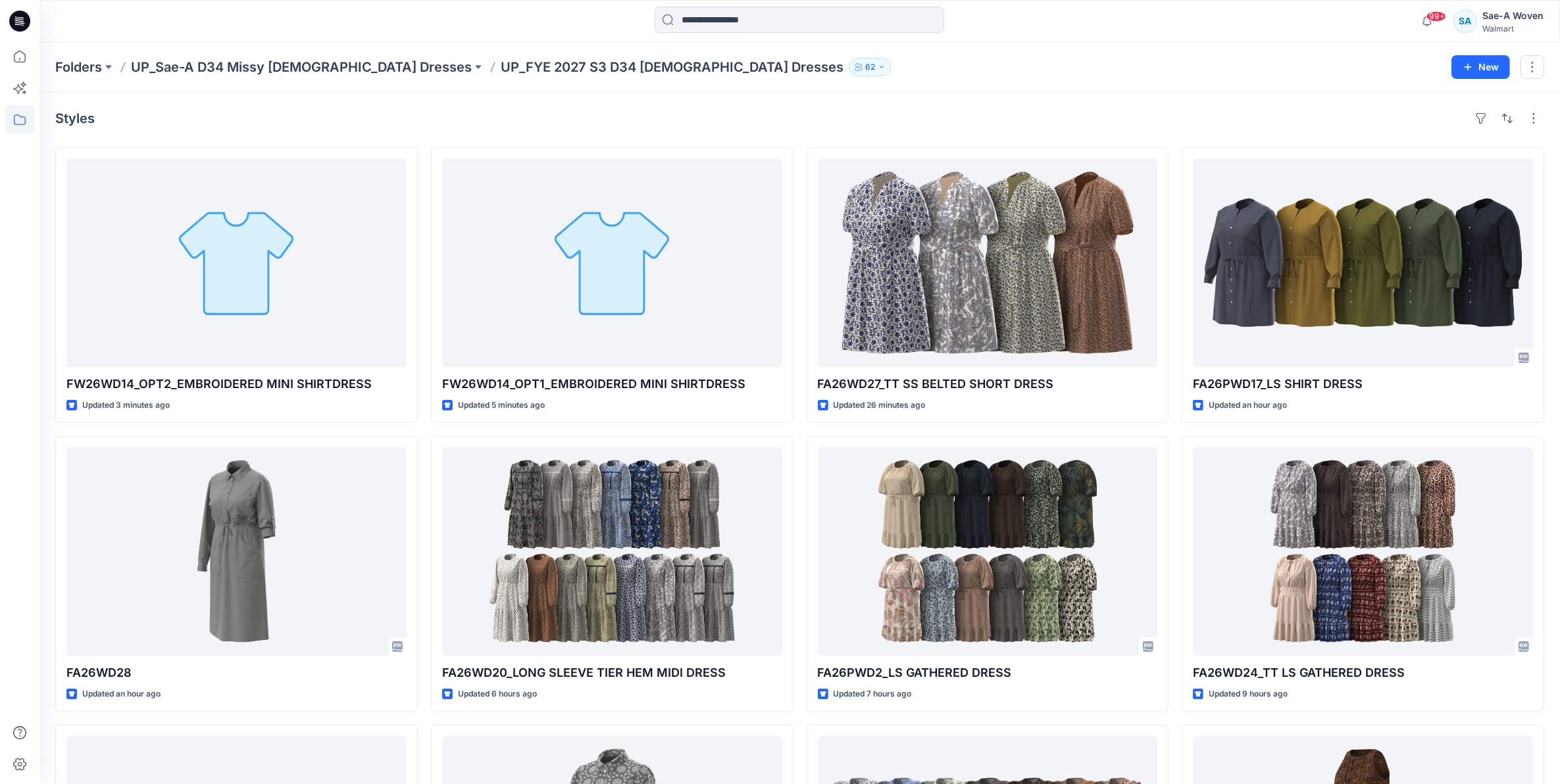
click at [503, 67] on p "UP_FYE 2027 S3 D34 [DEMOGRAPHIC_DATA] Dresses" at bounding box center [672, 67] width 343 height 18
click at [326, 63] on p "UP_Sae-A D34 Missy [DEMOGRAPHIC_DATA] Dresses" at bounding box center [301, 67] width 341 height 18
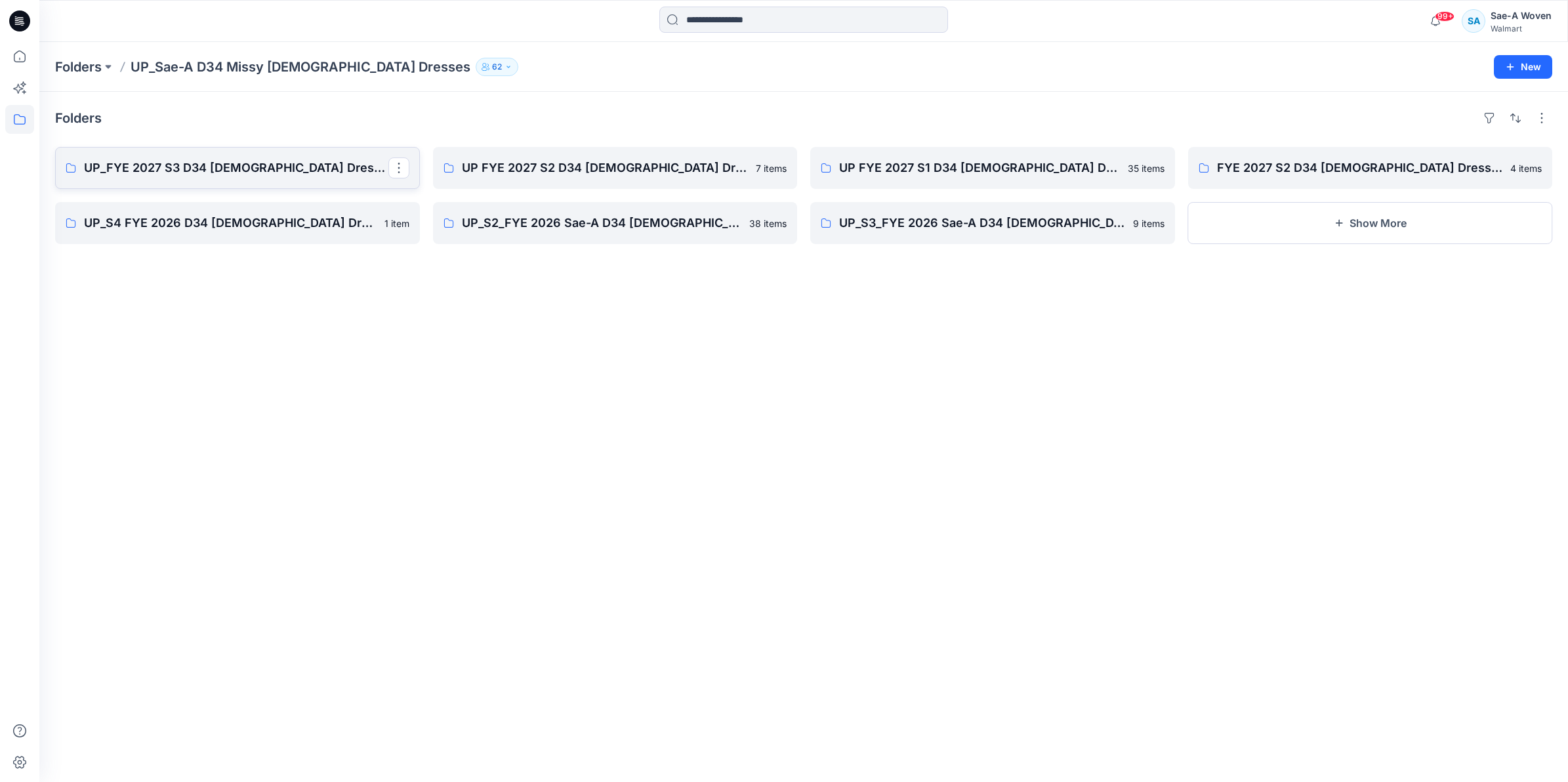
click at [274, 173] on p "UP_FYE 2027 S3 D34 [DEMOGRAPHIC_DATA] Dresses" at bounding box center [236, 168] width 304 height 18
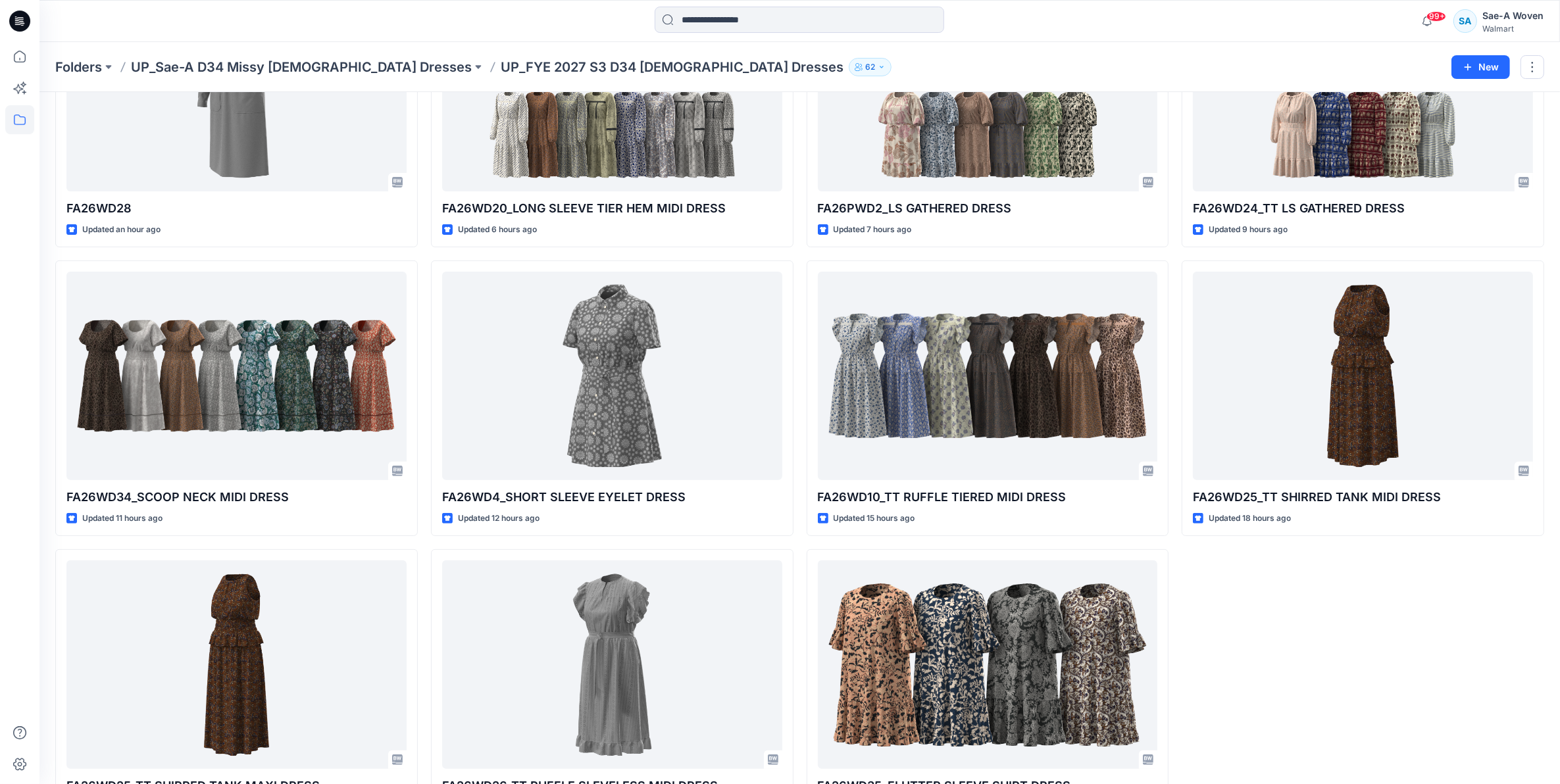
scroll to position [521, 0]
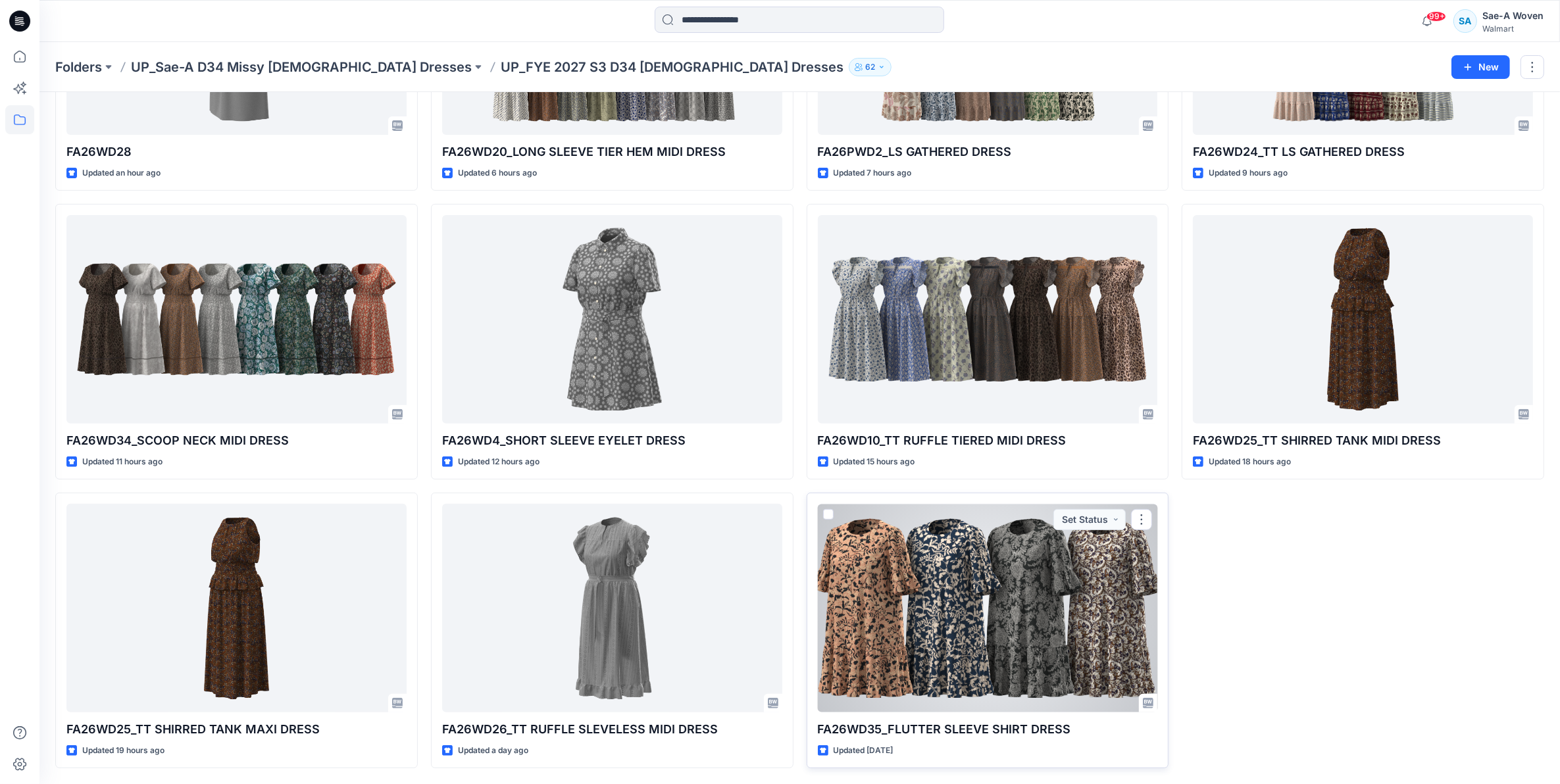
click at [932, 567] on div at bounding box center [988, 608] width 340 height 209
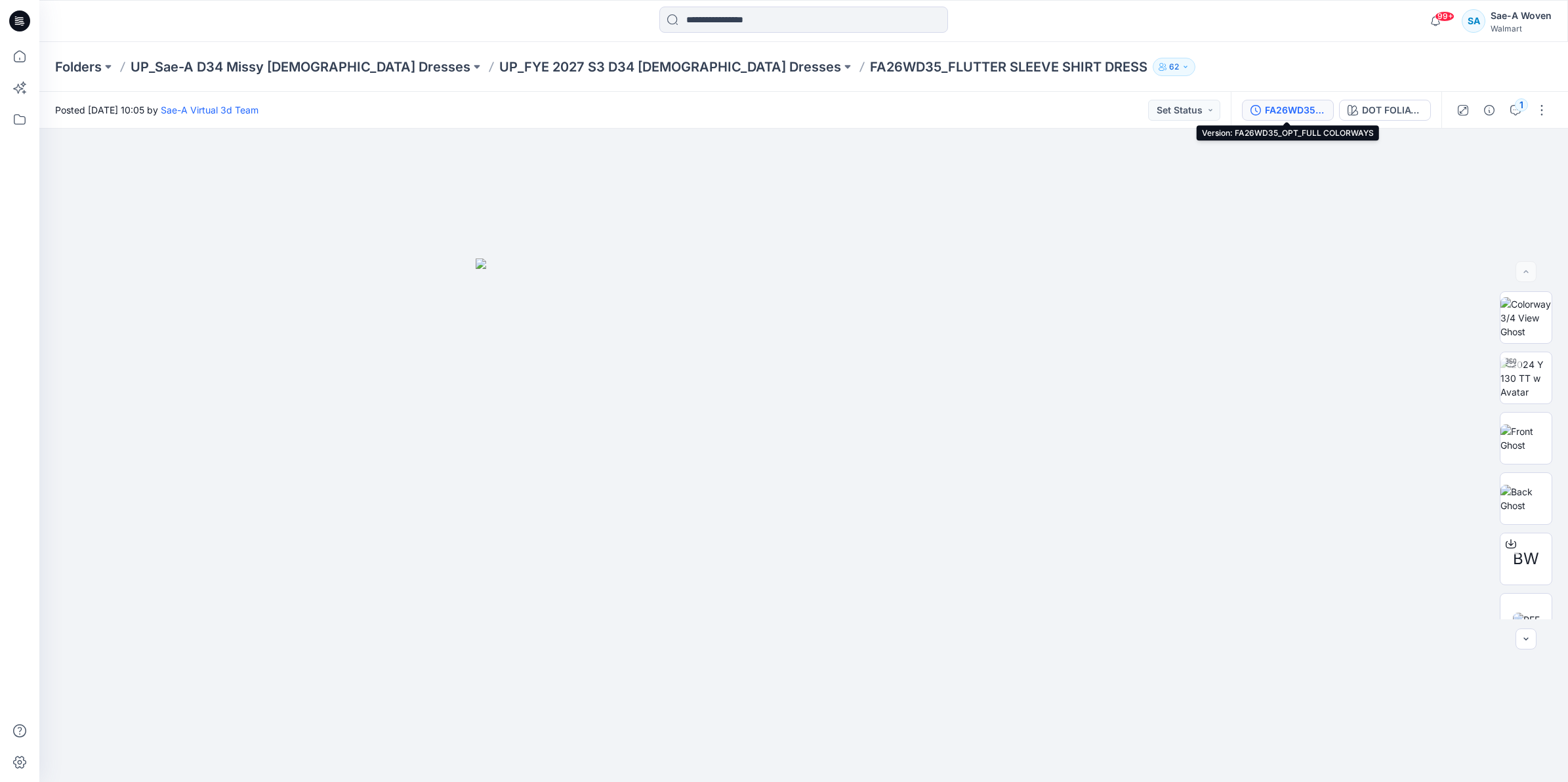
click at [1292, 108] on div "FA26WD35_OPT_FULL COLORWAYS" at bounding box center [1295, 110] width 61 height 14
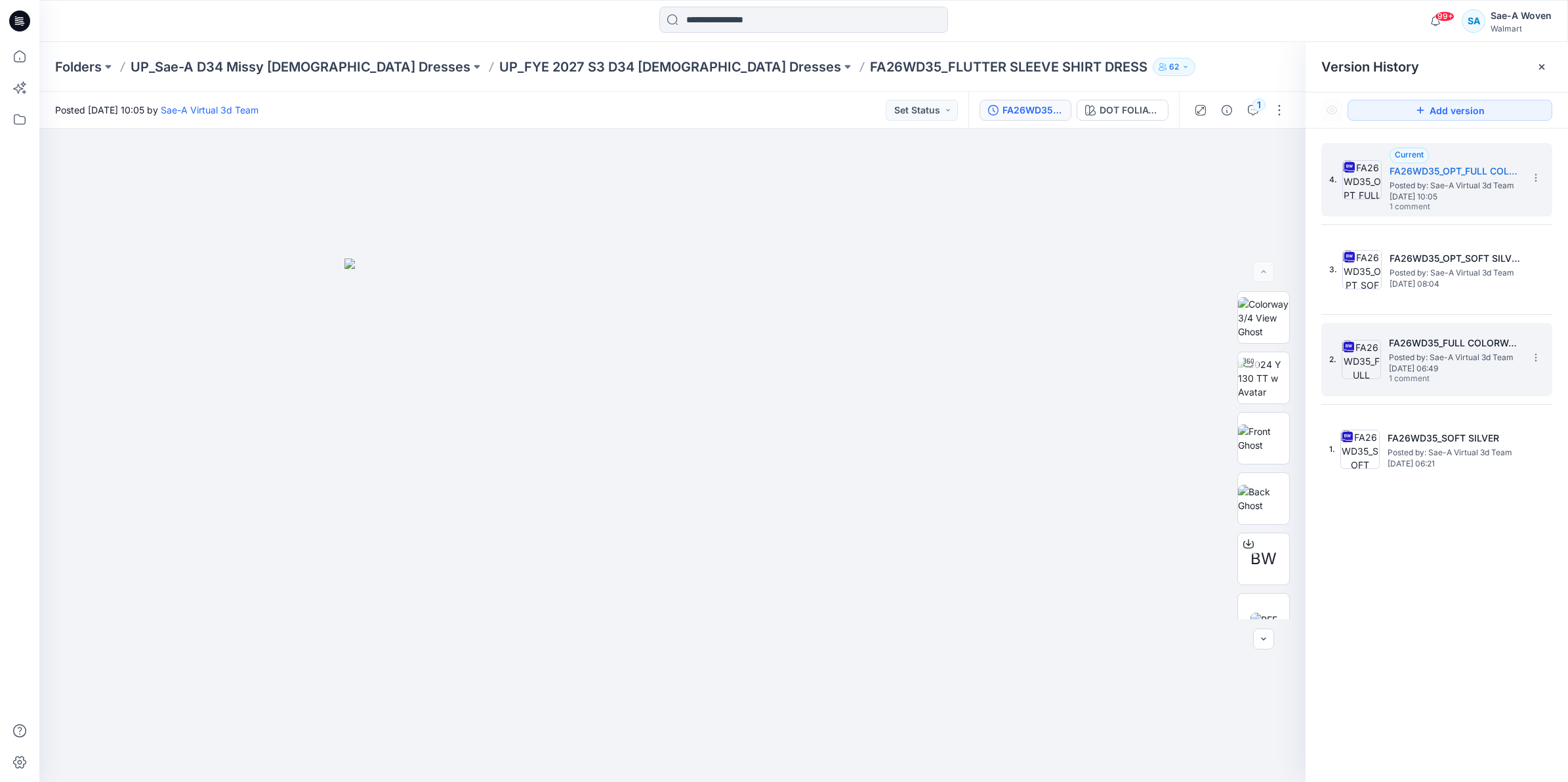
click at [1492, 358] on span "Posted by: Sae-A Virtual 3d Team" at bounding box center [1454, 358] width 131 height 13
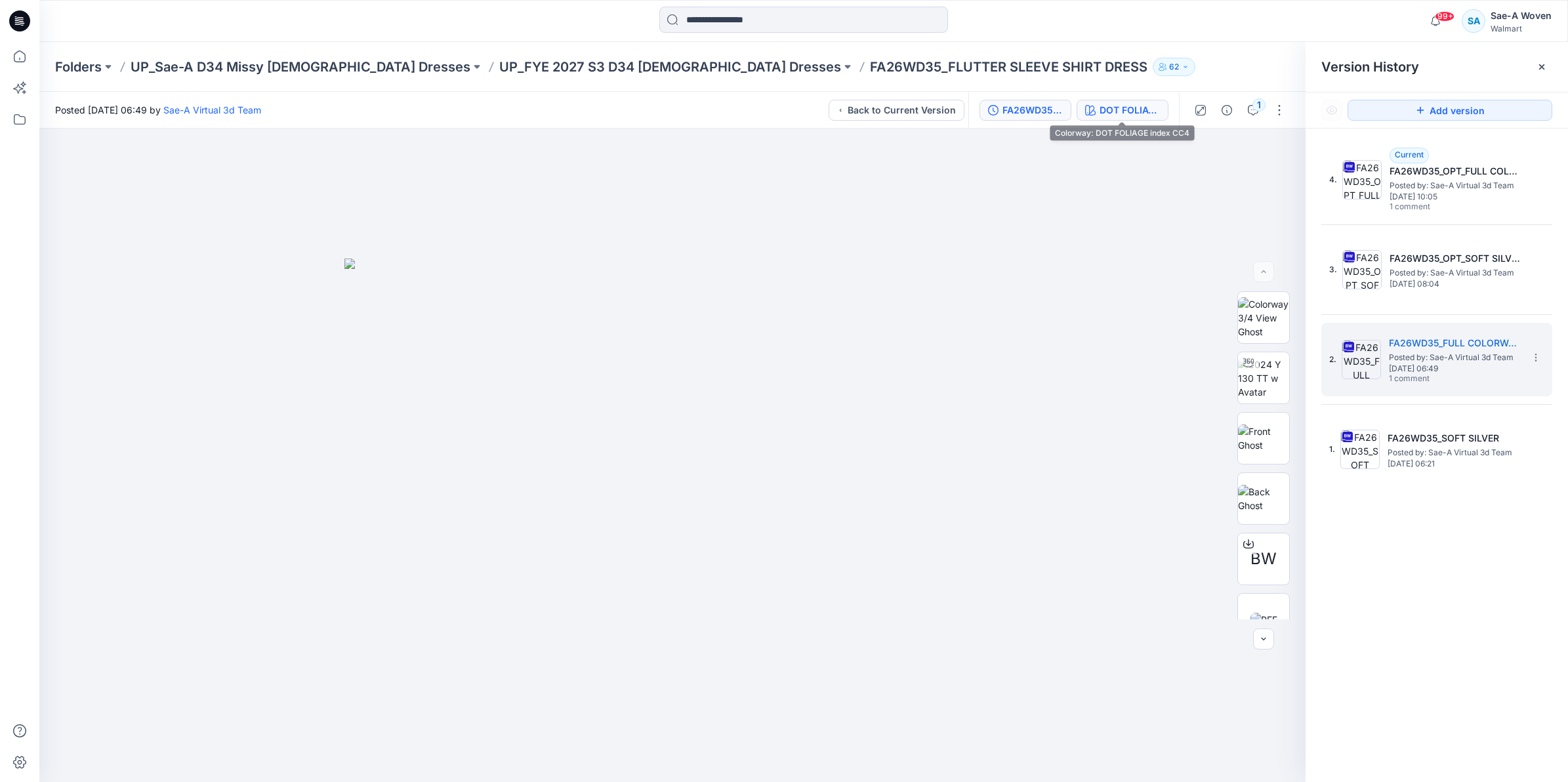
click at [1131, 109] on div "DOT FOLIAGE index CC4" at bounding box center [1130, 110] width 61 height 14
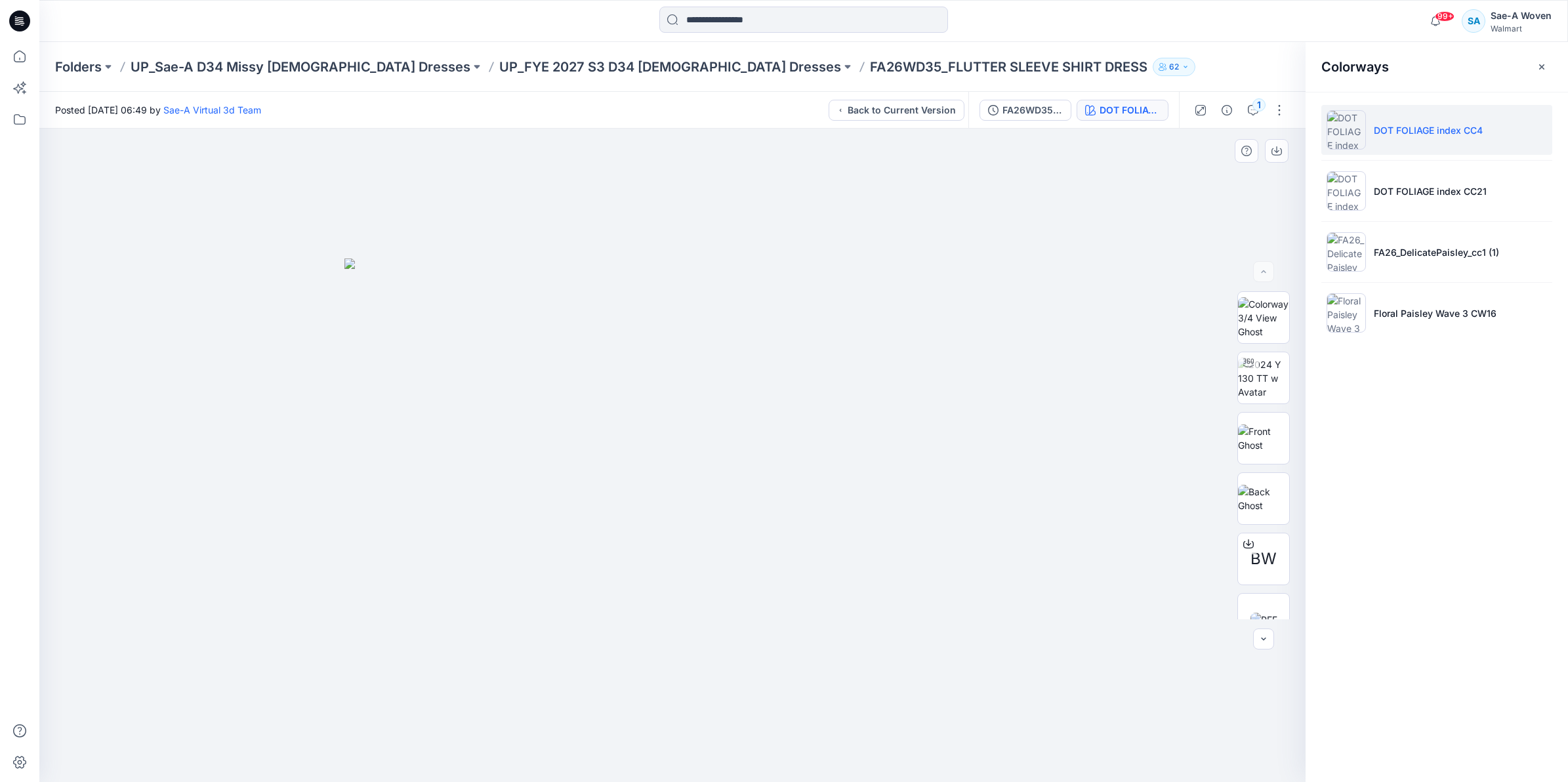
click at [395, 413] on img at bounding box center [673, 520] width 656 height 524
click at [1036, 109] on div "FA26WD35_FULL COLORWAYS" at bounding box center [1032, 110] width 61 height 14
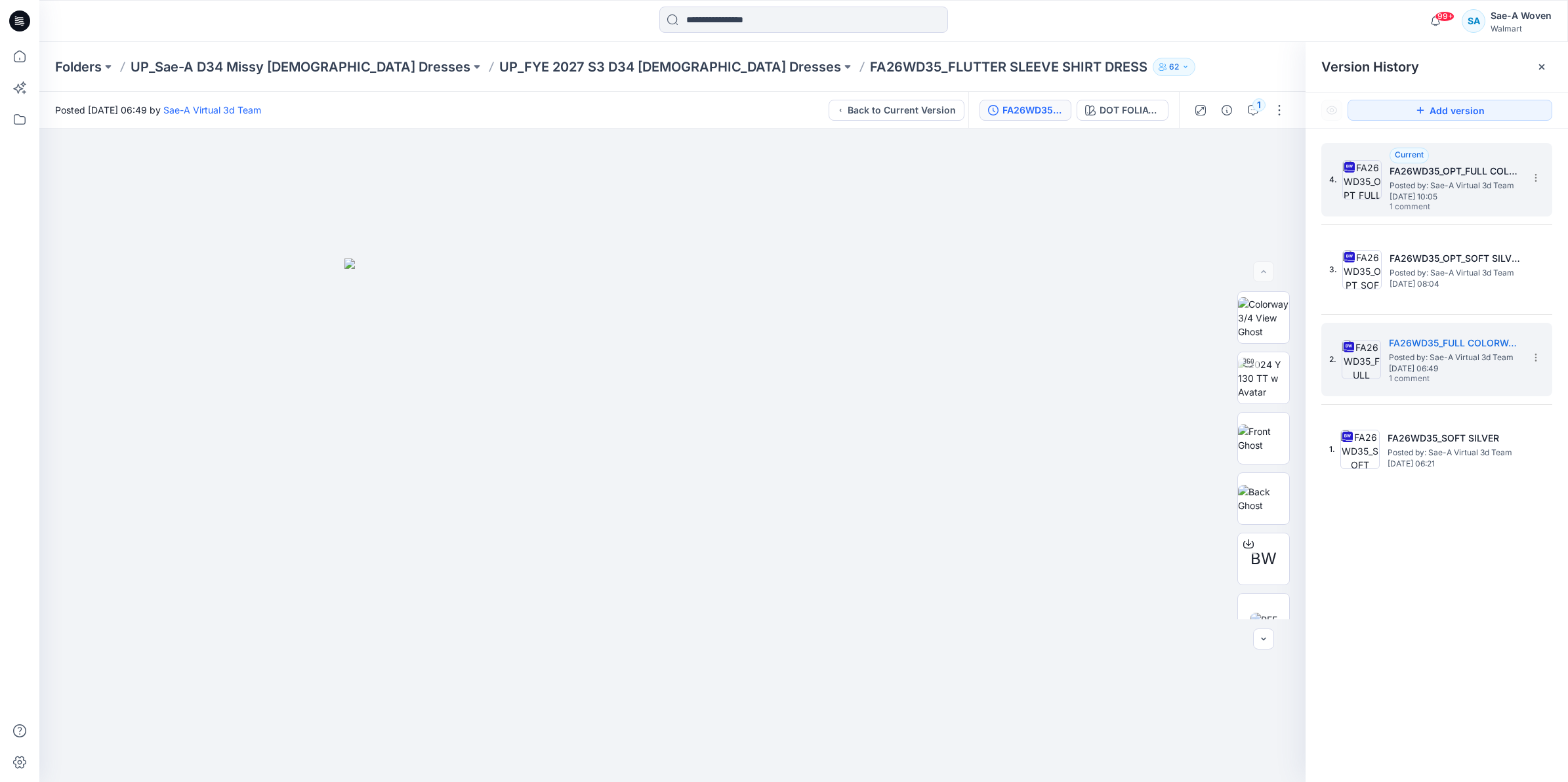
click at [1477, 188] on span "Posted by: Sae-A Virtual 3d Team" at bounding box center [1455, 186] width 131 height 13
click at [322, 61] on p "UP_Sae-A D34 Missy [DEMOGRAPHIC_DATA] Dresses" at bounding box center [300, 67] width 340 height 18
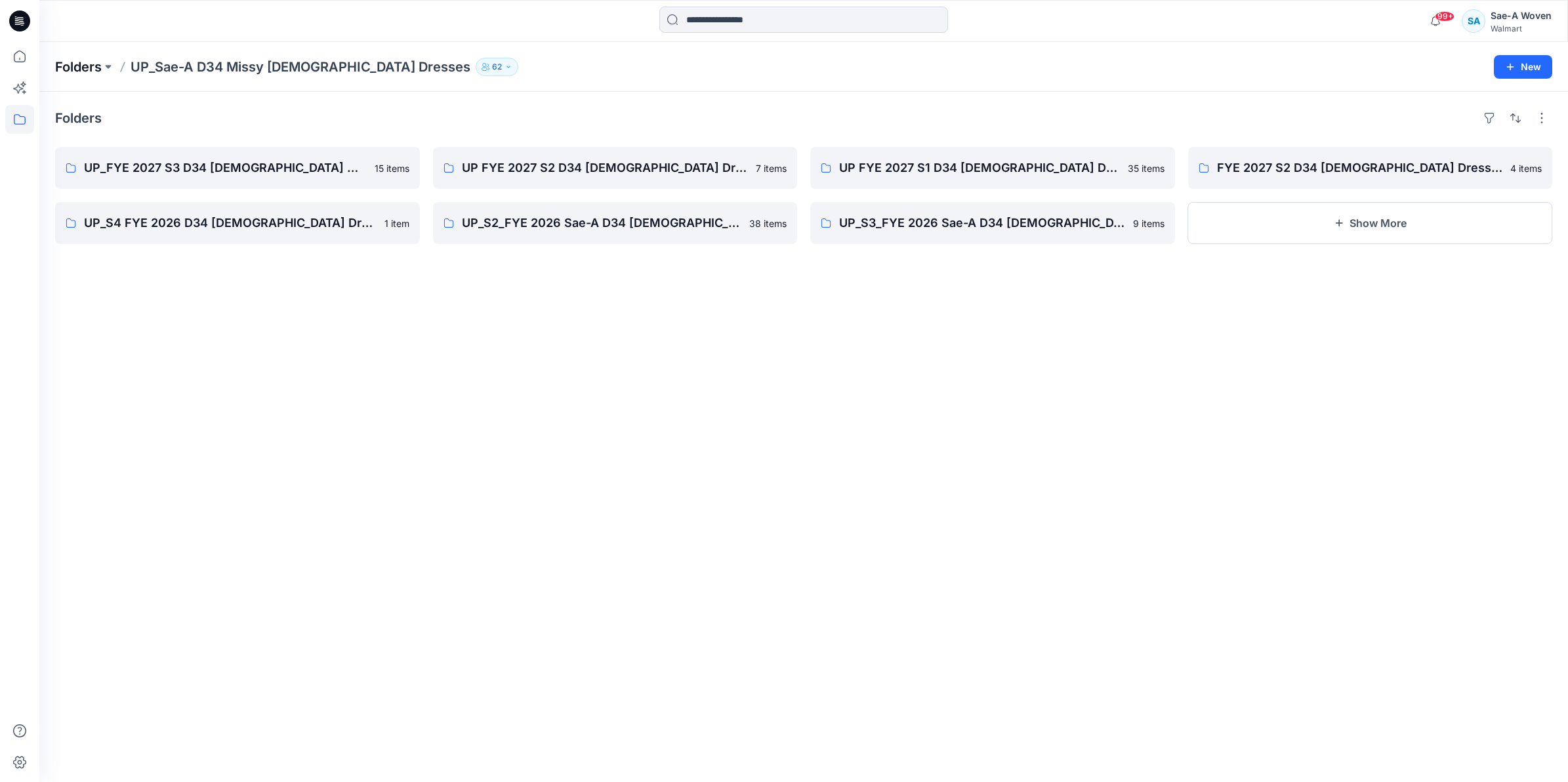
click at [101, 69] on p "Folders" at bounding box center [78, 67] width 47 height 18
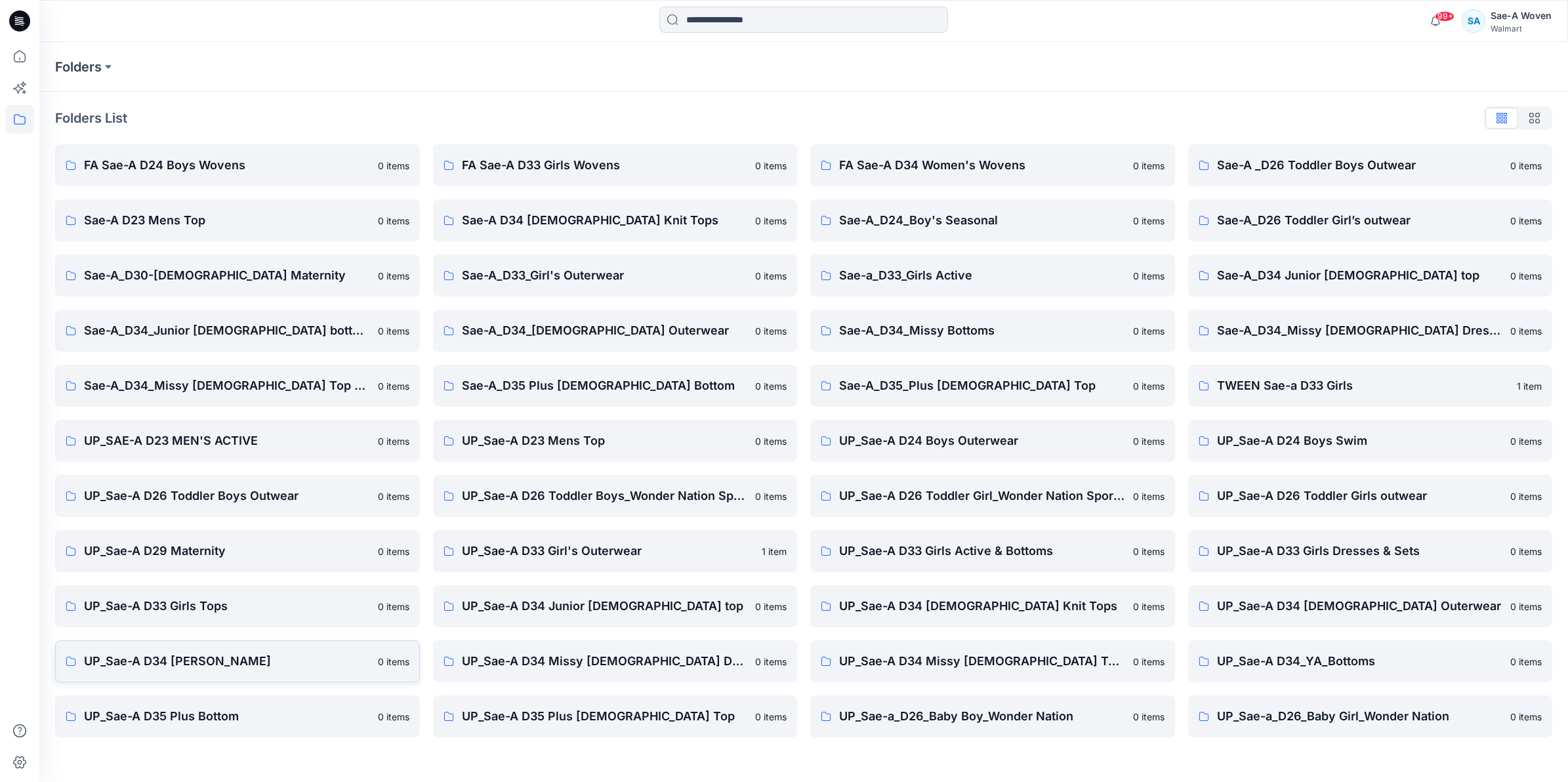
click at [235, 667] on p "UP_Sae-A D34 [PERSON_NAME]" at bounding box center [227, 661] width 286 height 18
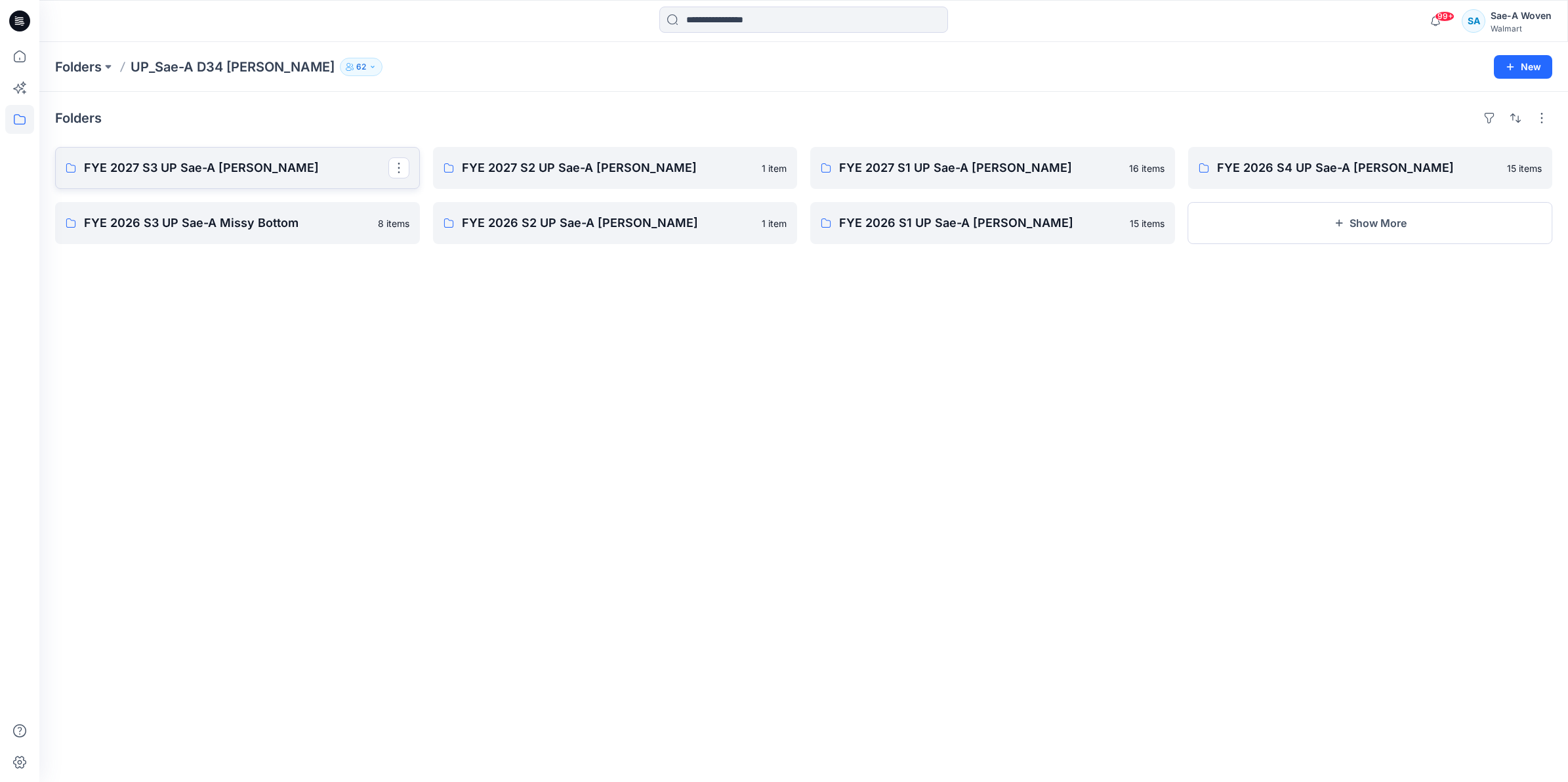
click at [256, 161] on p "FYE 2027 S3 UP Sae-A [PERSON_NAME]" at bounding box center [236, 168] width 304 height 18
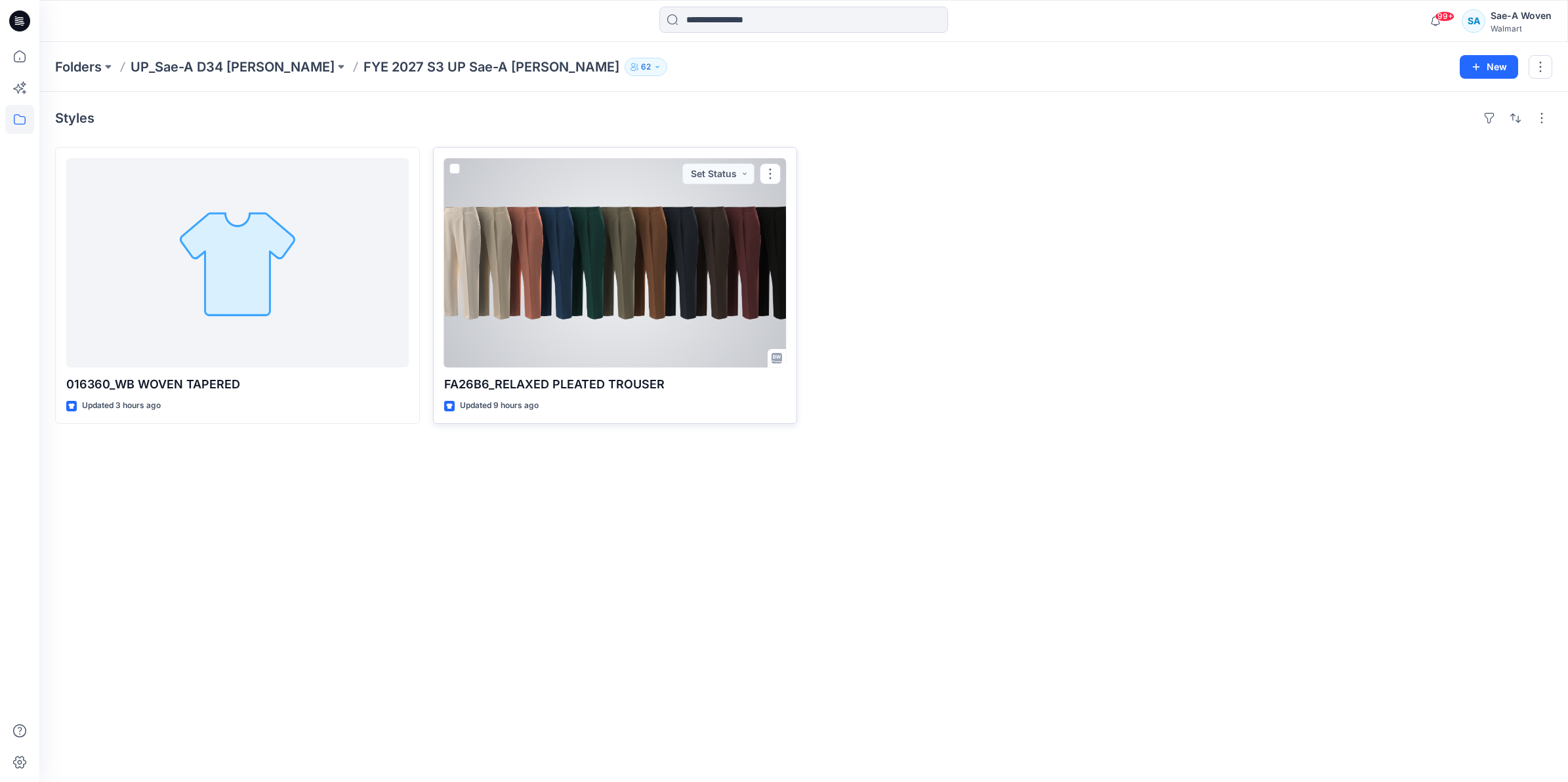
click at [541, 377] on p "FA26B6_RELAXED PLEATED TROUSER" at bounding box center [615, 385] width 343 height 18
click at [541, 382] on p "FA26B6_RELAXED PLEATED TROUSER" at bounding box center [615, 385] width 343 height 18
click at [592, 286] on div at bounding box center [615, 263] width 343 height 209
